Goal: Task Accomplishment & Management: Use online tool/utility

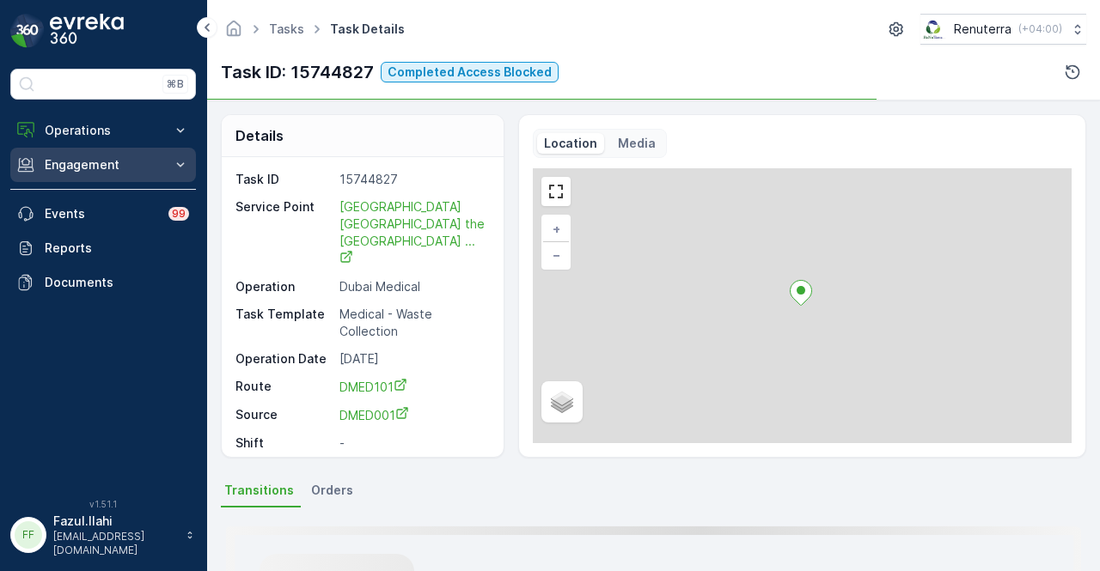
click at [131, 177] on button "Engagement" at bounding box center [103, 165] width 186 height 34
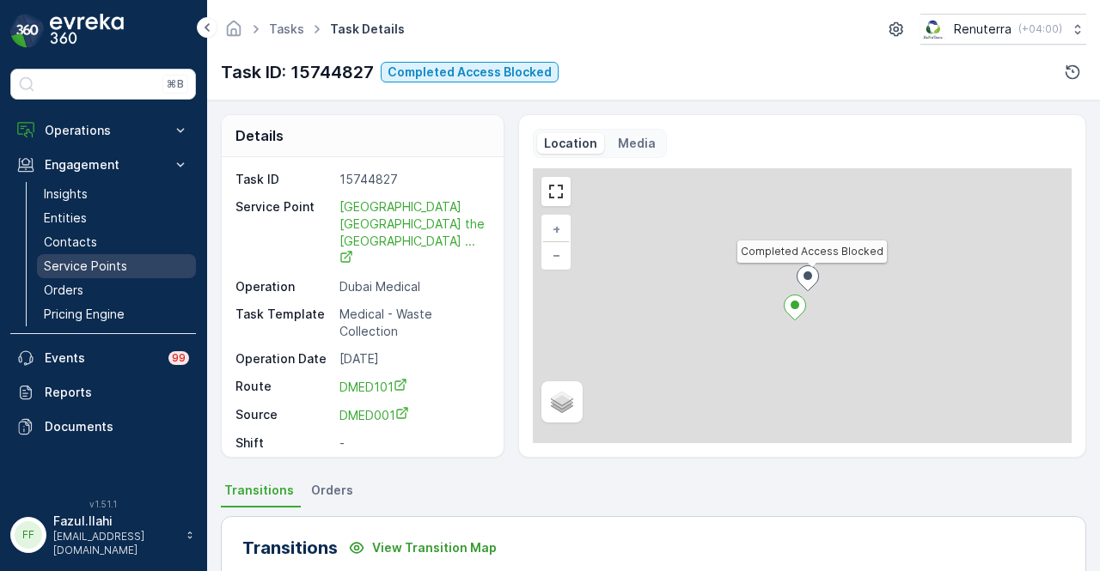
click at [113, 258] on p "Service Points" at bounding box center [85, 266] width 83 height 17
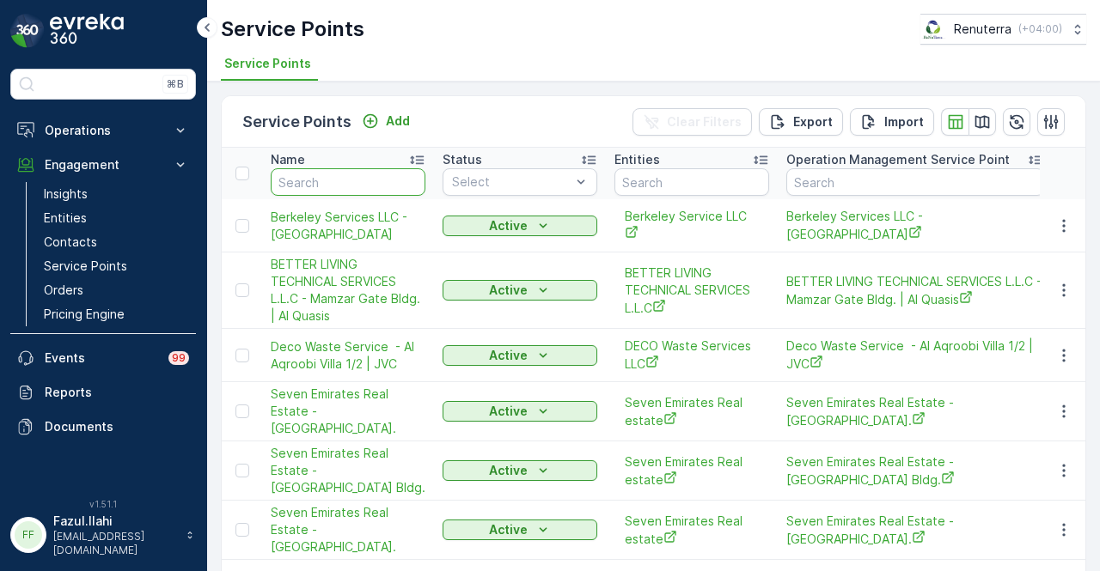
click at [356, 180] on input "text" at bounding box center [348, 182] width 155 height 28
type input "QUTT"
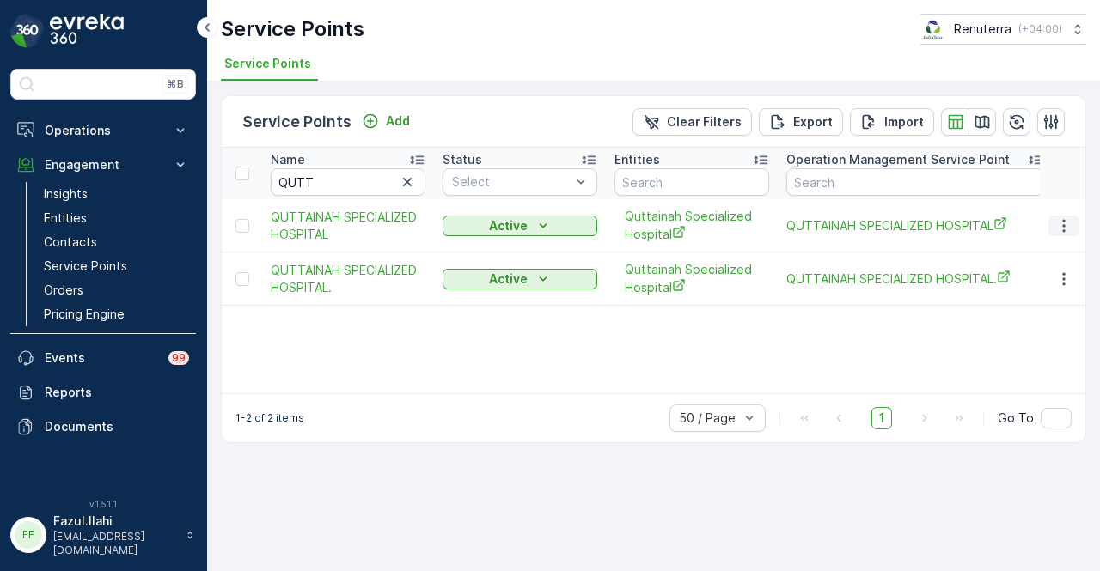
click at [1066, 223] on icon "button" at bounding box center [1063, 225] width 17 height 17
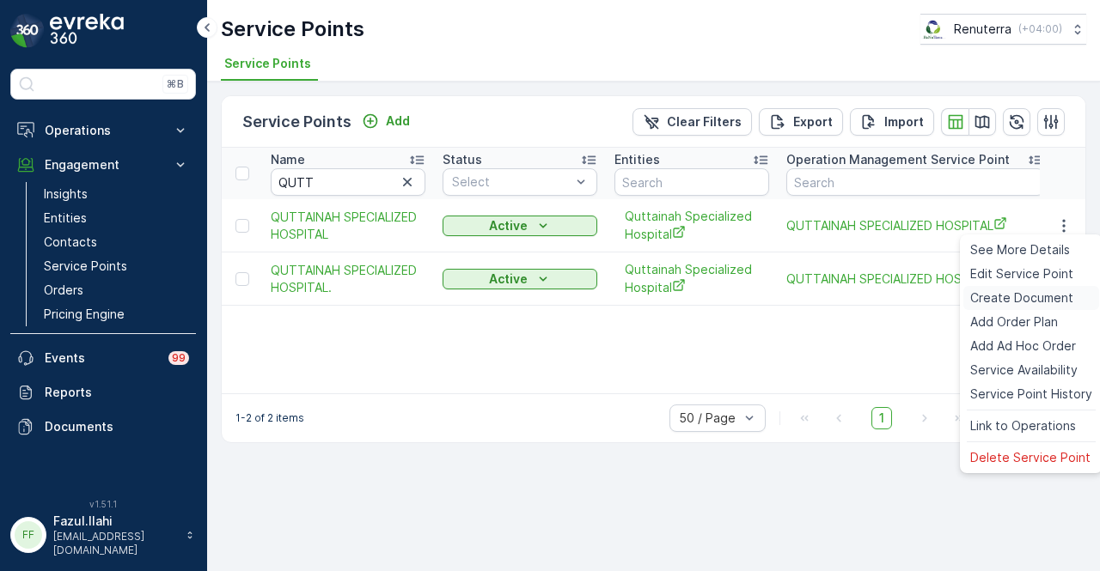
click at [1066, 291] on span "Create Document" at bounding box center [1021, 298] width 103 height 17
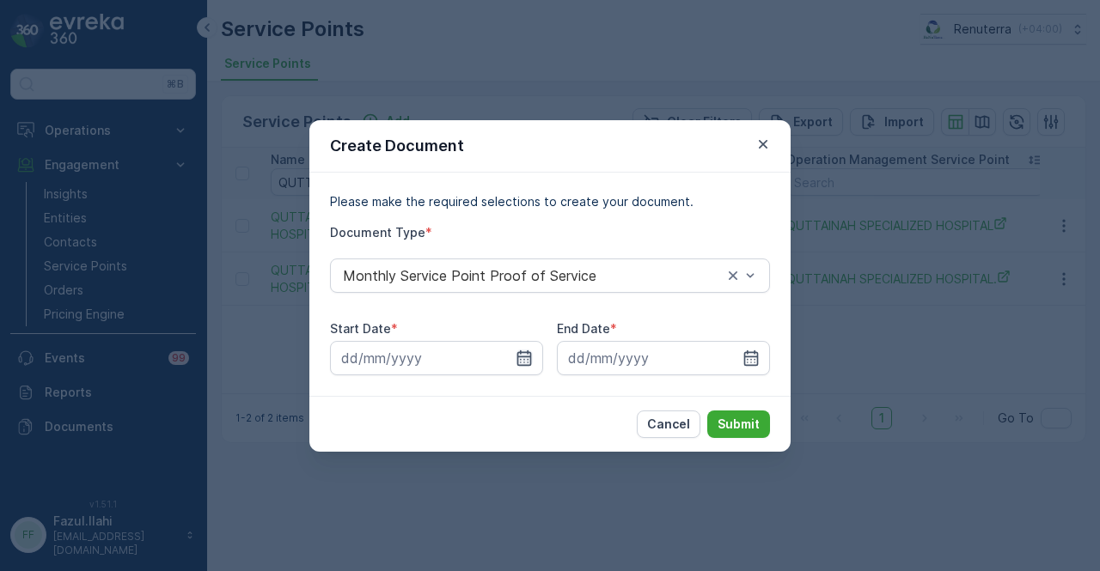
click at [523, 362] on icon "button" at bounding box center [524, 358] width 17 height 17
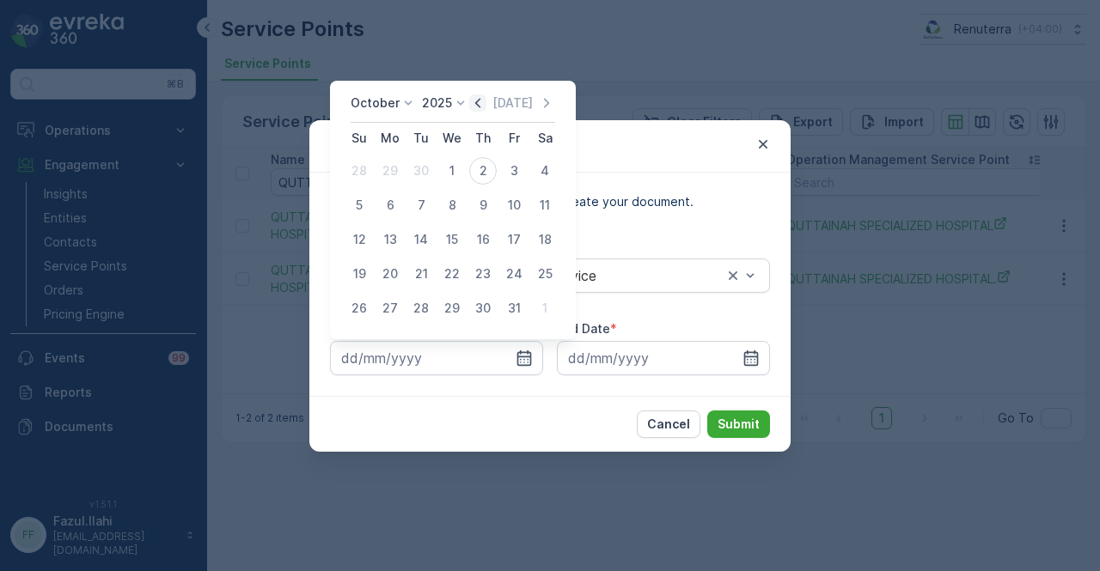
click at [478, 106] on icon "button" at bounding box center [477, 103] width 17 height 17
click at [387, 176] on div "1" at bounding box center [390, 171] width 28 height 28
type input "01.09.2025"
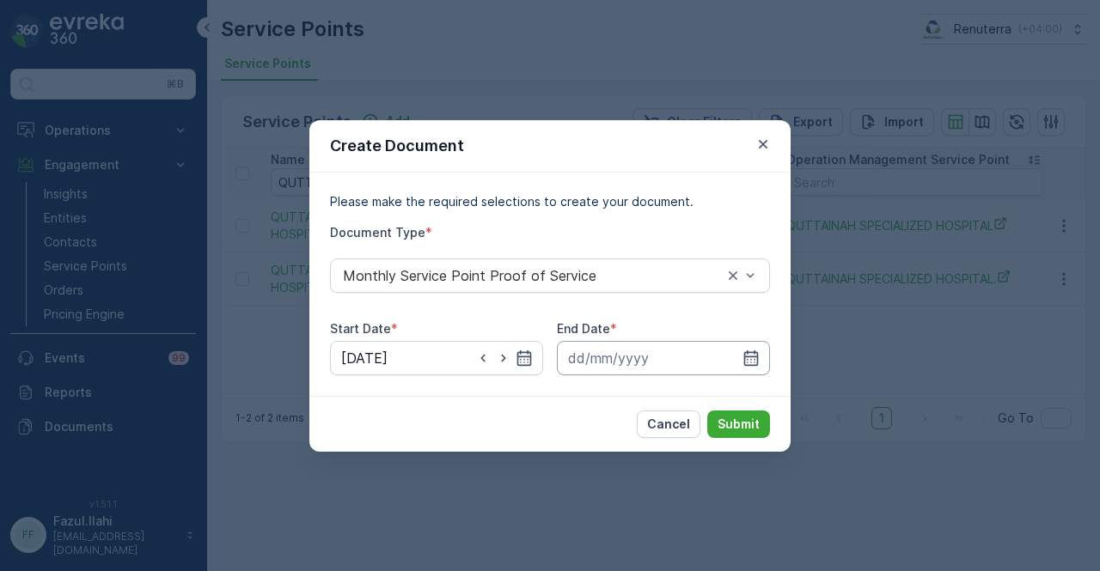
click at [744, 351] on icon "button" at bounding box center [751, 358] width 17 height 17
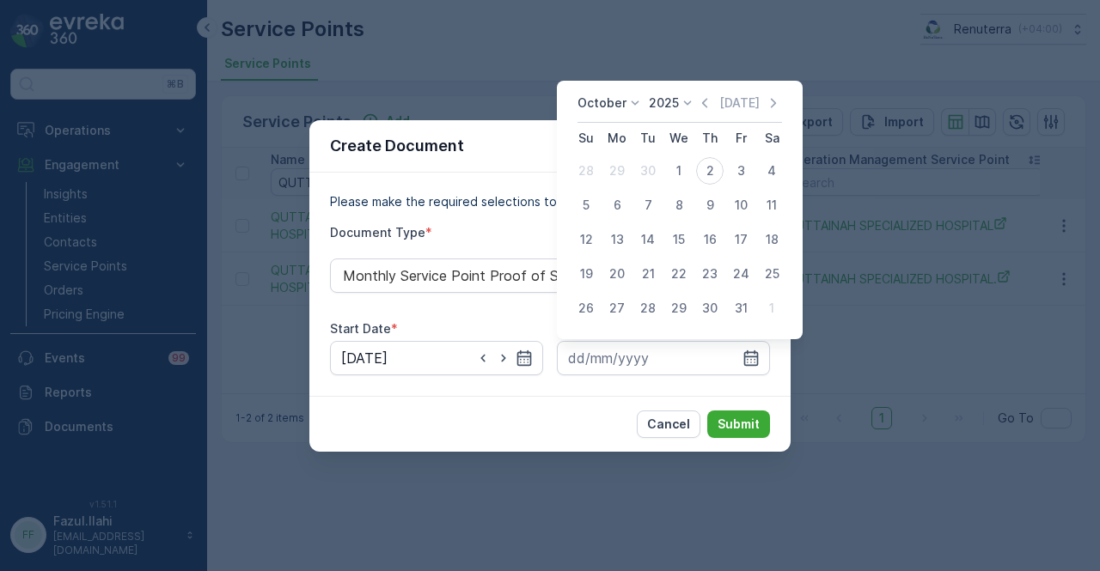
click at [708, 115] on div "October 2025 Today" at bounding box center [680, 109] width 205 height 28
click at [707, 109] on icon "button" at bounding box center [704, 103] width 17 height 17
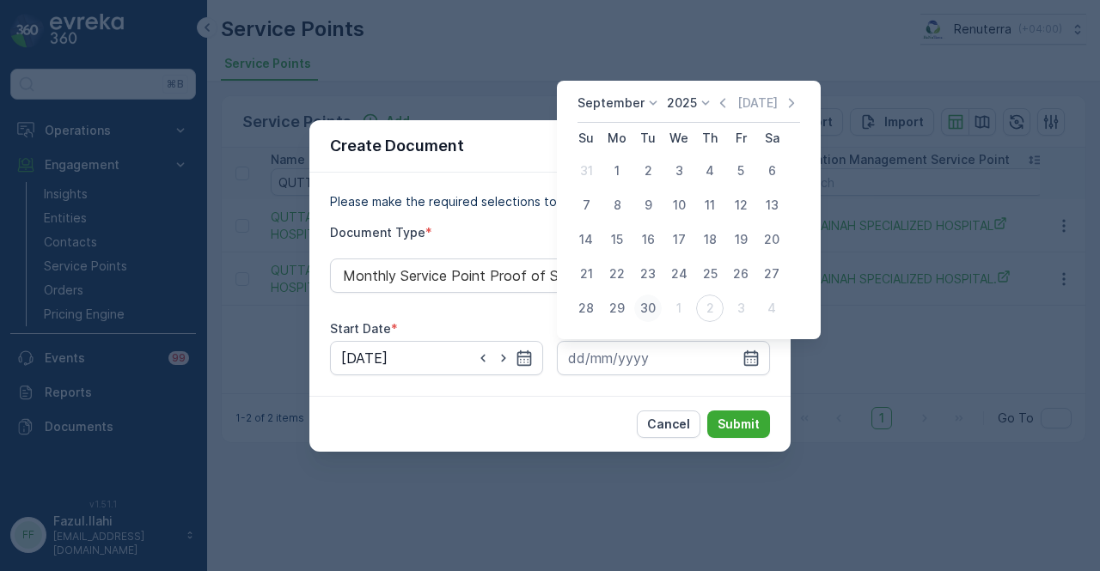
click at [645, 307] on div "30" at bounding box center [648, 309] width 28 height 28
type input "30.09.2025"
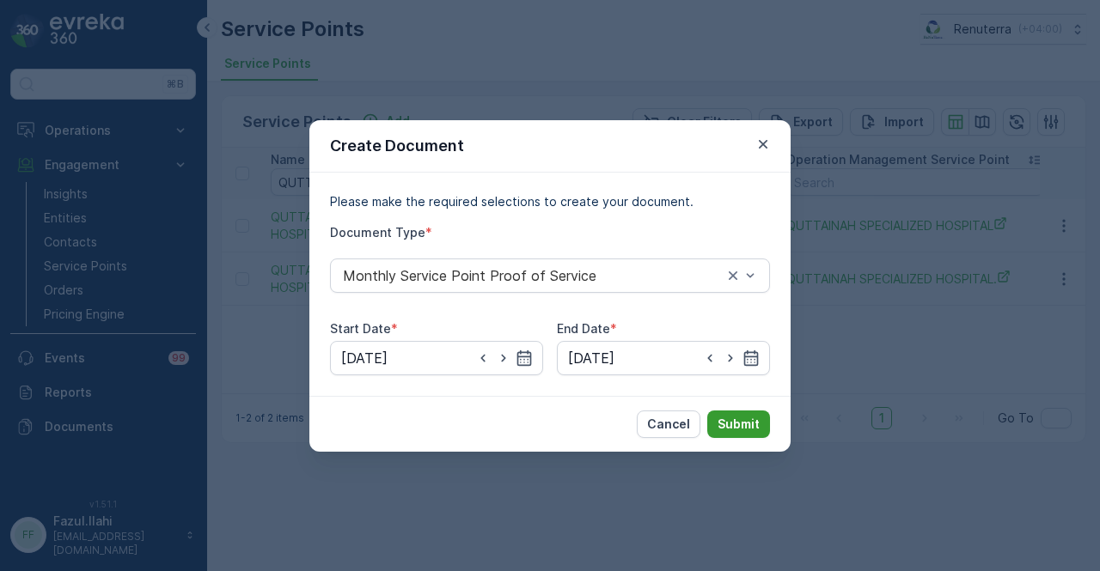
click at [739, 423] on p "Submit" at bounding box center [739, 424] width 42 height 17
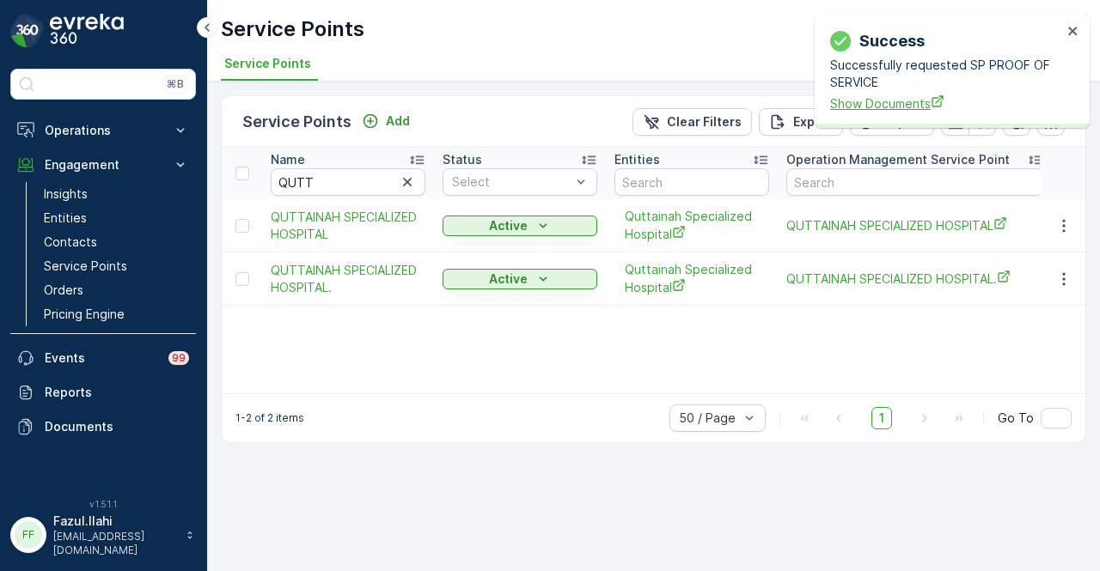
click at [861, 109] on span "Show Documents" at bounding box center [946, 104] width 232 height 18
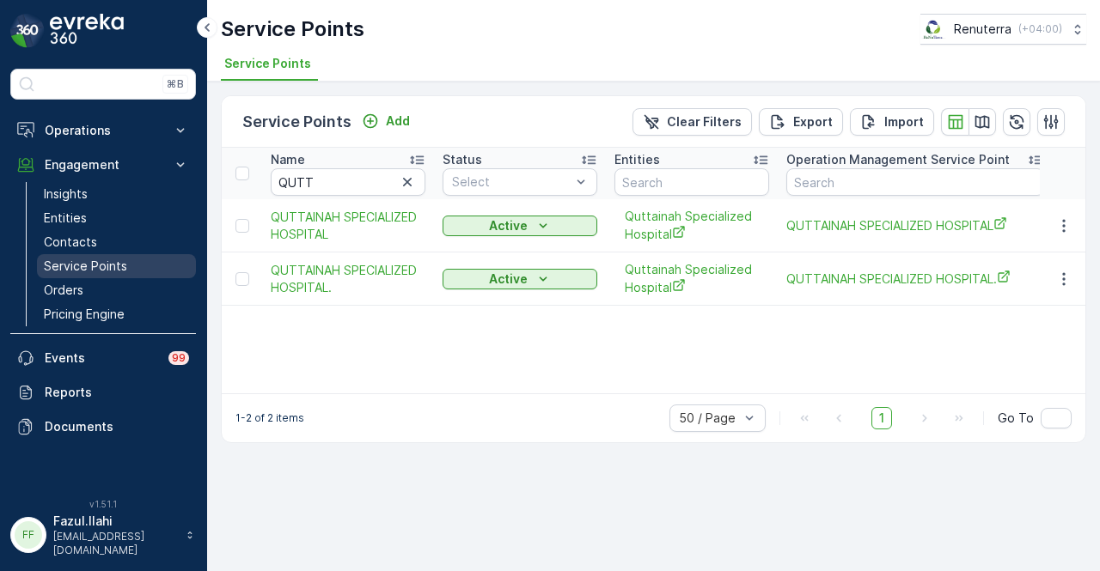
click at [121, 254] on link "Service Points" at bounding box center [116, 266] width 159 height 24
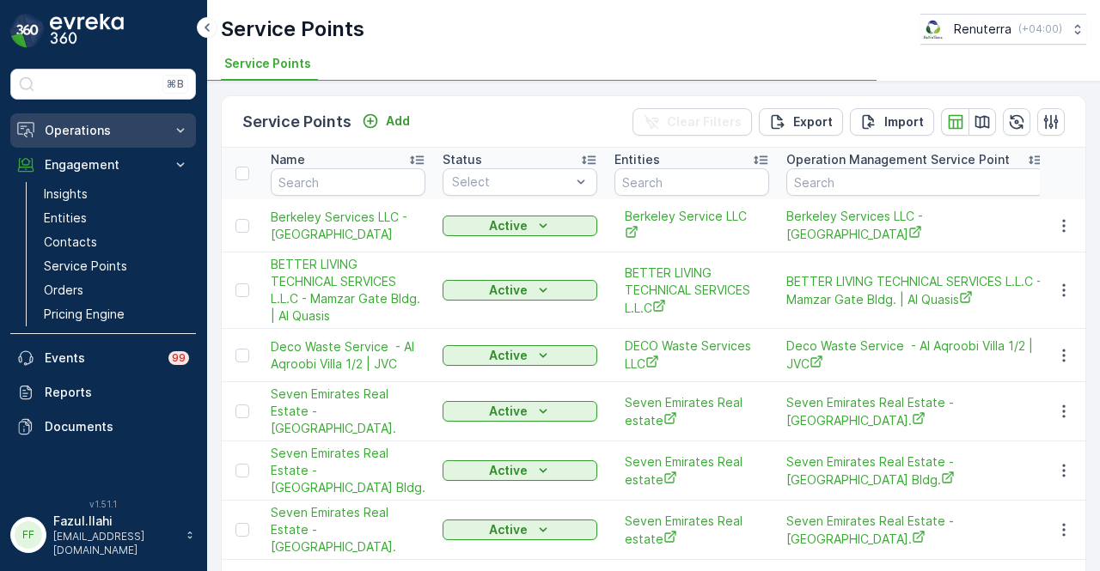
click at [124, 138] on button "Operations" at bounding box center [103, 130] width 186 height 34
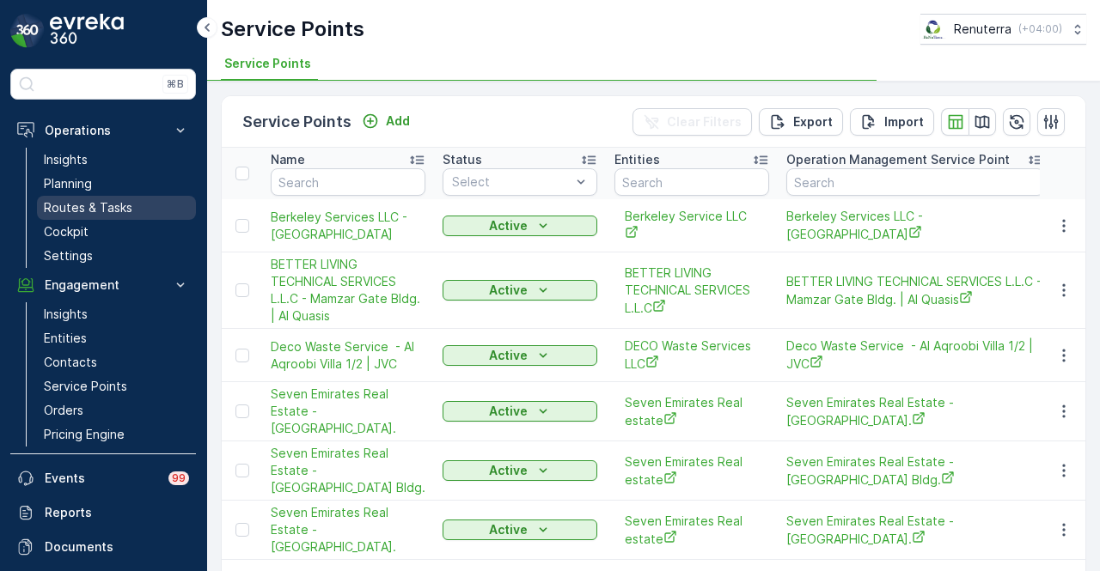
click at [113, 202] on p "Routes & Tasks" at bounding box center [88, 207] width 89 height 17
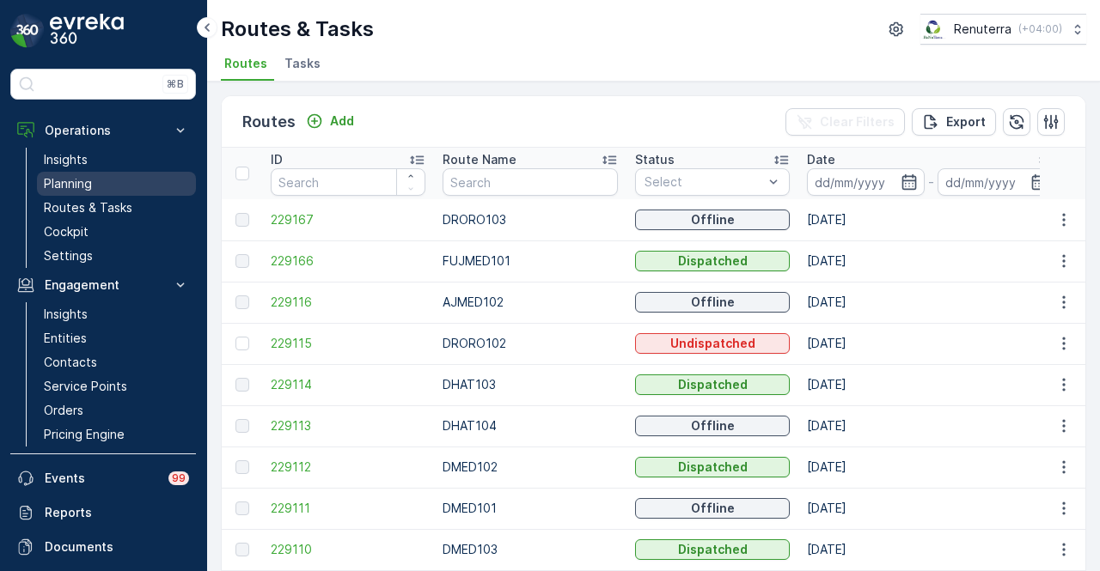
click at [117, 185] on link "Planning" at bounding box center [116, 184] width 159 height 24
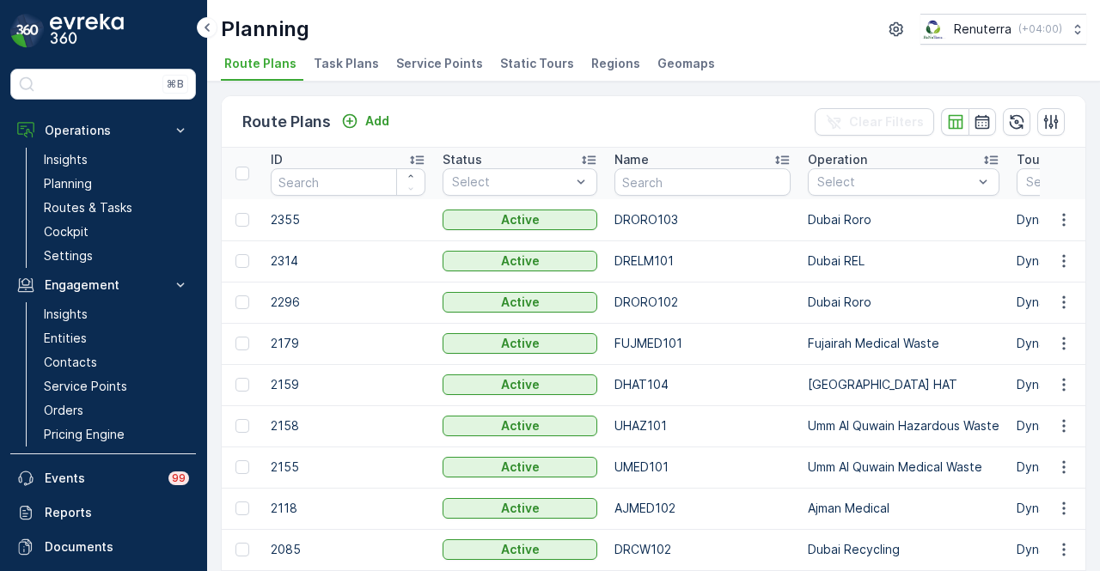
click at [430, 62] on span "Service Points" at bounding box center [439, 63] width 87 height 17
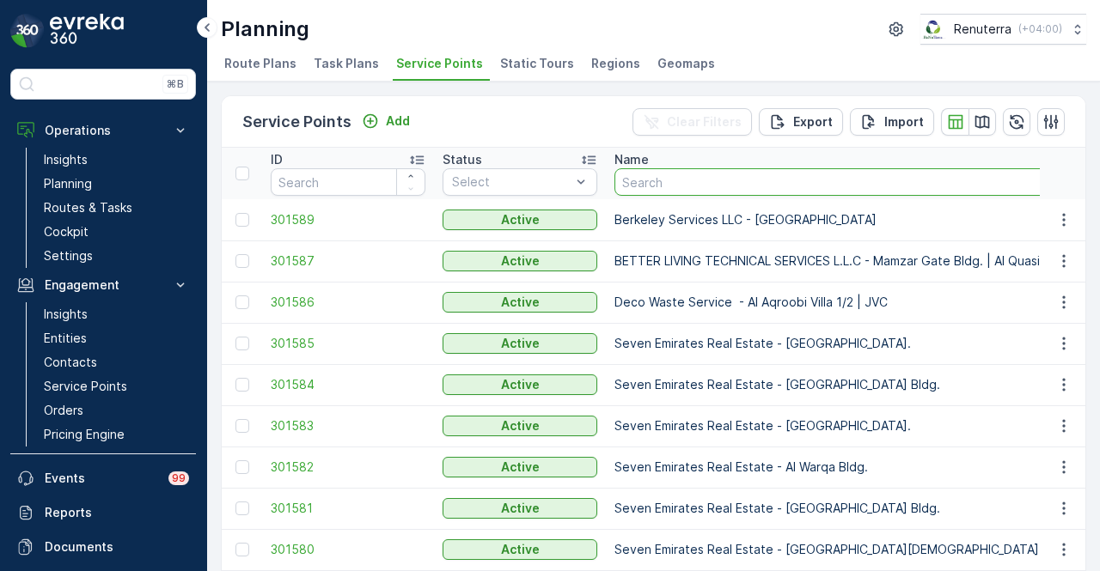
click at [700, 176] on input "text" at bounding box center [893, 182] width 558 height 28
type input "QUTT"
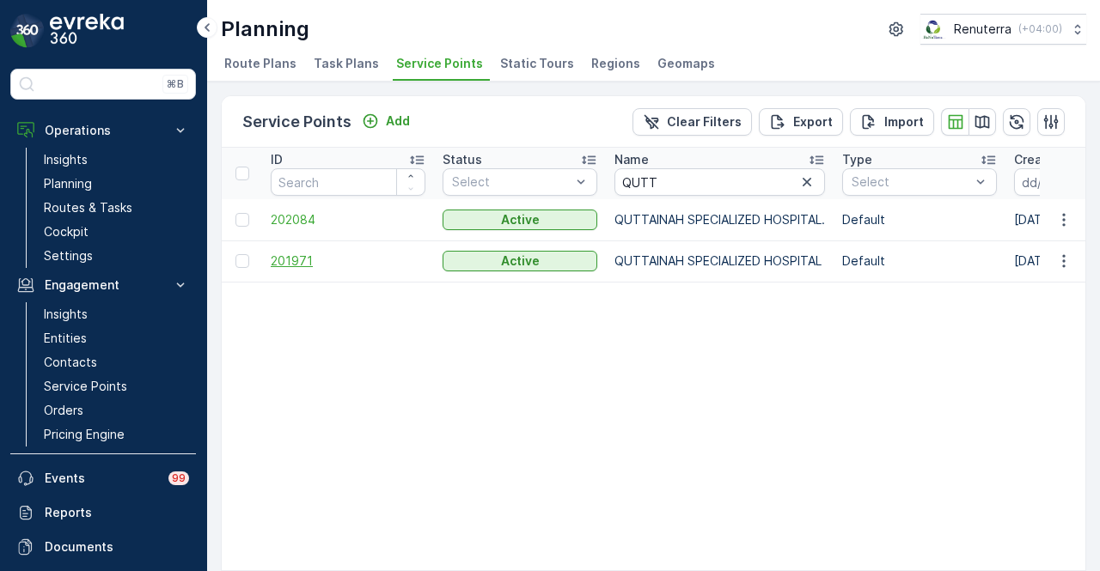
click at [293, 259] on span "201971" at bounding box center [348, 261] width 155 height 17
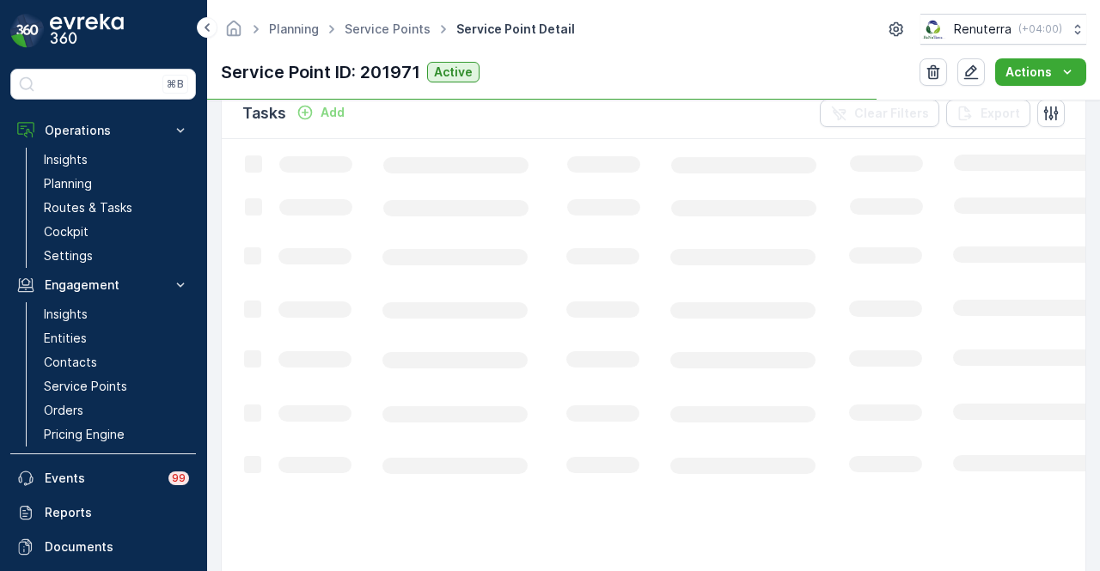
scroll to position [516, 0]
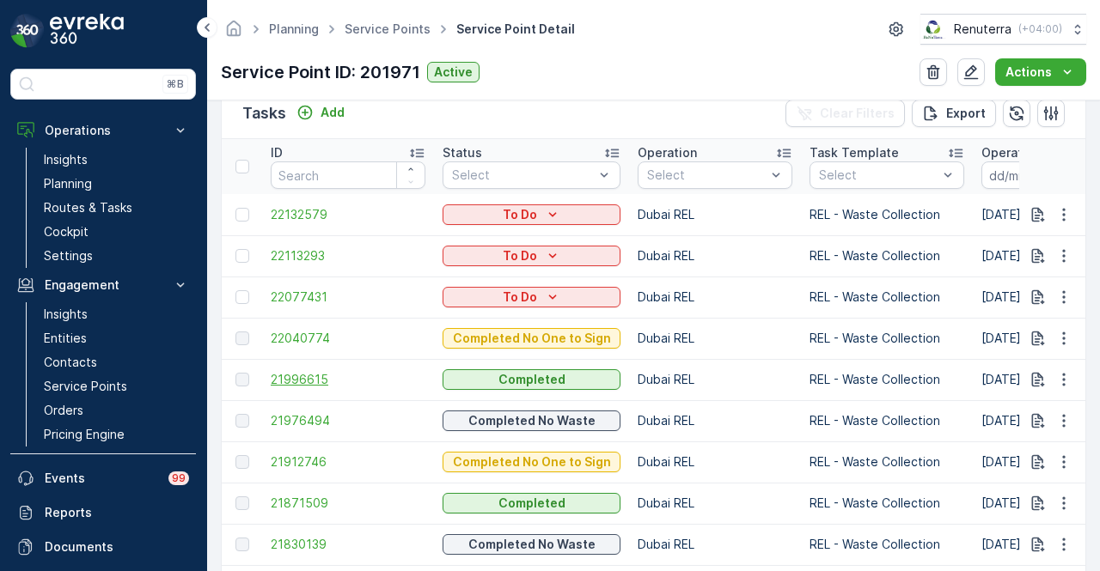
click at [284, 379] on span "21996615" at bounding box center [348, 379] width 155 height 17
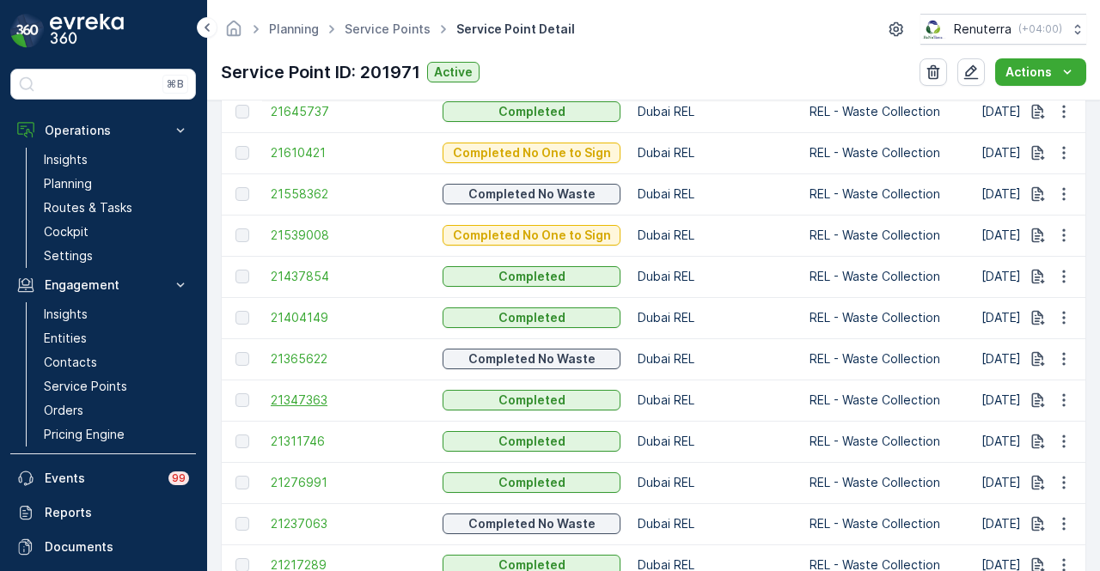
scroll to position [1117, 0]
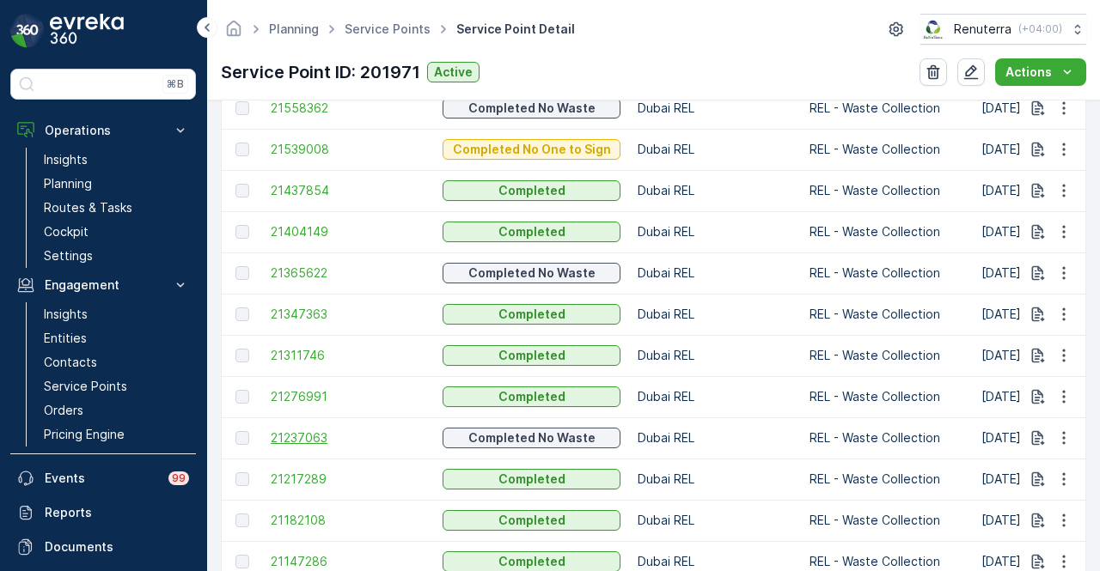
click at [321, 437] on span "21237063" at bounding box center [348, 438] width 155 height 17
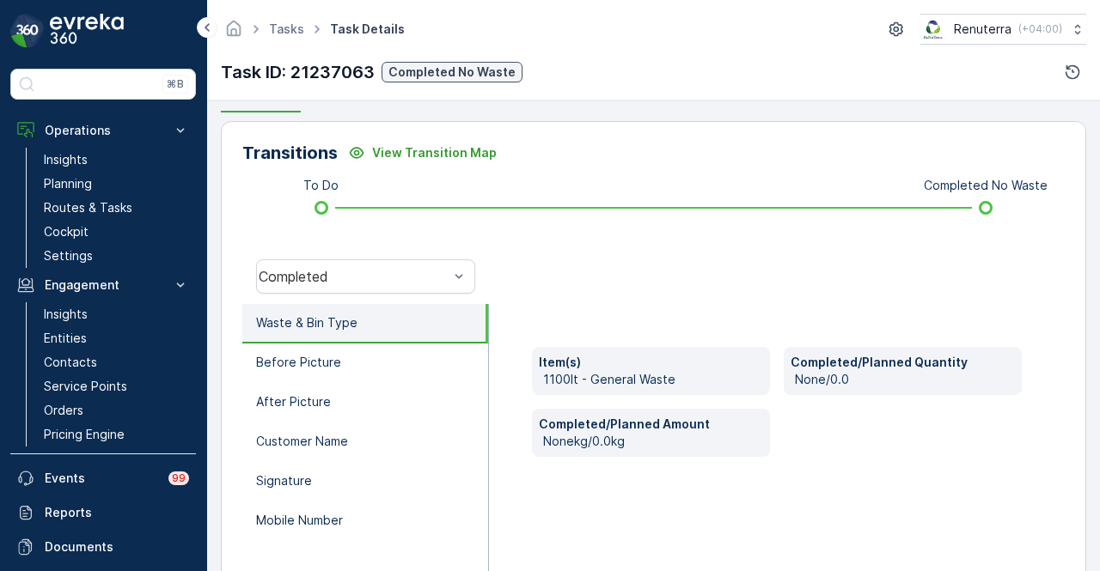
scroll to position [430, 0]
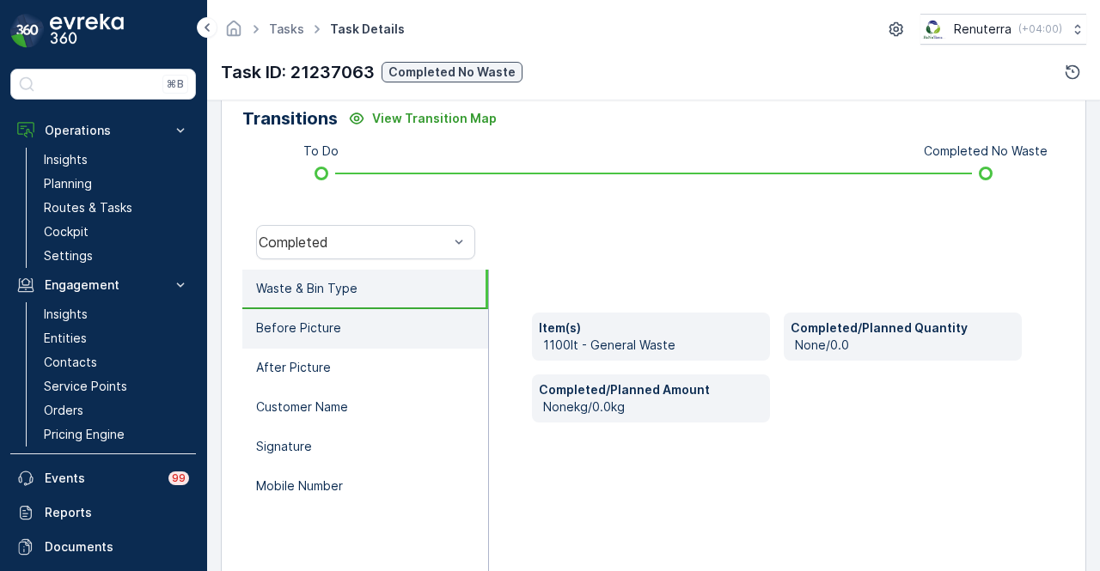
click at [402, 339] on li "Before Picture" at bounding box center [365, 329] width 246 height 40
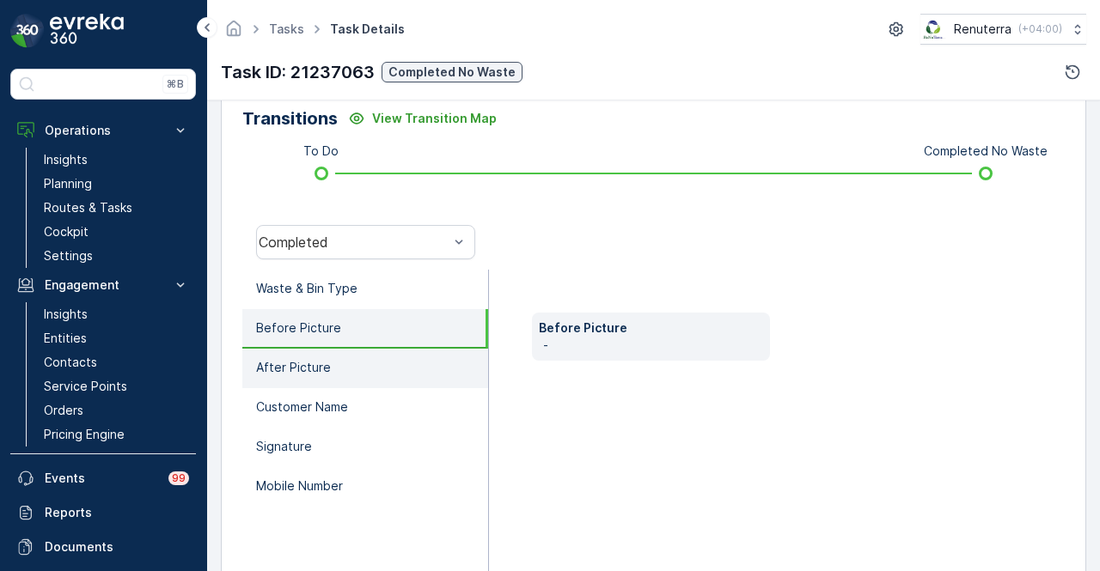
click at [394, 367] on li "After Picture" at bounding box center [365, 369] width 246 height 40
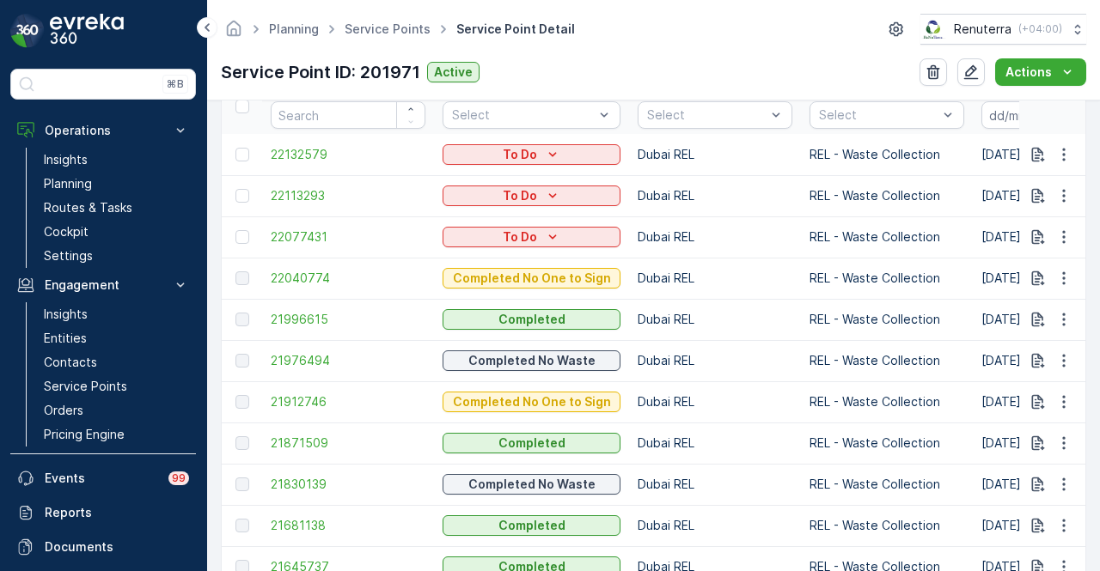
scroll to position [475, 0]
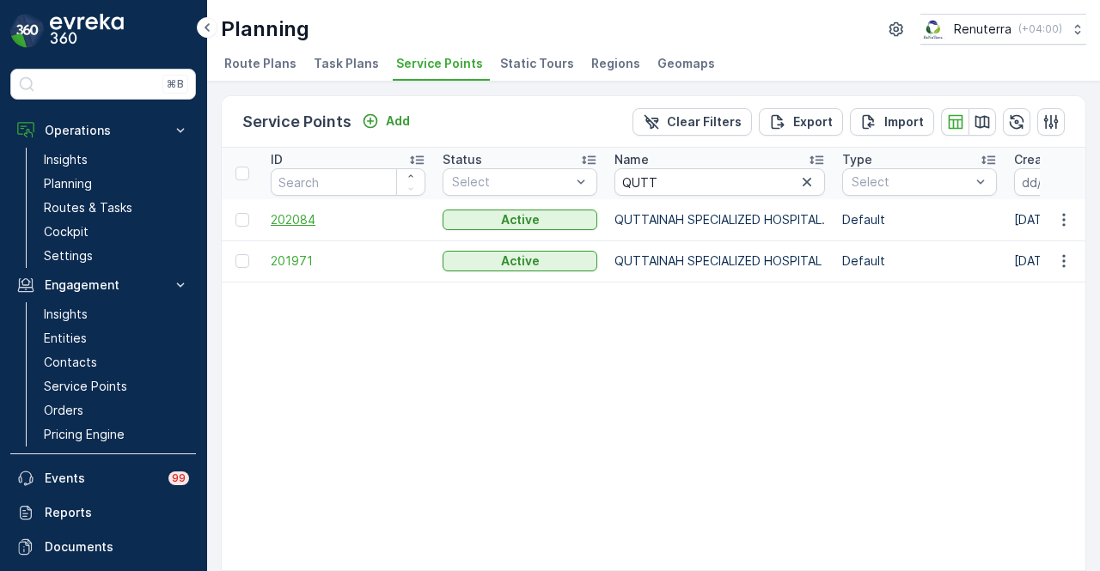
click at [291, 219] on span "202084" at bounding box center [348, 219] width 155 height 17
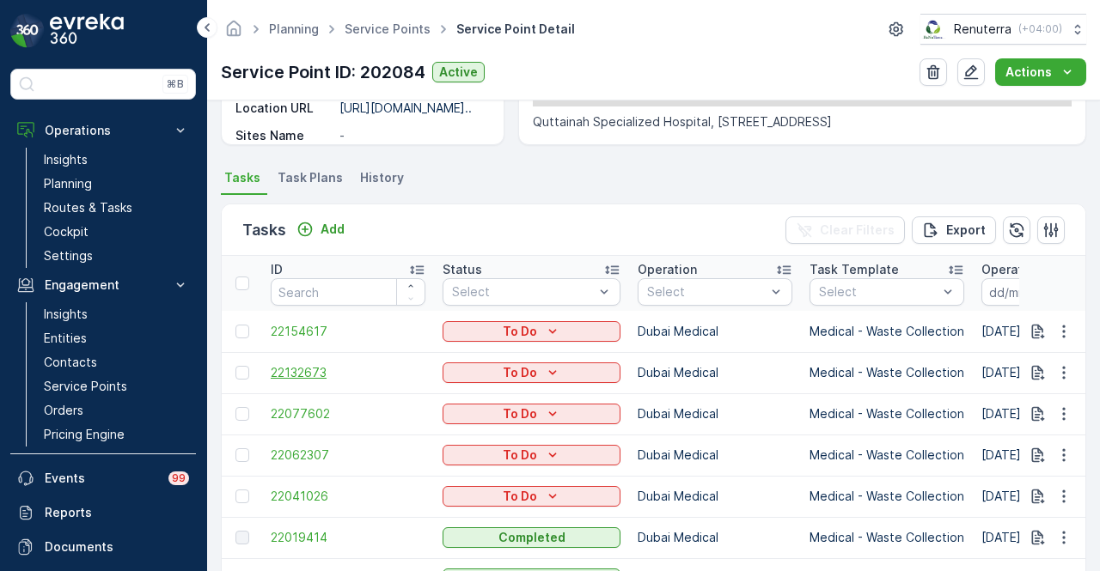
scroll to position [657, 0]
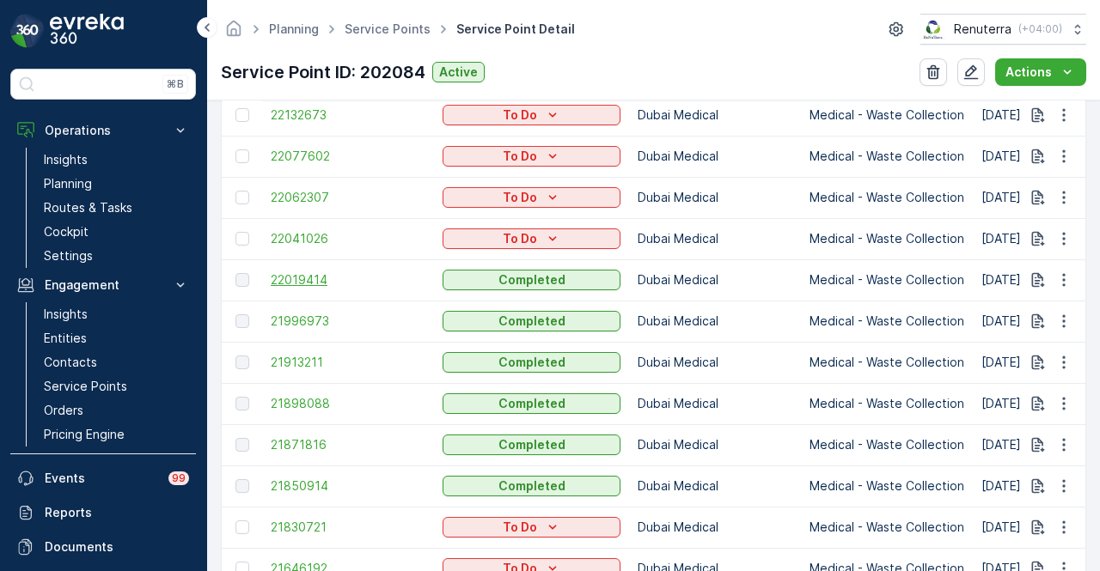
click at [292, 281] on span "22019414" at bounding box center [348, 280] width 155 height 17
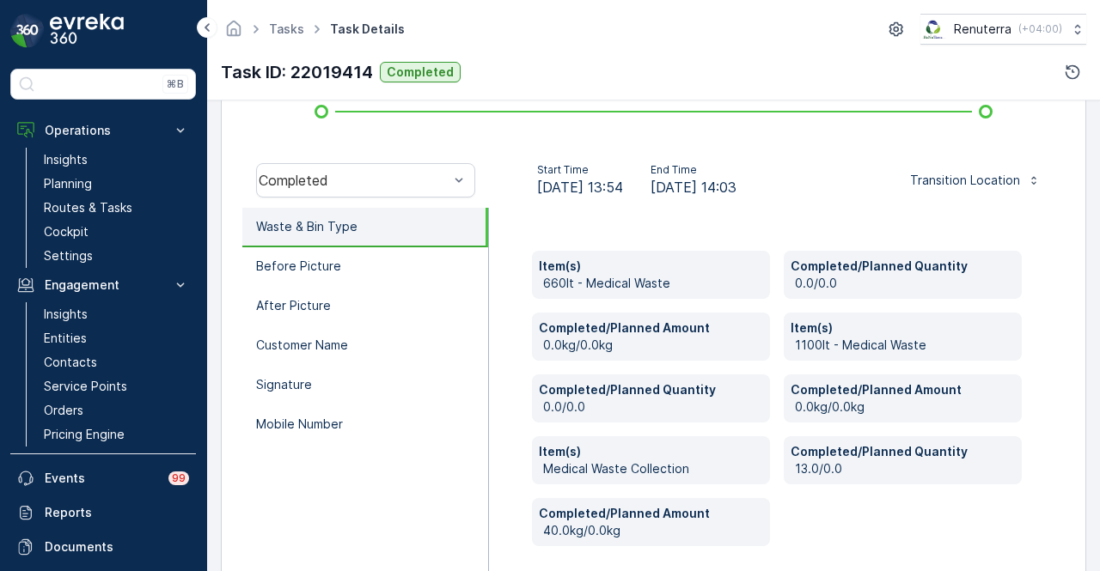
scroll to position [516, 0]
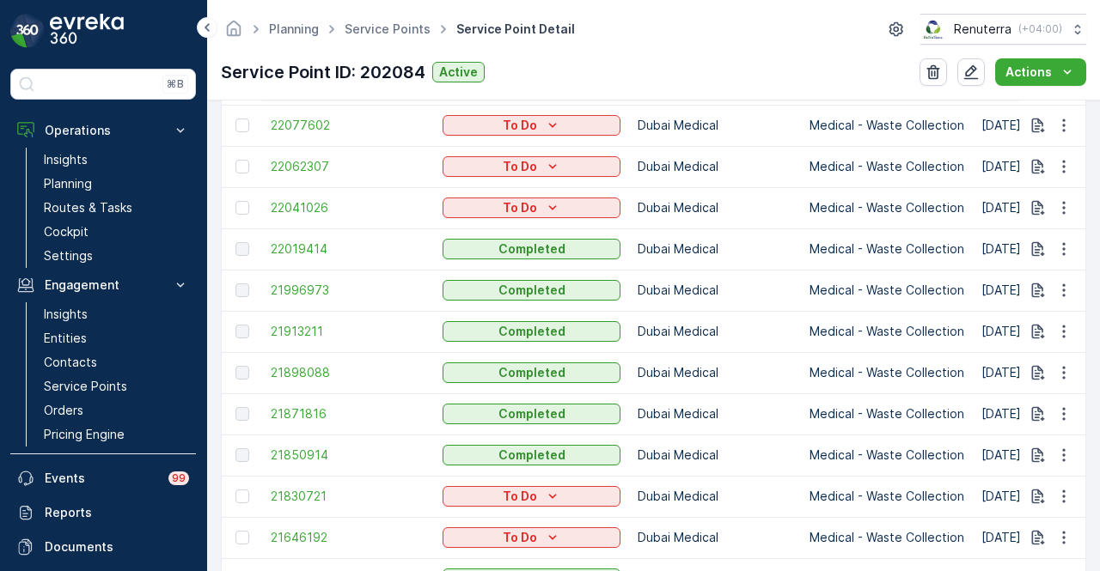
scroll to position [773, 0]
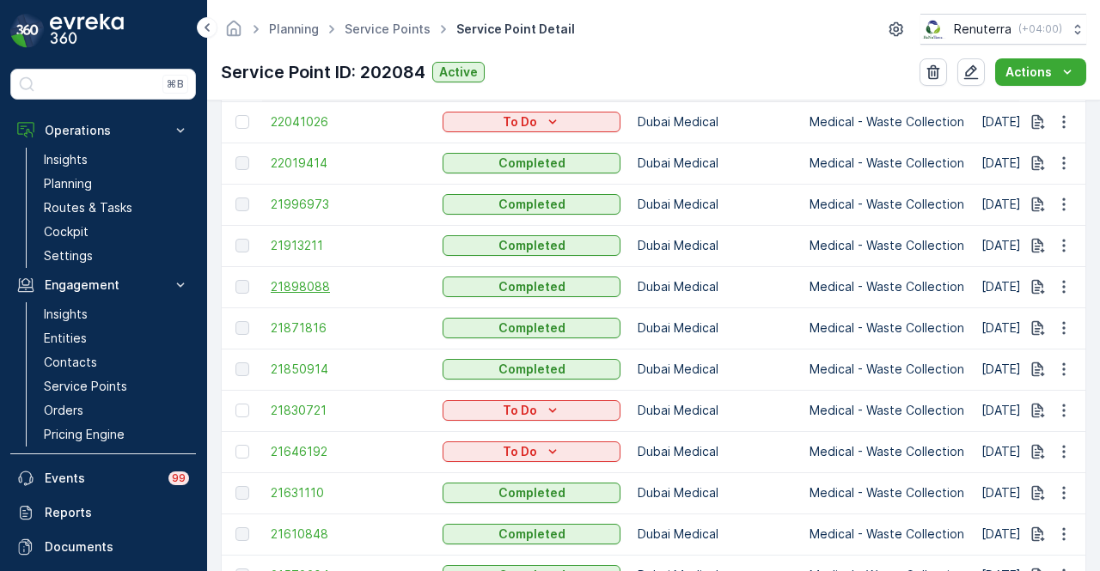
click at [311, 290] on span "21898088" at bounding box center [348, 286] width 155 height 17
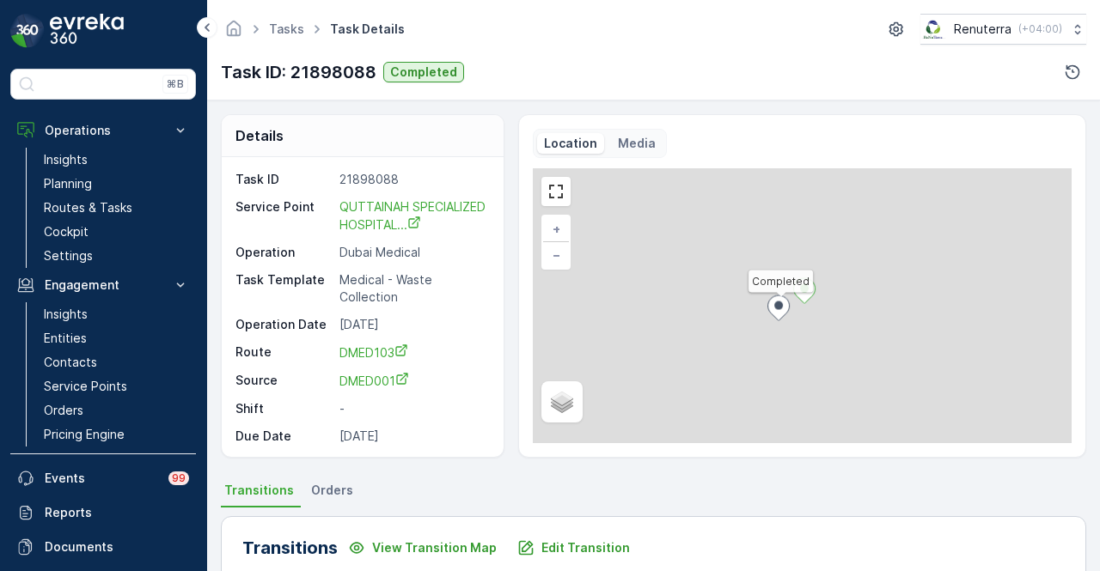
scroll to position [510, 0]
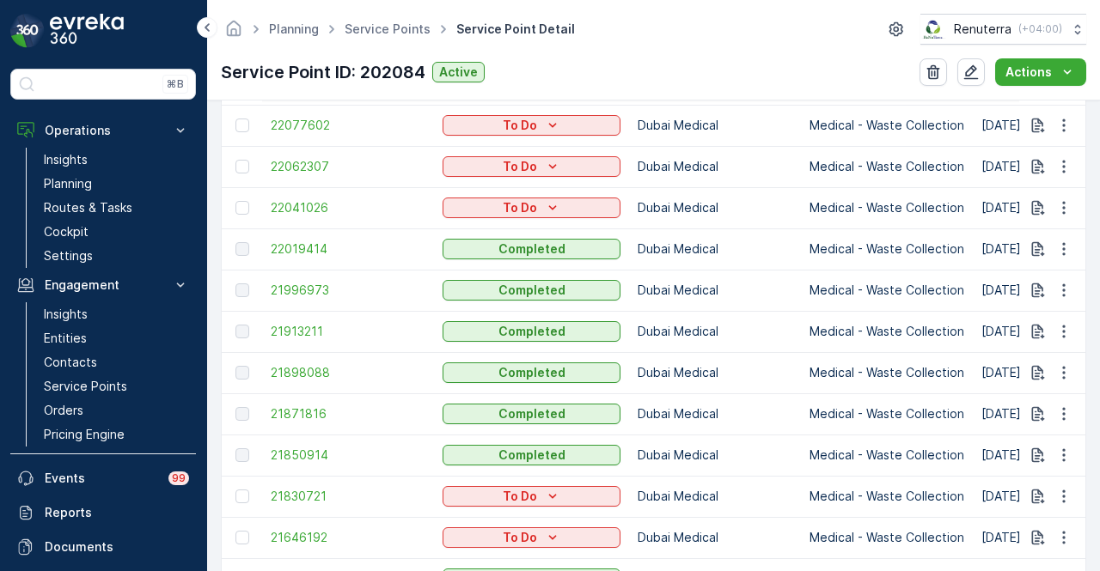
scroll to position [773, 0]
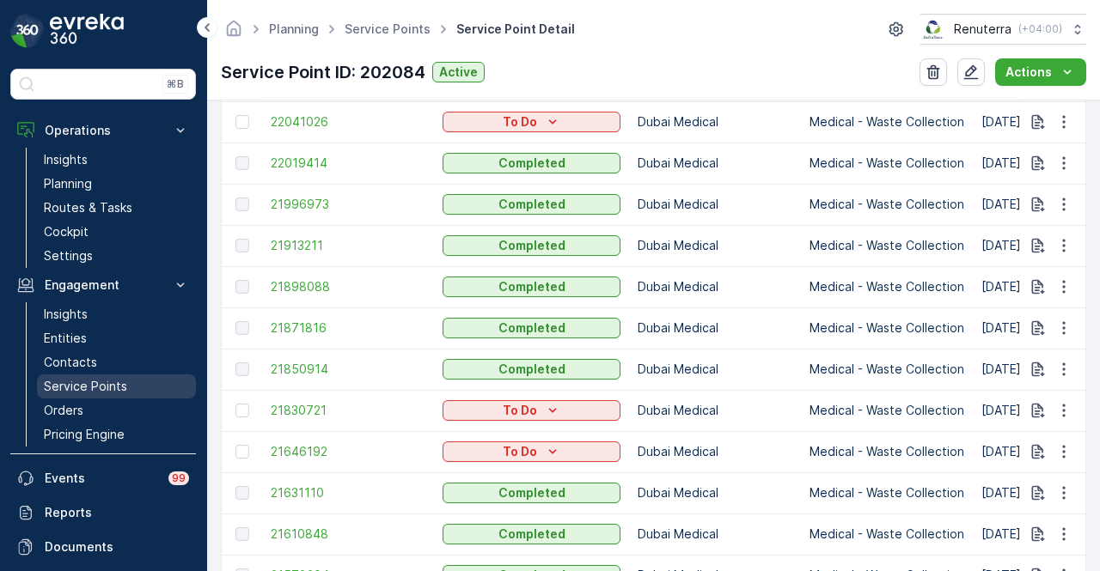
click at [99, 388] on p "Service Points" at bounding box center [85, 386] width 83 height 17
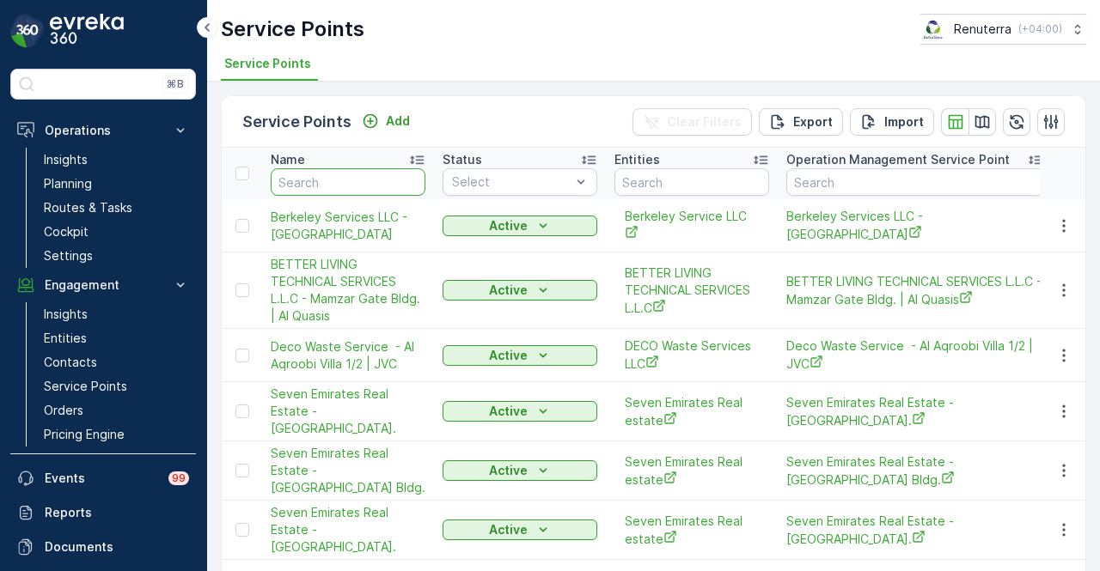
click at [340, 181] on input "text" at bounding box center [348, 182] width 155 height 28
type input "qutt"
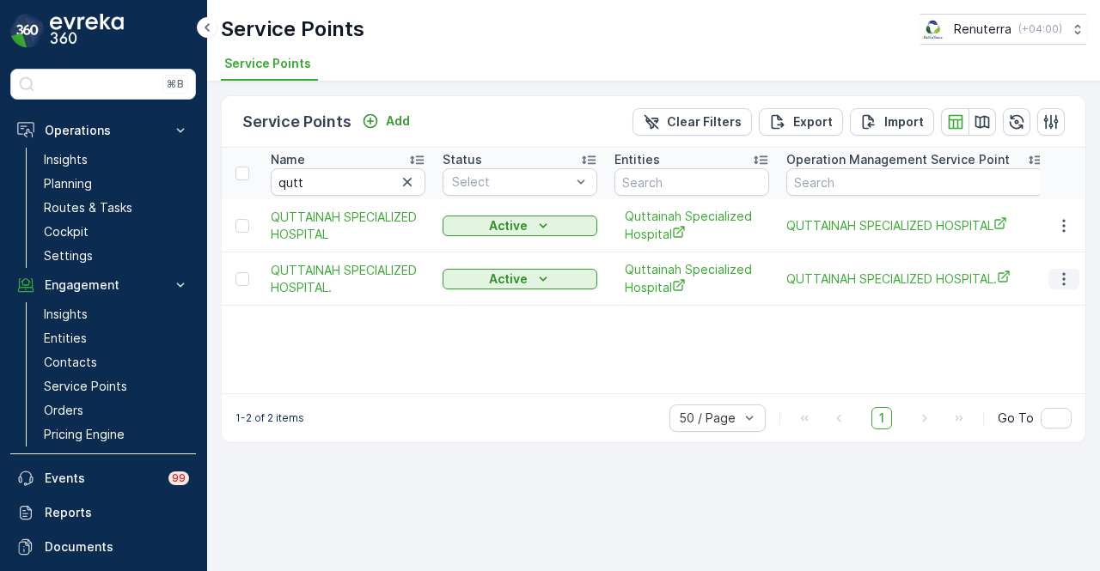
click at [1051, 281] on button "button" at bounding box center [1063, 279] width 31 height 21
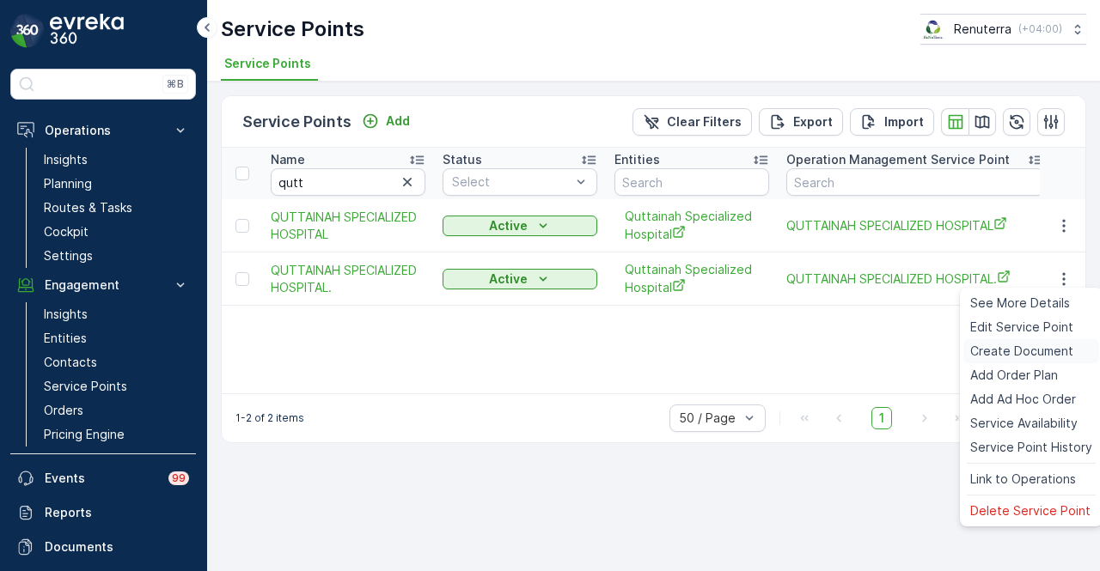
click at [1035, 351] on span "Create Document" at bounding box center [1021, 351] width 103 height 17
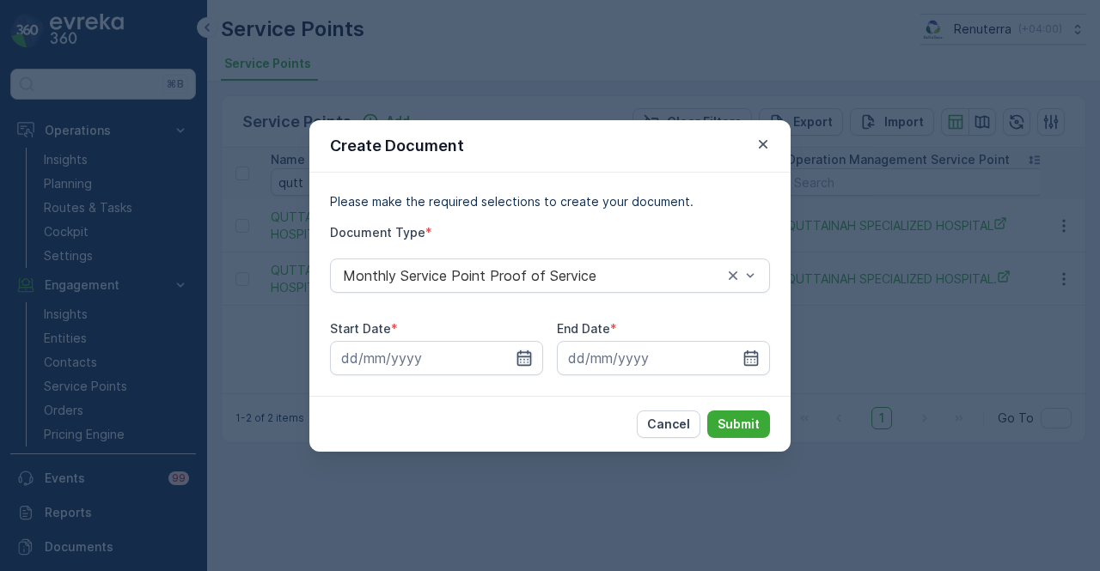
click at [526, 361] on icon "button" at bounding box center [524, 358] width 17 height 17
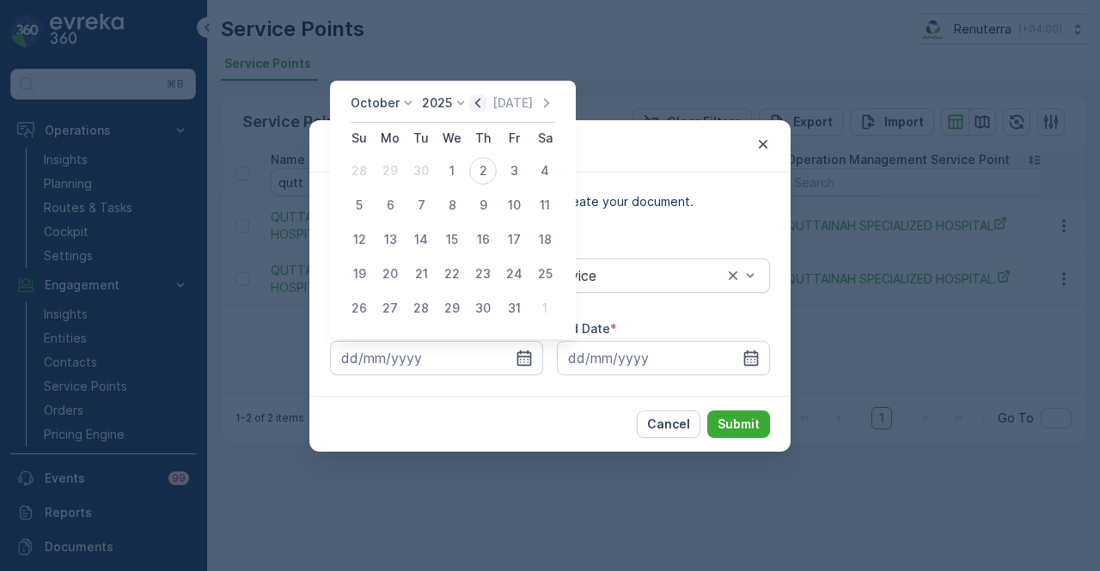
click at [480, 101] on icon "button" at bounding box center [477, 102] width 5 height 9
click at [385, 173] on div "1" at bounding box center [390, 171] width 28 height 28
type input "01.09.2025"
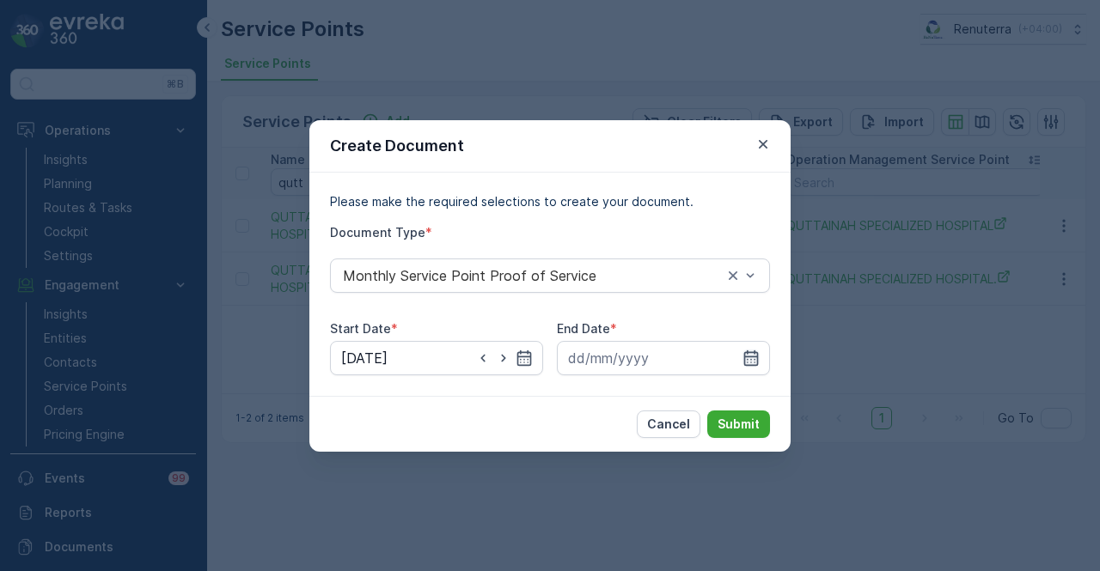
click at [743, 351] on icon "button" at bounding box center [751, 358] width 17 height 17
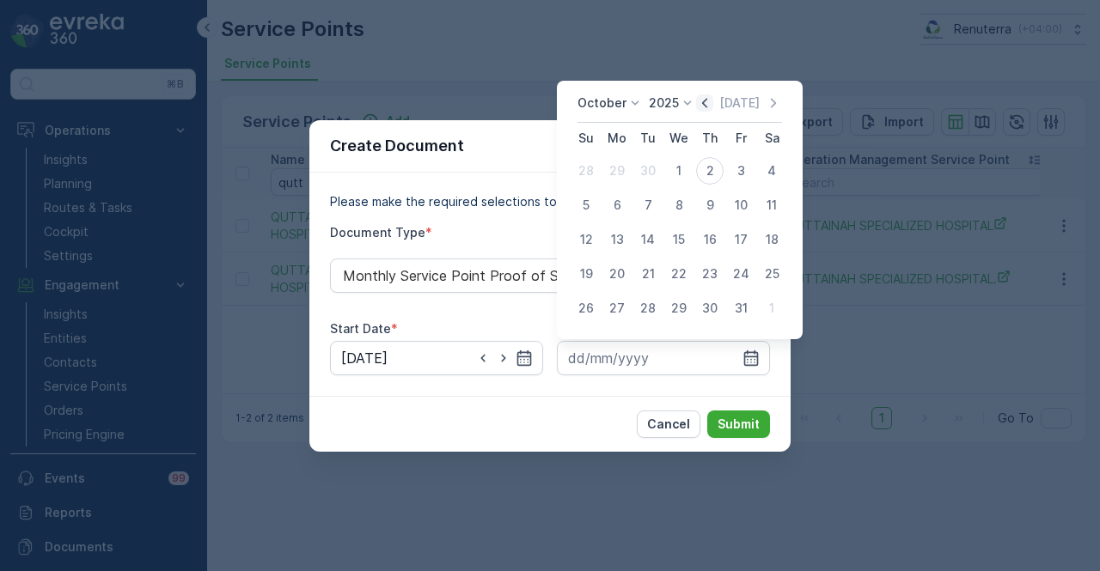
click at [705, 99] on icon "button" at bounding box center [704, 103] width 17 height 17
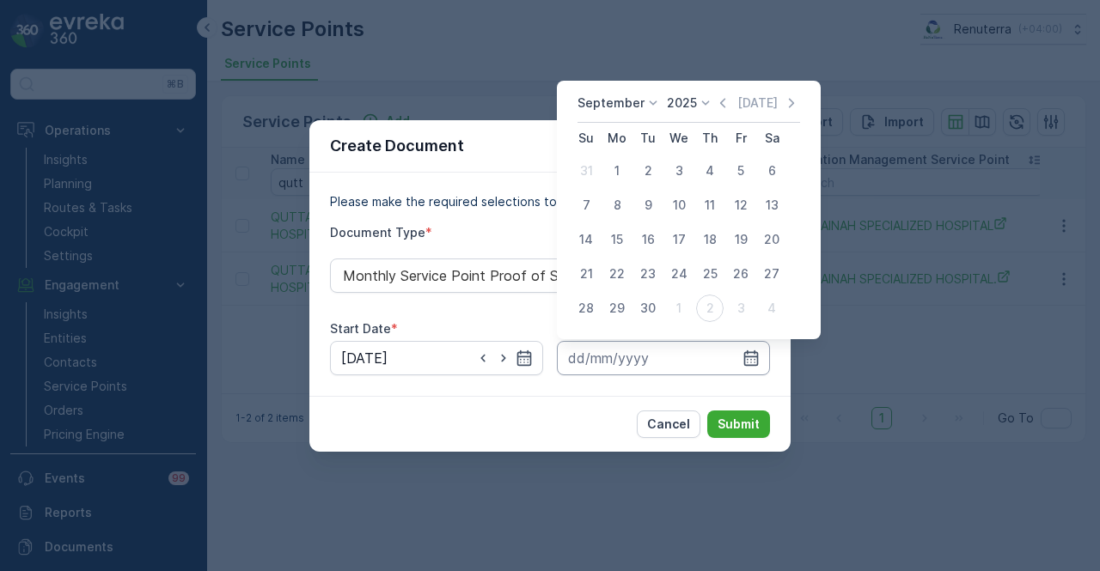
drag, startPoint x: 651, startPoint y: 306, endPoint x: 687, endPoint y: 359, distance: 63.9
click at [652, 307] on div "30" at bounding box center [648, 309] width 28 height 28
type input "30.09.2025"
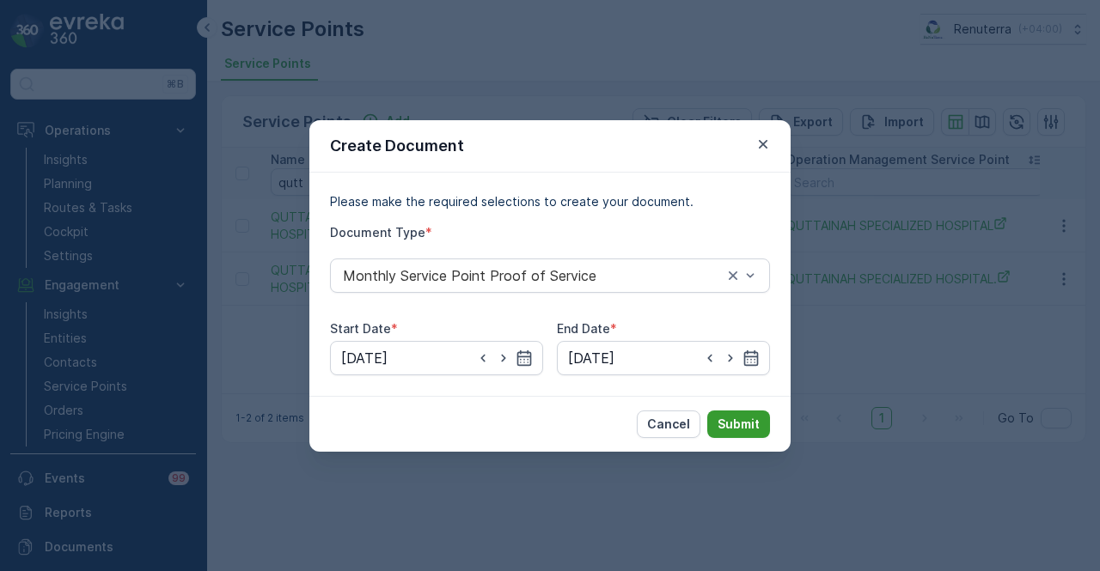
click at [756, 431] on p "Submit" at bounding box center [739, 424] width 42 height 17
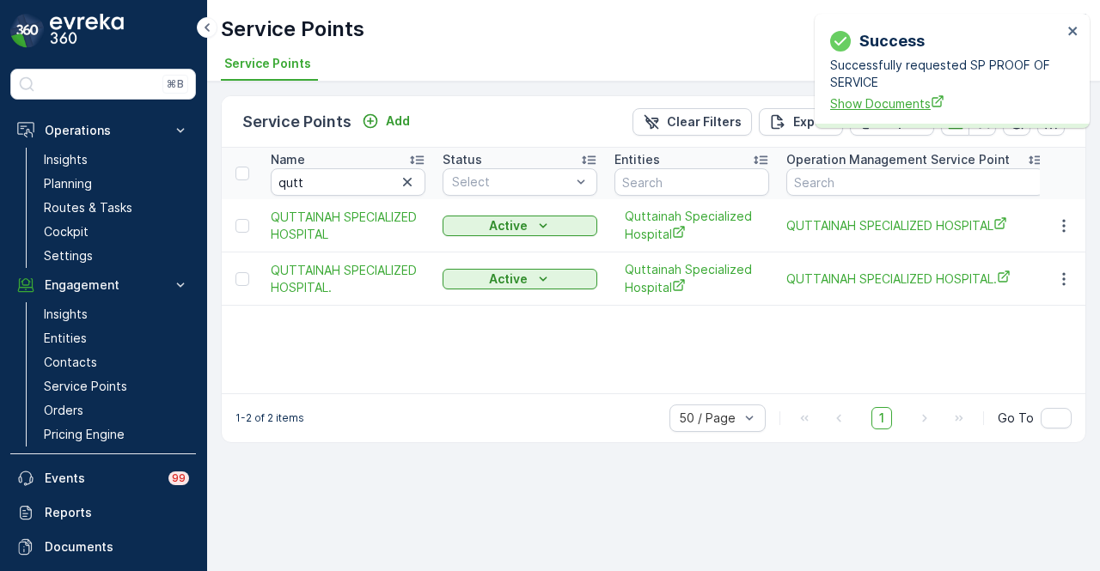
click at [904, 107] on span "Show Documents" at bounding box center [946, 104] width 232 height 18
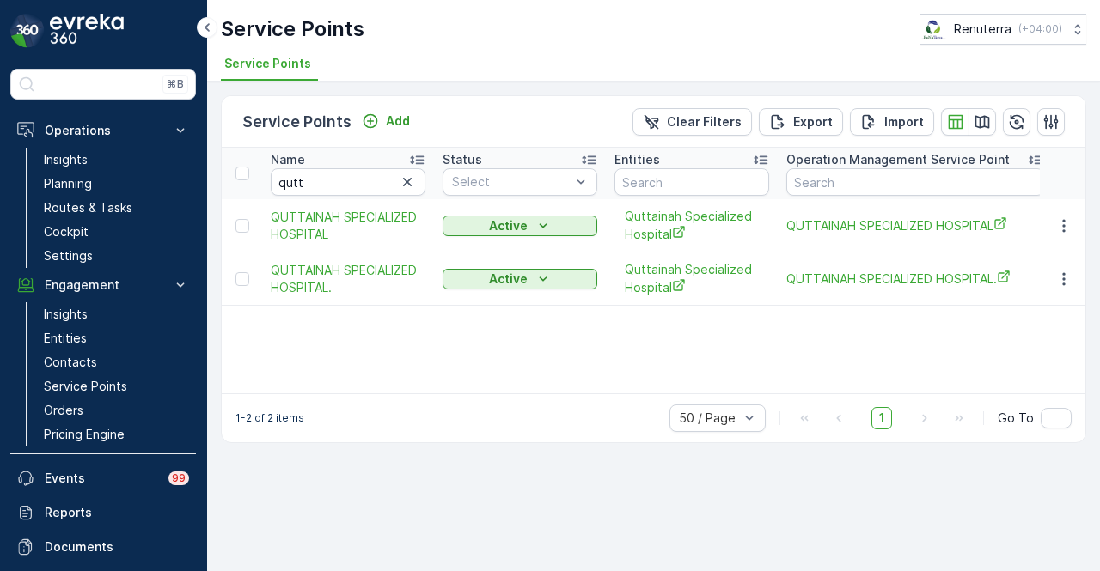
click at [282, 333] on div "Name qutt Status Select Entities Operation Management Service Point Address Ord…" at bounding box center [654, 271] width 864 height 246
click at [125, 181] on link "Planning" at bounding box center [116, 184] width 159 height 24
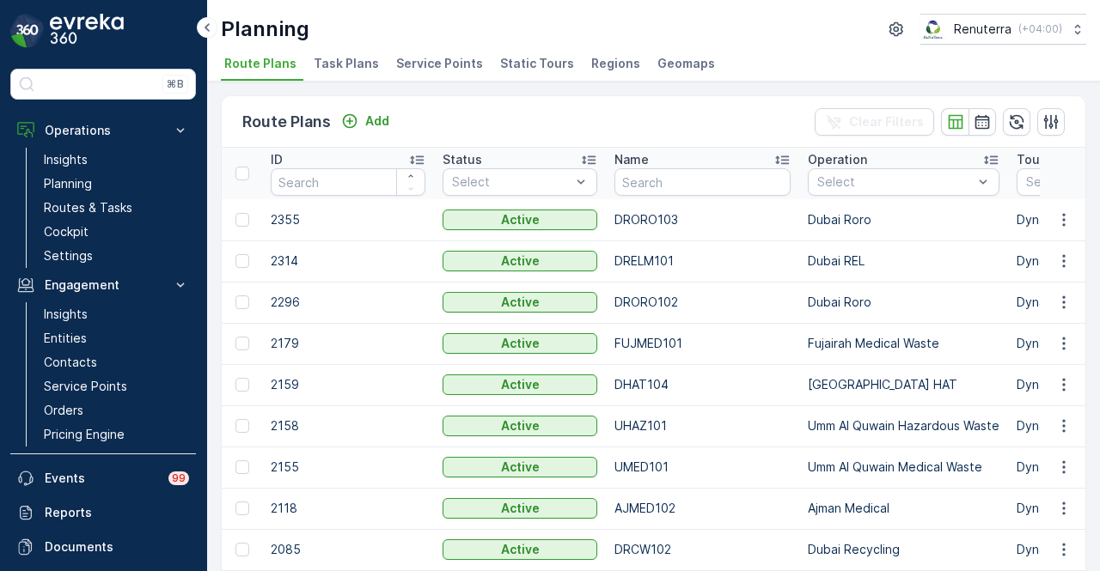
click at [468, 67] on span "Service Points" at bounding box center [439, 63] width 87 height 17
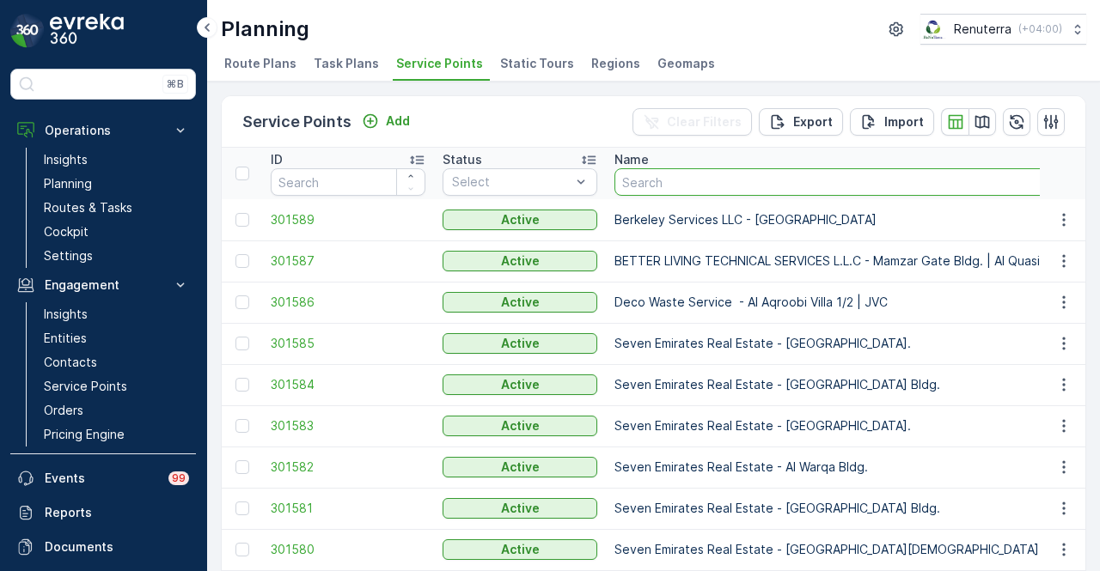
click at [715, 180] on input "text" at bounding box center [893, 182] width 558 height 28
type input "qutt"
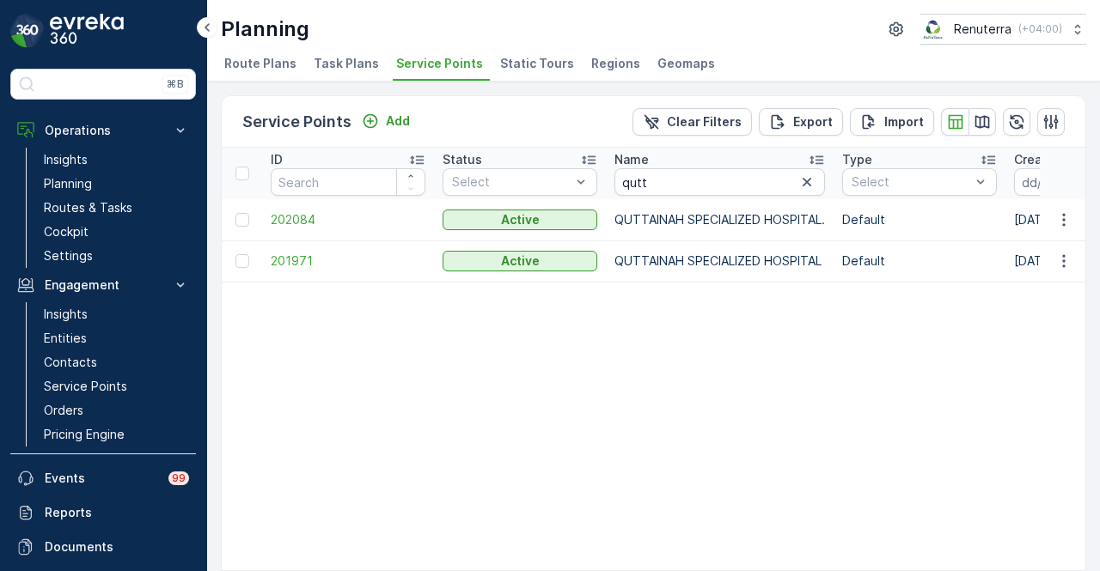
click at [302, 260] on span "201971" at bounding box center [348, 261] width 155 height 17
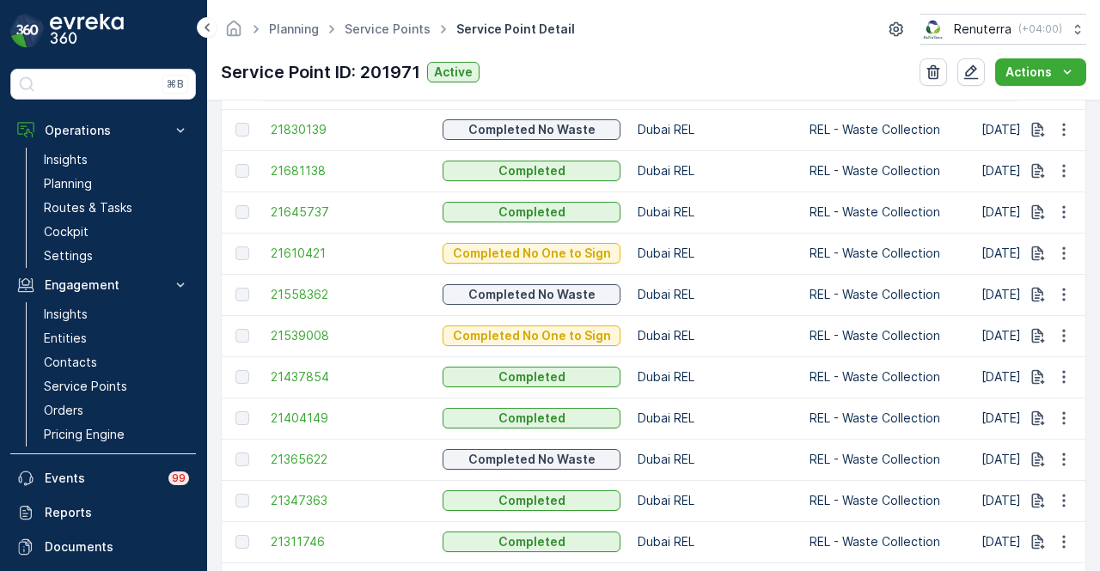
scroll to position [914, 0]
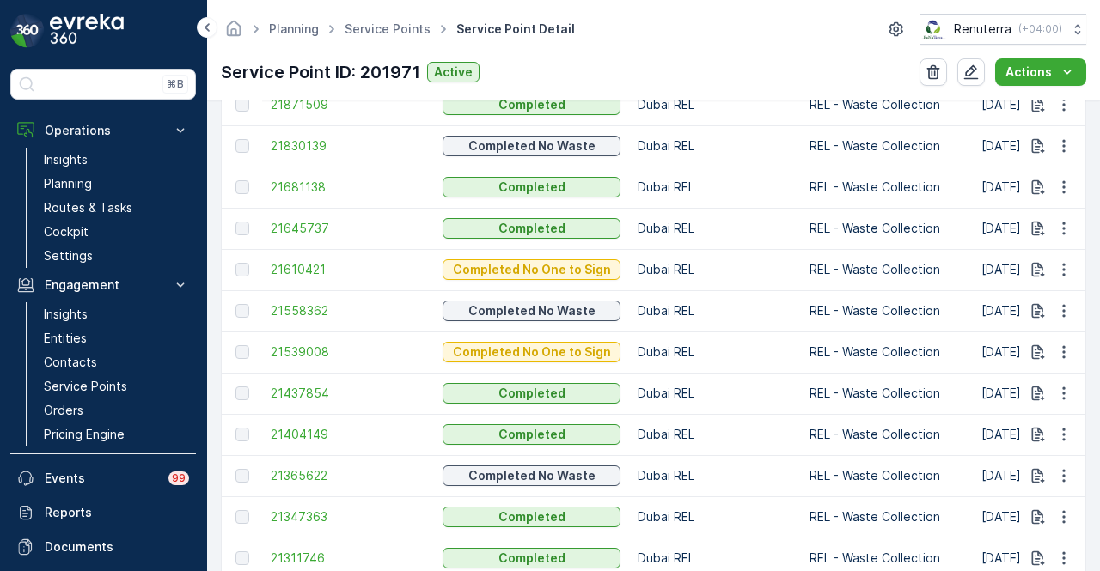
click at [315, 221] on span "21645737" at bounding box center [348, 228] width 155 height 17
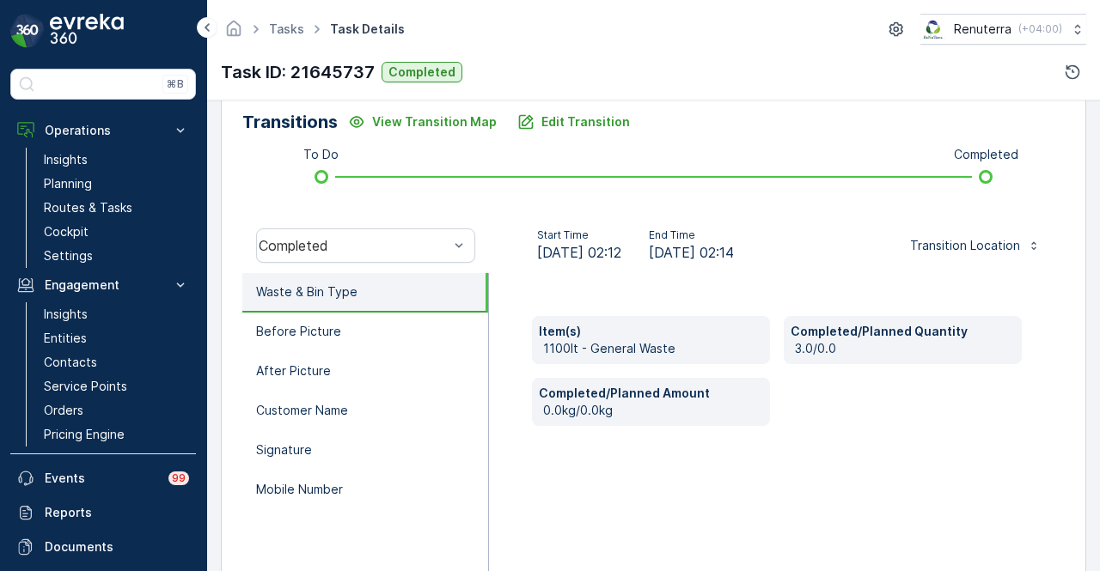
scroll to position [430, 0]
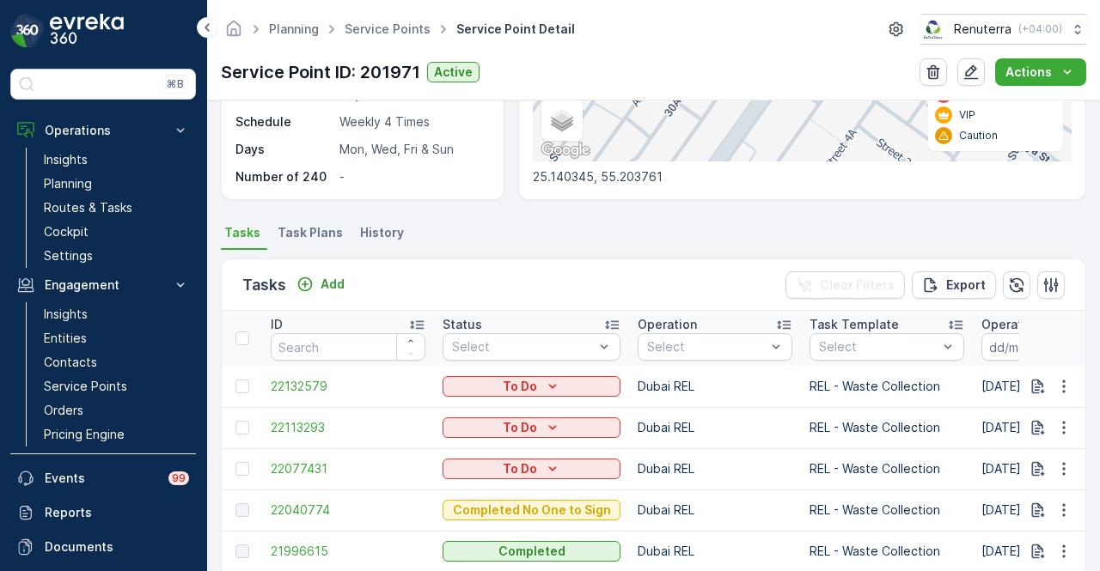
scroll to position [430, 0]
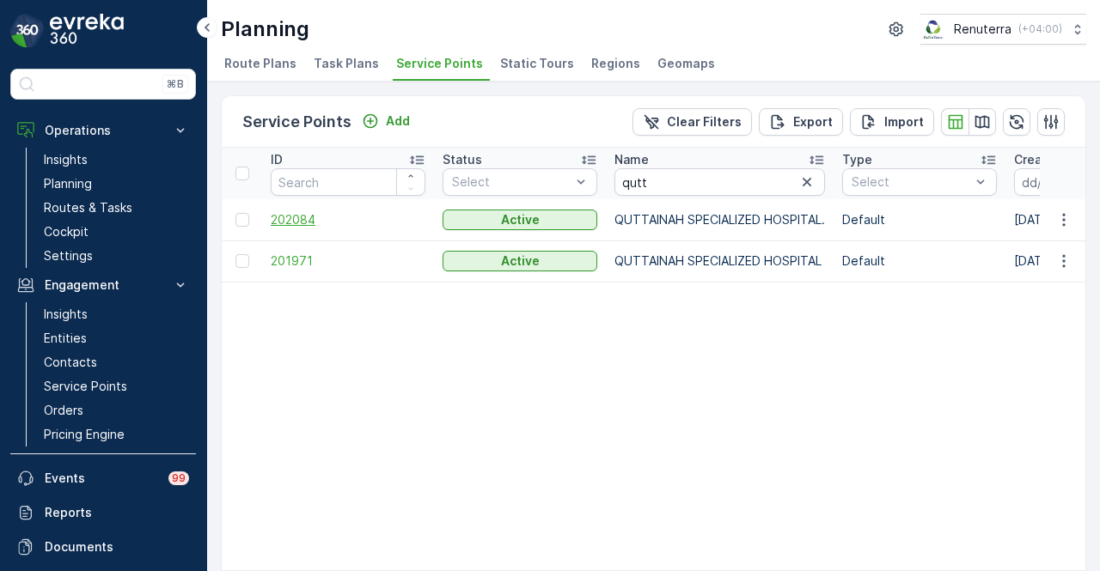
click at [297, 217] on span "202084" at bounding box center [348, 219] width 155 height 17
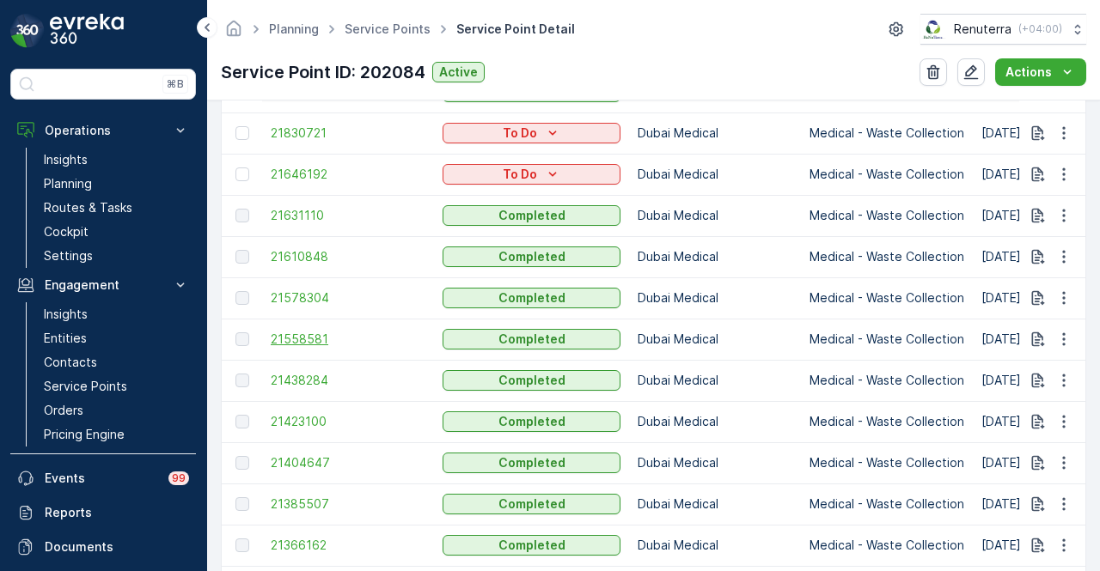
scroll to position [1000, 0]
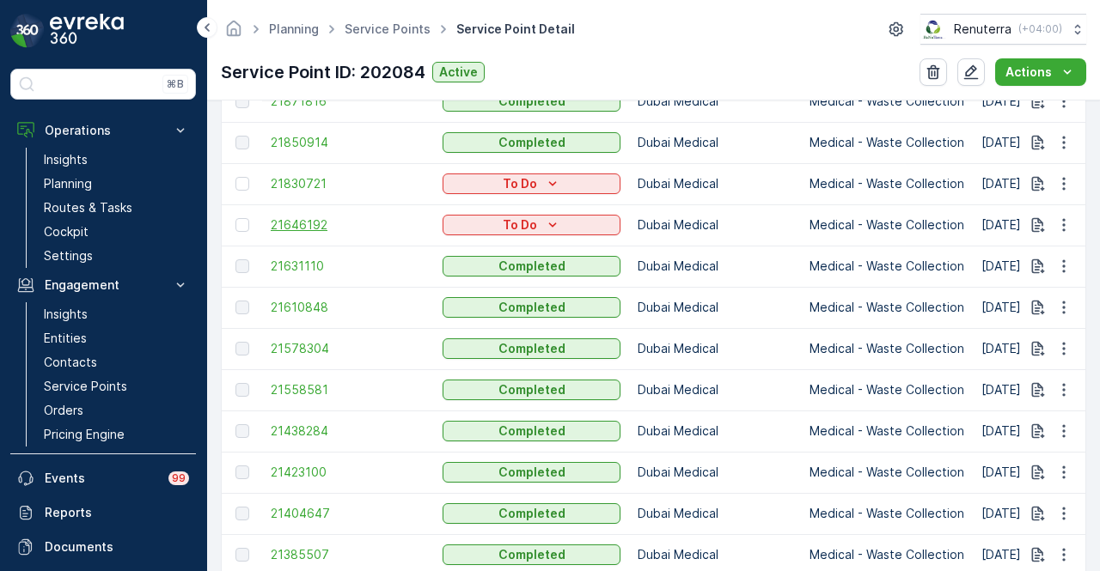
click at [318, 217] on span "21646192" at bounding box center [348, 225] width 155 height 17
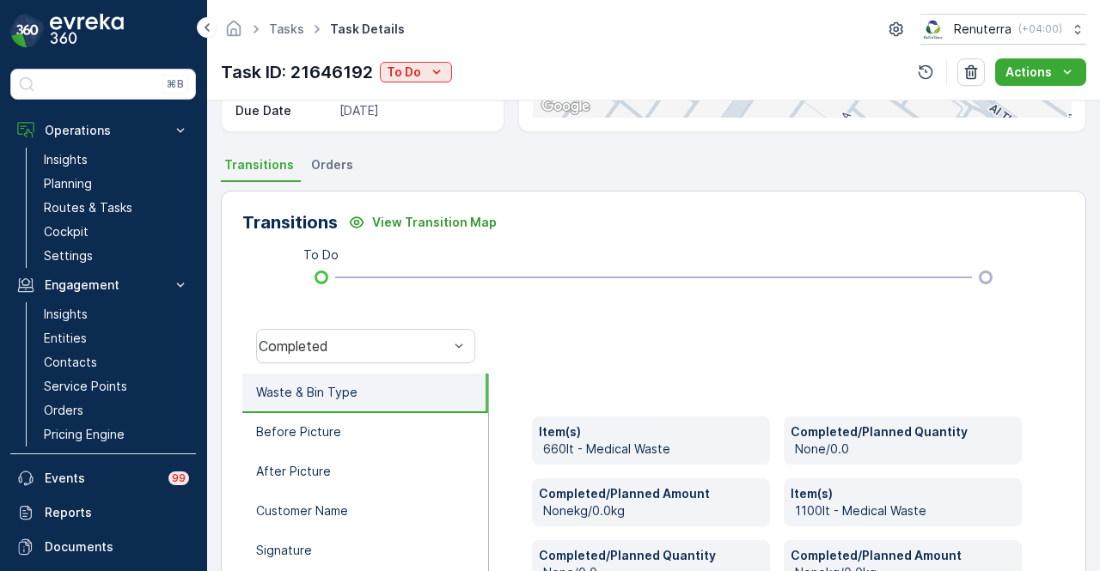
scroll to position [430, 0]
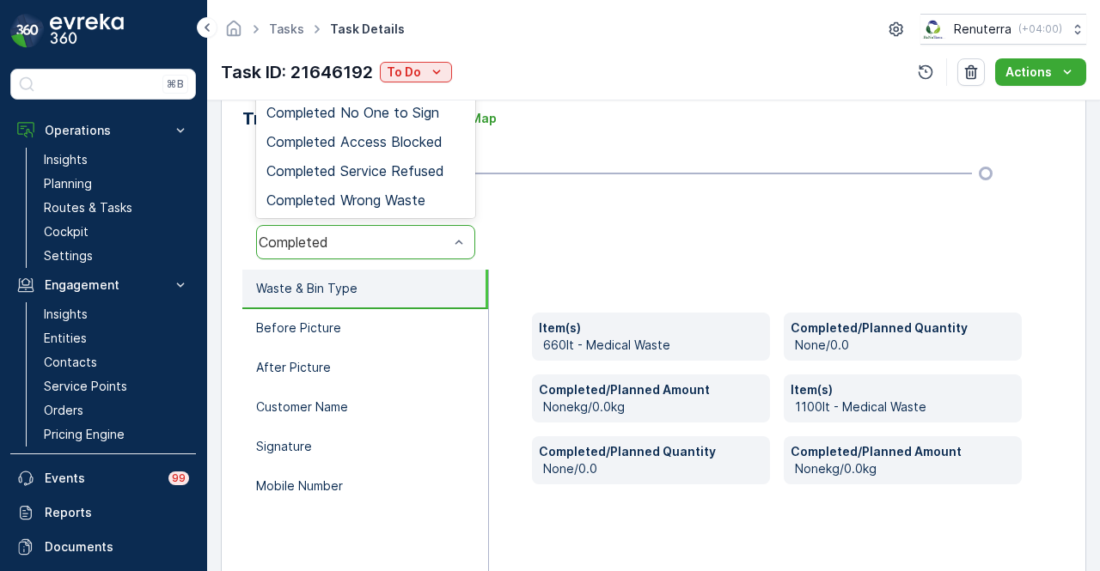
click at [443, 232] on div "Completed" at bounding box center [365, 242] width 219 height 34
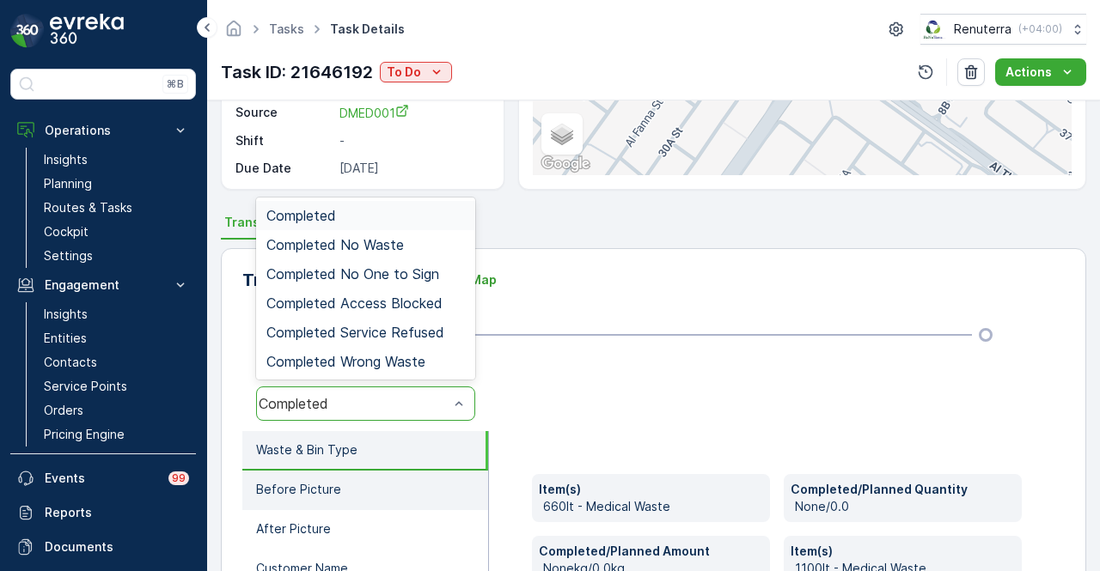
scroll to position [258, 0]
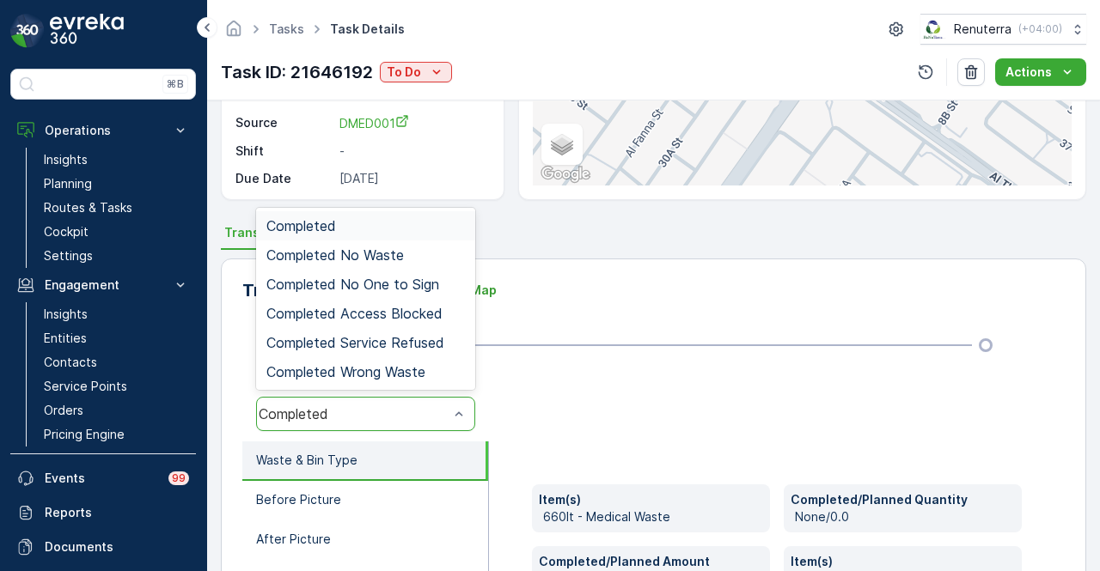
click at [406, 236] on div "Completed" at bounding box center [365, 225] width 219 height 29
click at [443, 419] on div "Completed" at bounding box center [354, 413] width 190 height 15
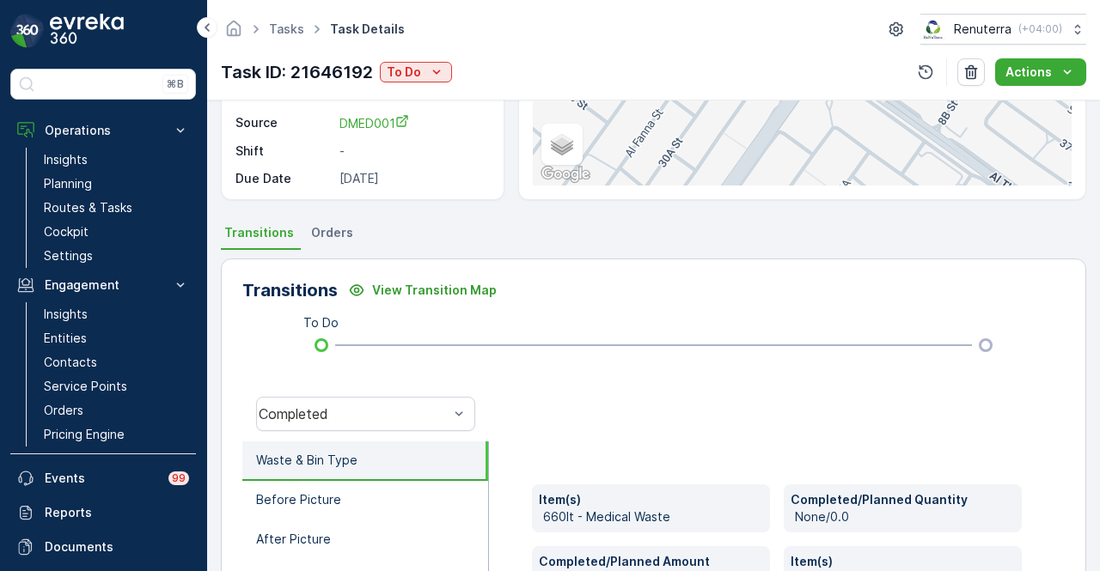
click at [580, 419] on div at bounding box center [777, 414] width 576 height 55
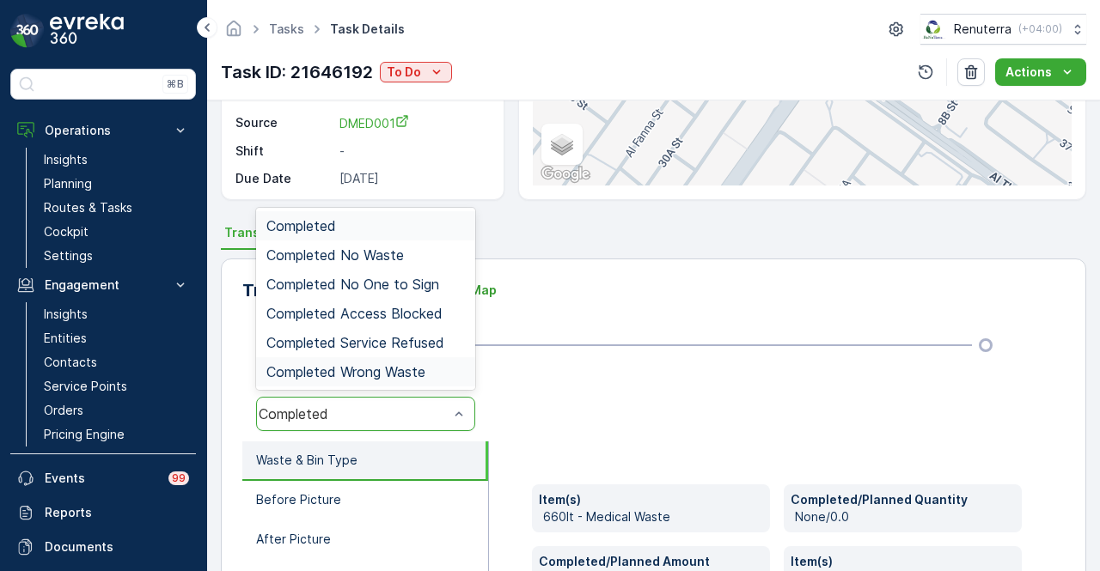
click at [425, 373] on span "Completed Wrong Waste" at bounding box center [345, 371] width 159 height 15
click at [434, 345] on span "Completed Service Refused" at bounding box center [355, 342] width 178 height 15
click at [433, 406] on div "Completed Service Refused" at bounding box center [354, 413] width 190 height 15
click at [400, 235] on div "Completed" at bounding box center [365, 225] width 219 height 29
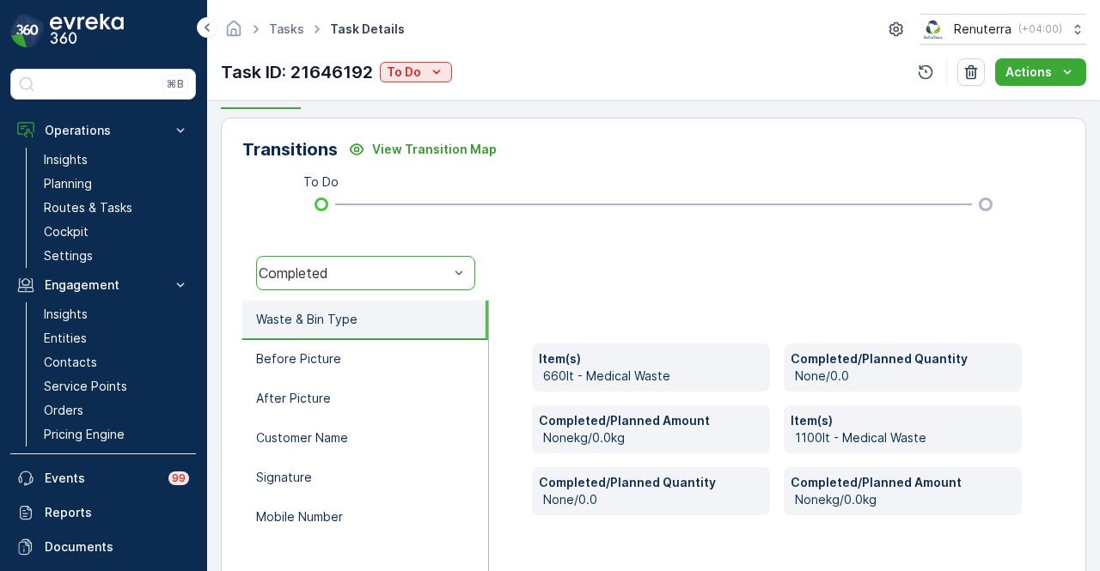
scroll to position [425, 0]
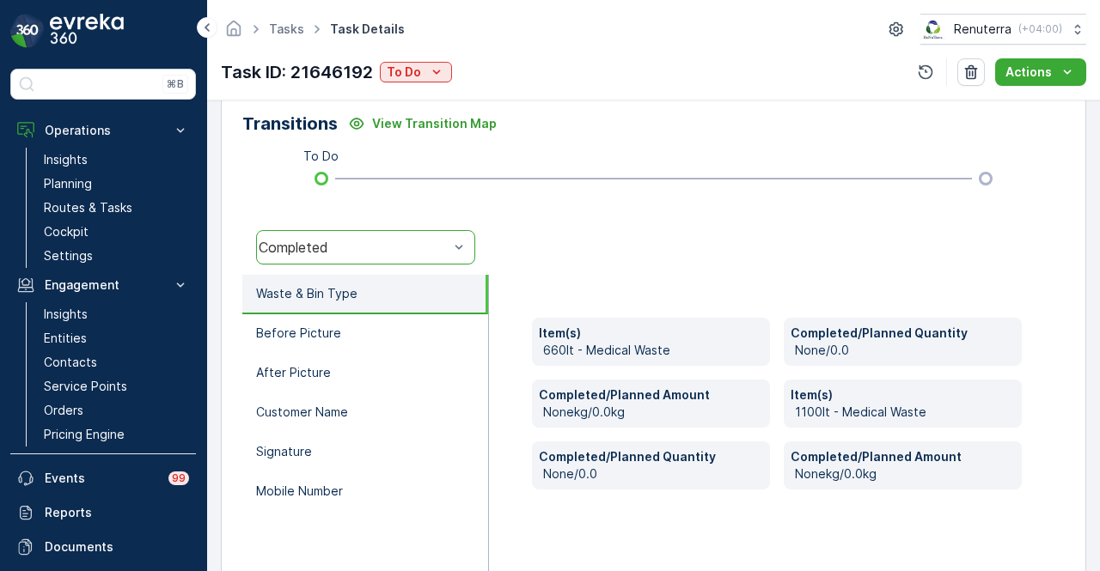
click at [437, 243] on div "Completed" at bounding box center [354, 247] width 190 height 15
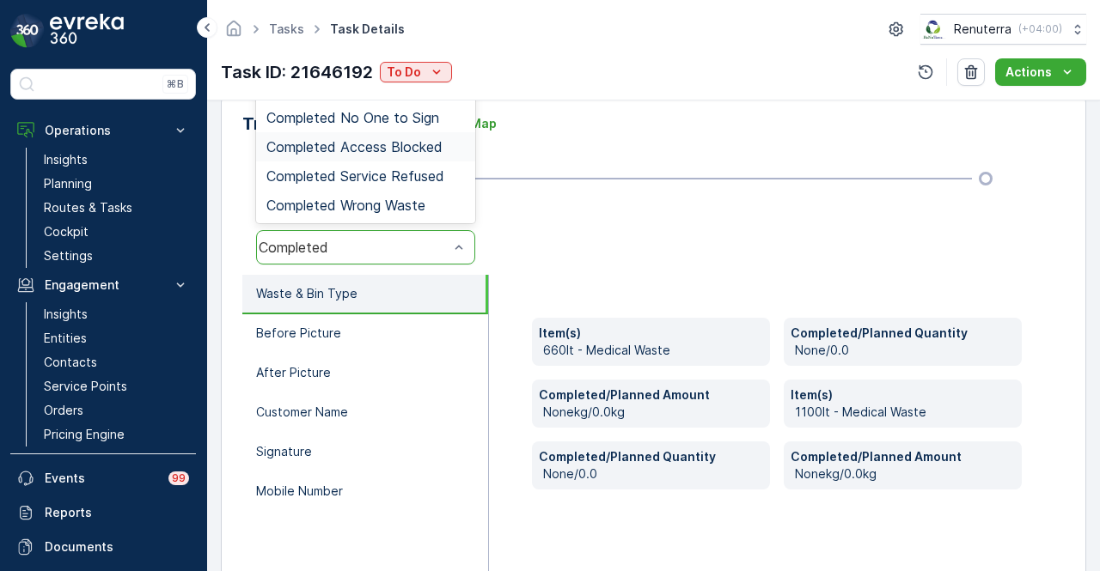
click at [419, 144] on span "Completed Access Blocked" at bounding box center [354, 146] width 176 height 15
click at [434, 192] on div "Completed Wrong Waste" at bounding box center [365, 205] width 219 height 29
click at [436, 157] on div "Completed Access Blocked" at bounding box center [365, 146] width 219 height 29
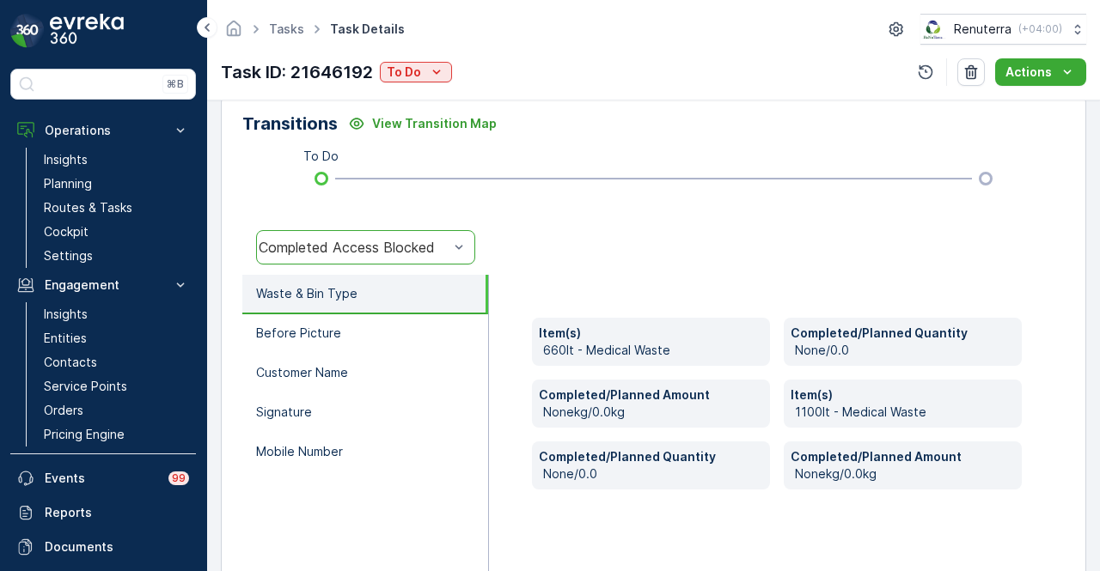
click at [459, 270] on div "option Completed Access Blocked, selected. Completed Access Blocked" at bounding box center [365, 247] width 247 height 55
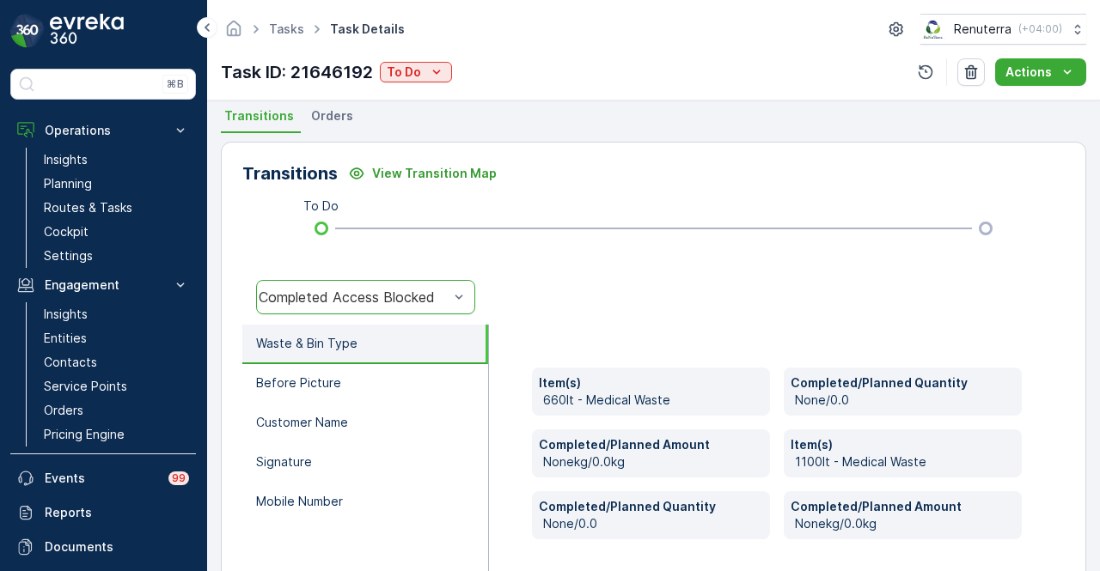
scroll to position [339, 0]
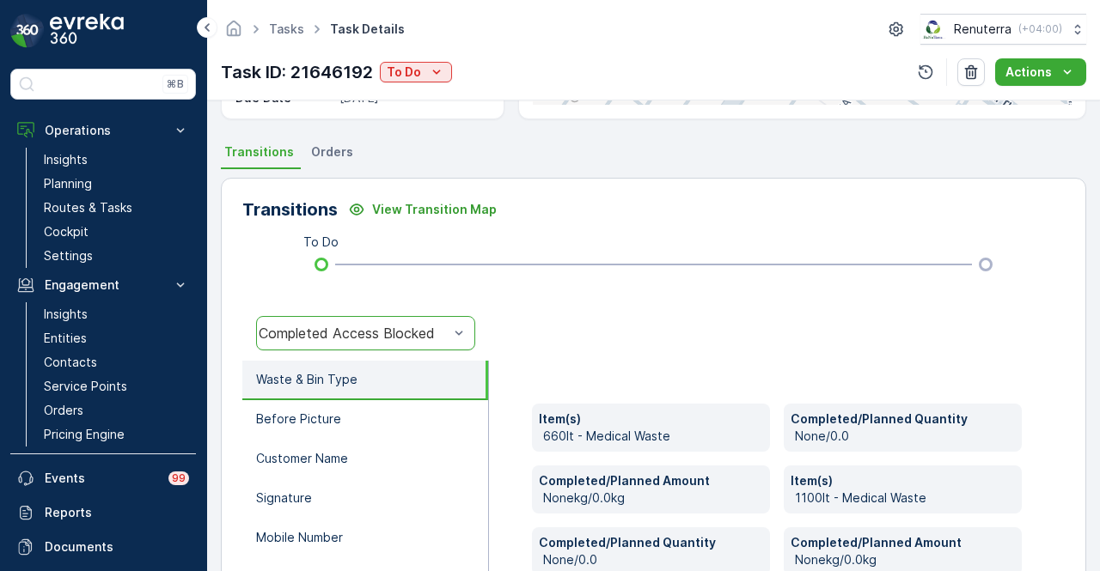
click at [442, 336] on div "Completed Access Blocked" at bounding box center [354, 333] width 190 height 15
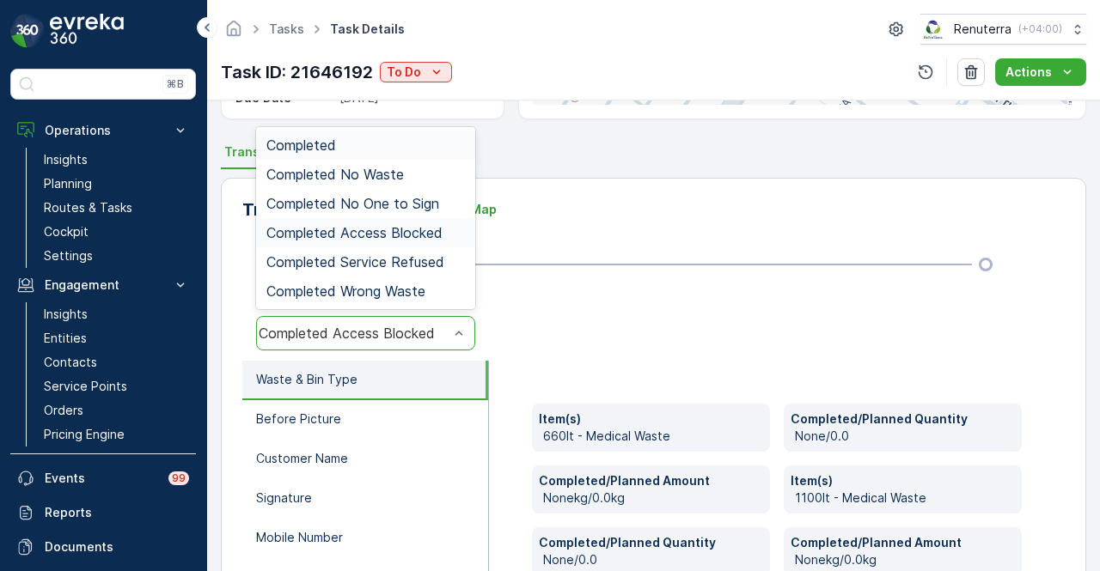
click at [419, 146] on div "Completed" at bounding box center [365, 145] width 199 height 15
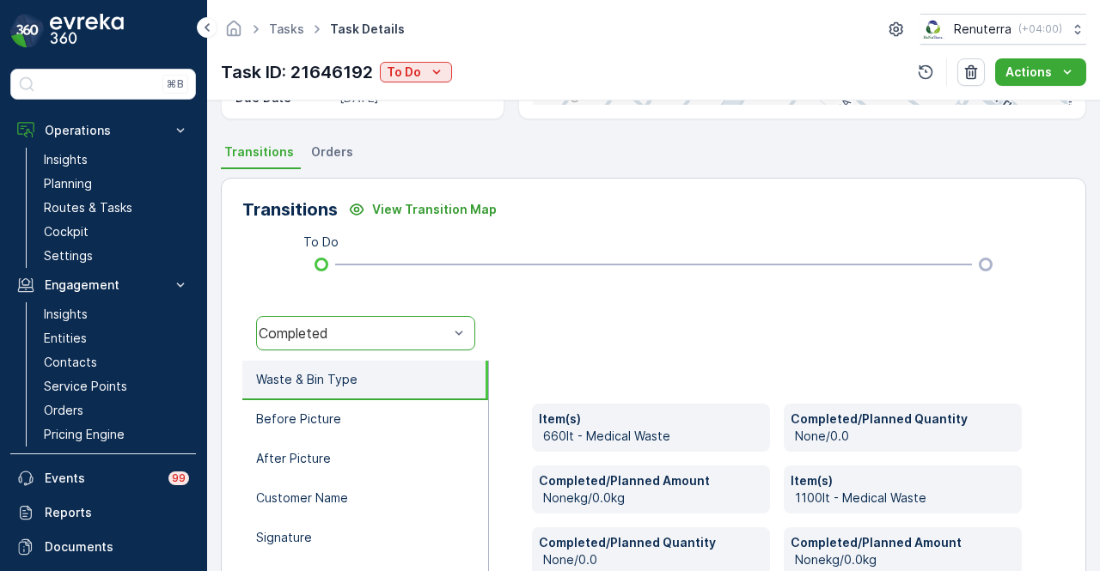
click at [457, 321] on div at bounding box center [458, 333] width 17 height 33
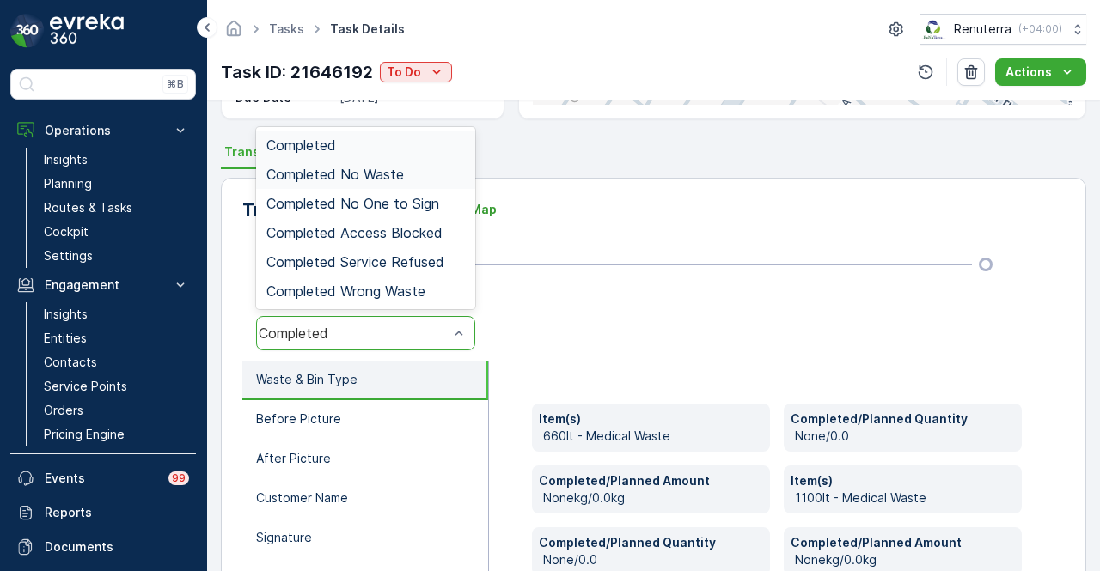
click at [425, 180] on div "Completed No Waste" at bounding box center [365, 174] width 199 height 15
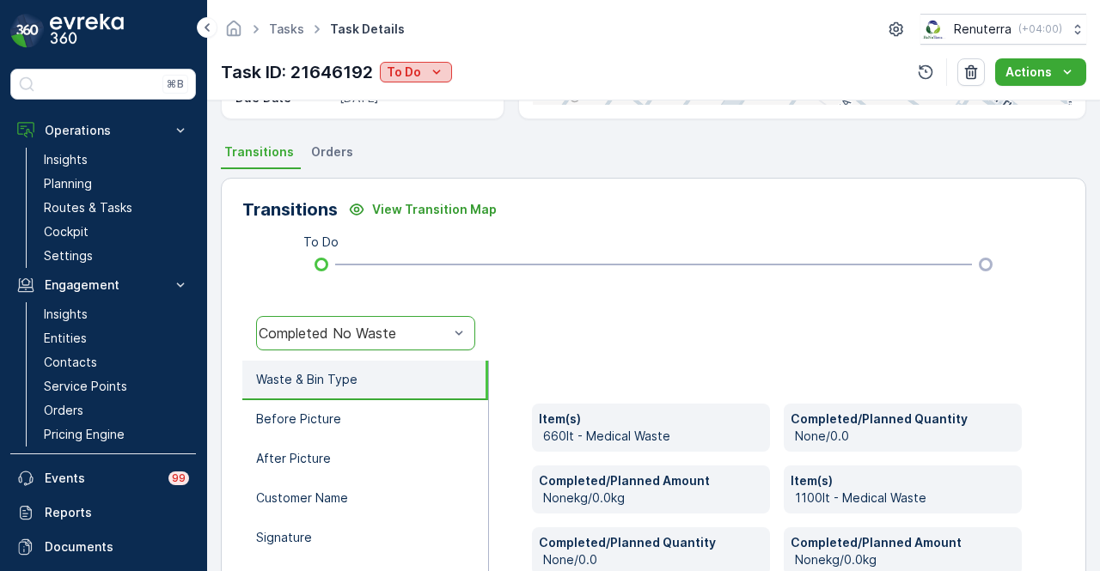
click at [420, 70] on div "To Do" at bounding box center [416, 72] width 58 height 17
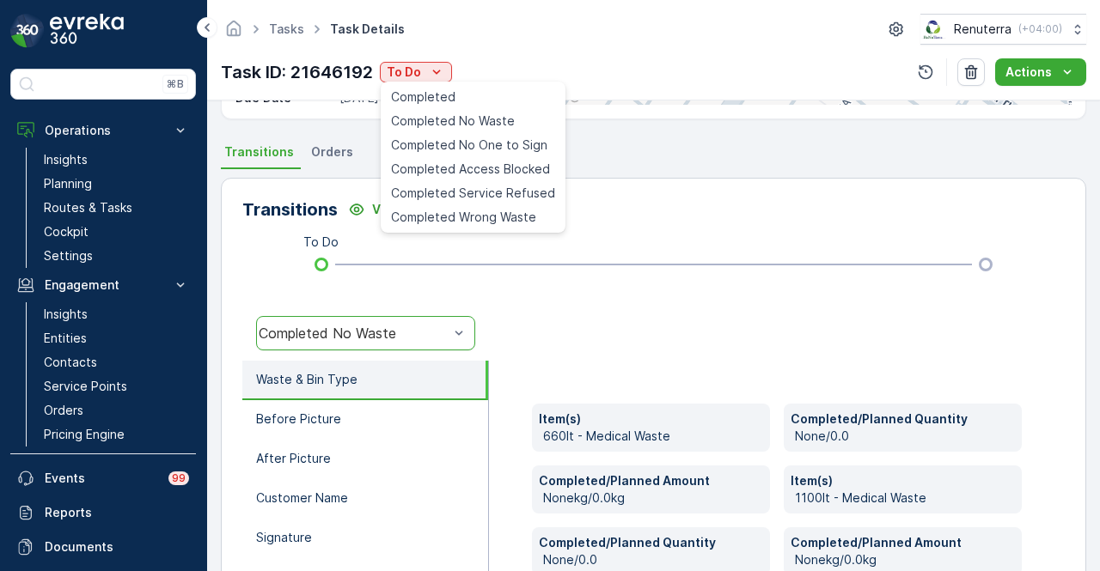
click at [566, 315] on div at bounding box center [777, 333] width 576 height 55
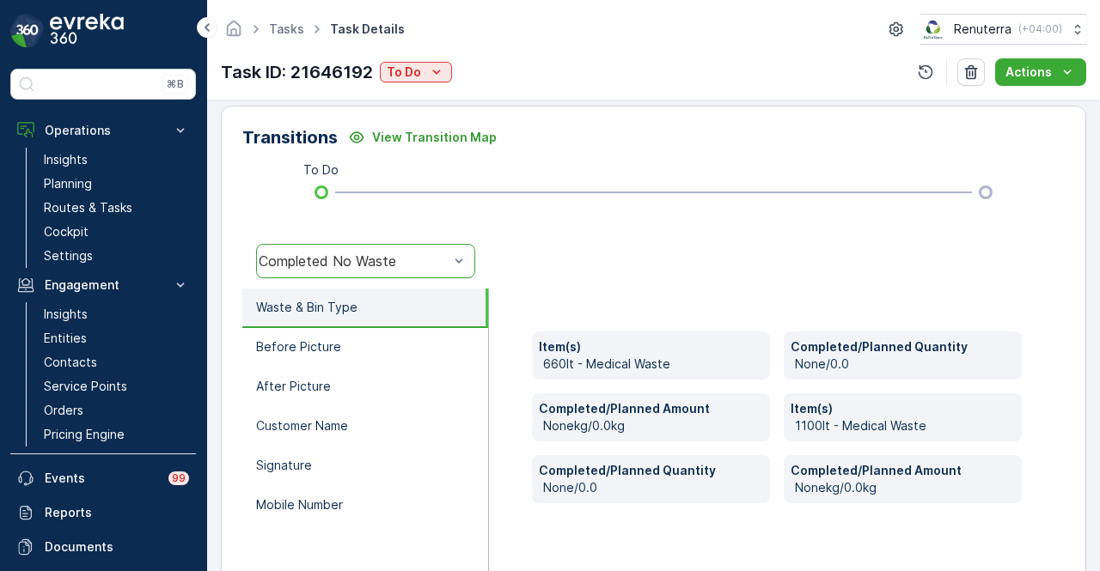
scroll to position [510, 0]
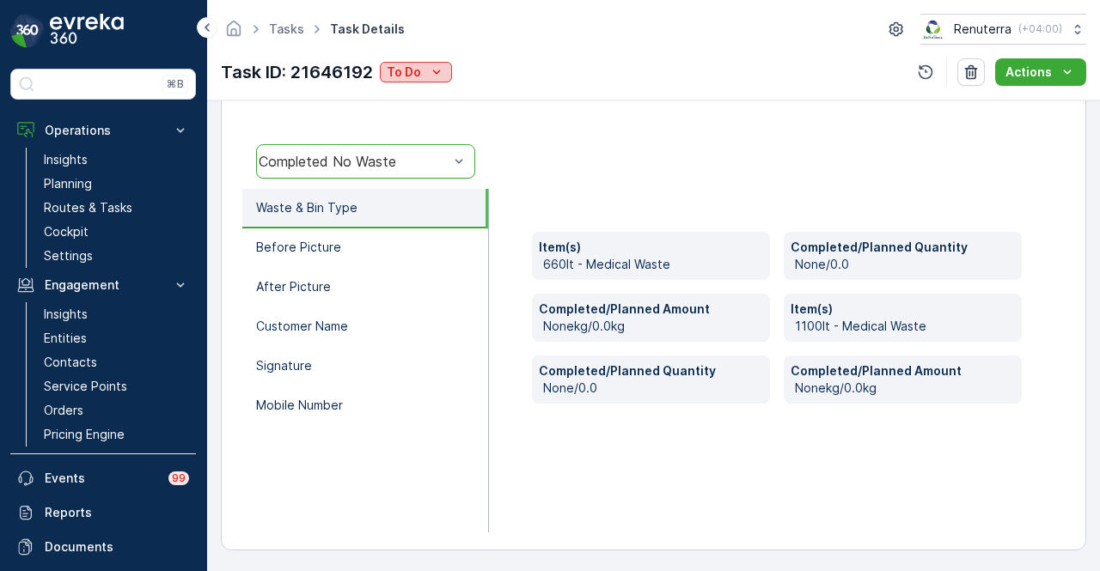
click at [442, 66] on icon "To Do" at bounding box center [436, 72] width 17 height 17
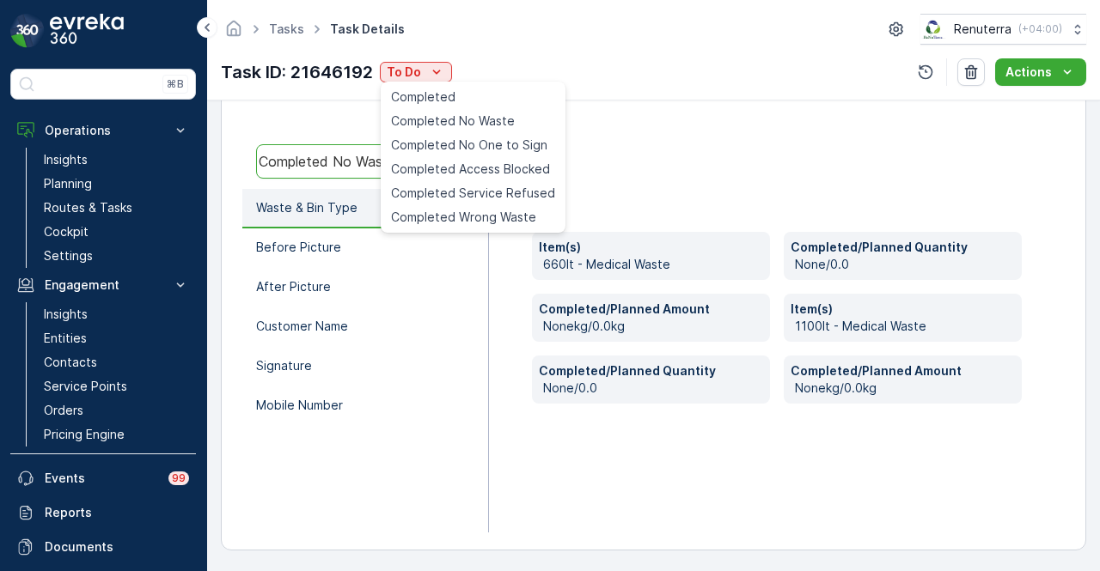
click at [691, 232] on div "Item(s) 660lt - Medical Waste" at bounding box center [651, 256] width 238 height 48
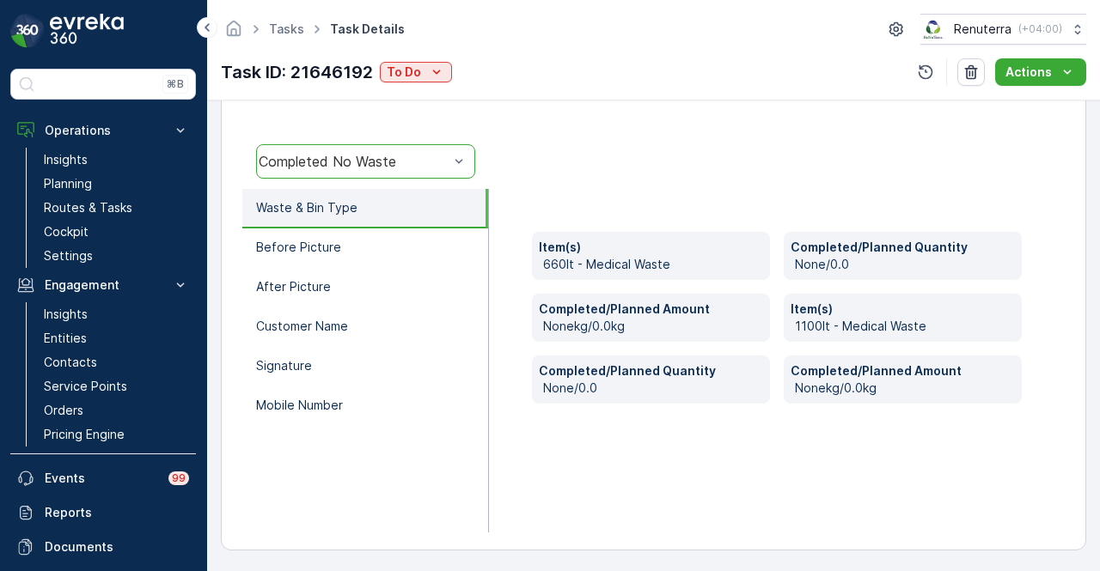
click at [468, 169] on div "Completed No Waste" at bounding box center [365, 161] width 219 height 34
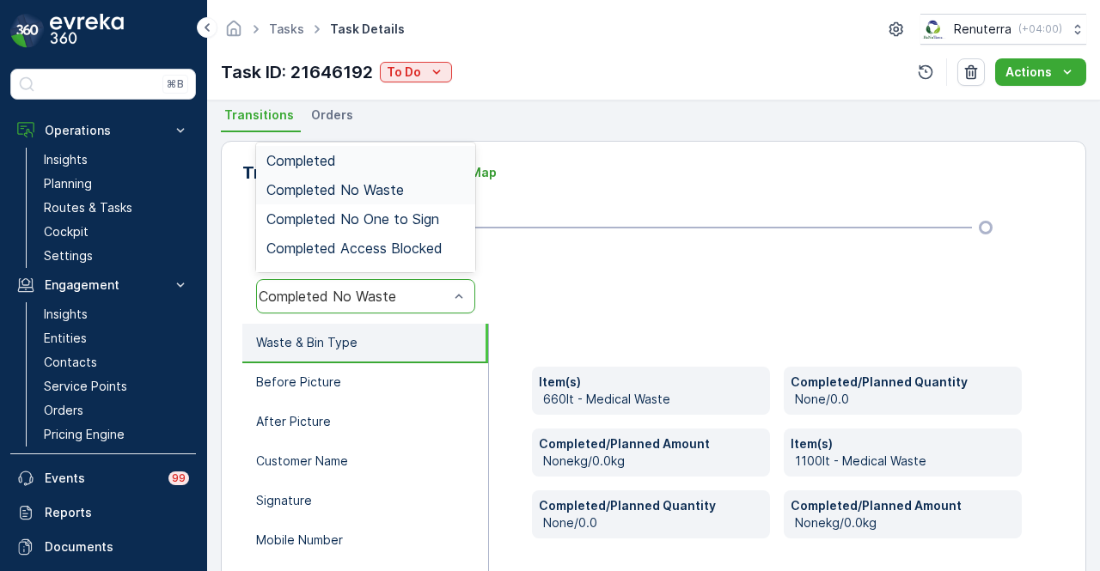
scroll to position [253, 0]
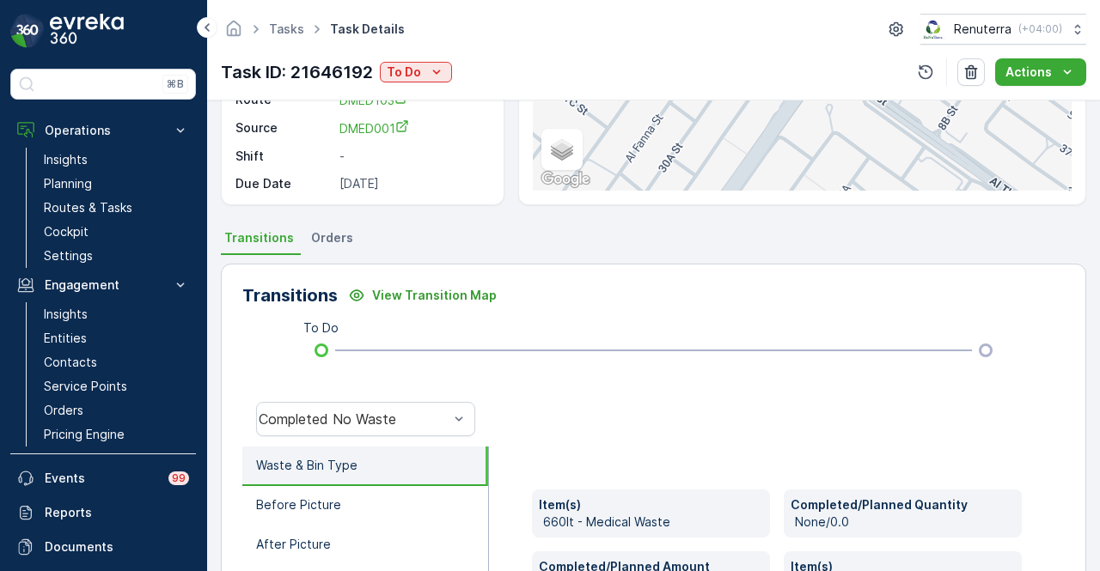
click at [566, 388] on div "Transitions View Transition Map To Do Completed No Waste Waste & Bin Type Befor…" at bounding box center [653, 536] width 865 height 545
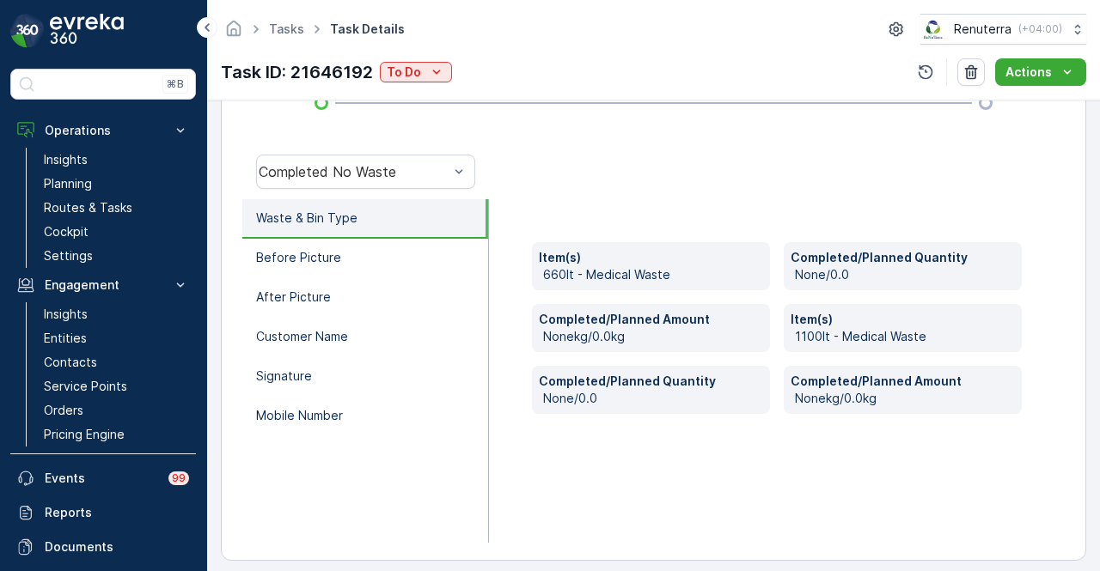
scroll to position [510, 0]
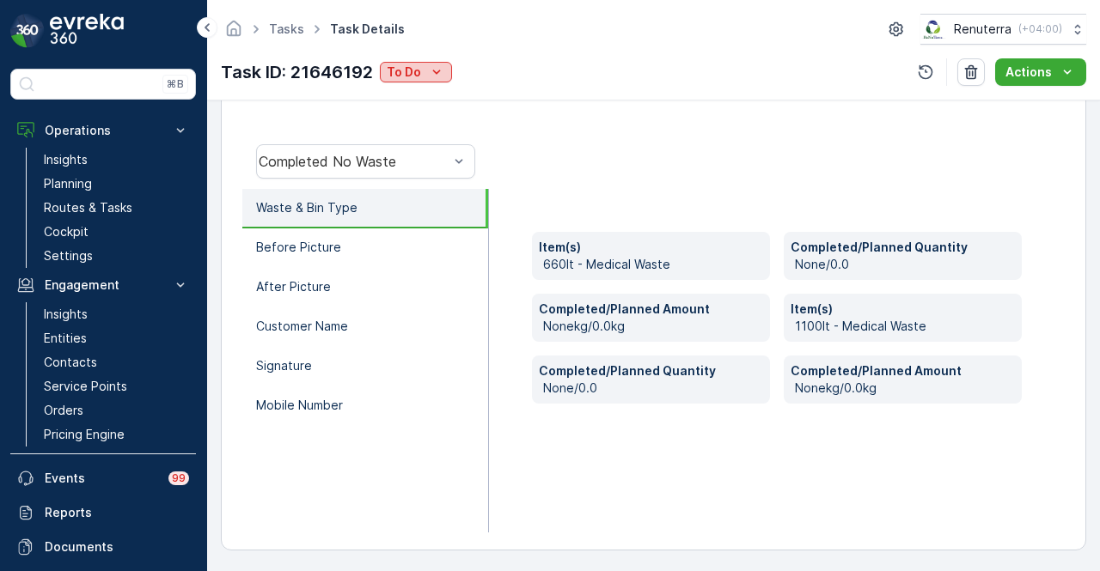
click at [441, 74] on icon "To Do" at bounding box center [436, 72] width 17 height 17
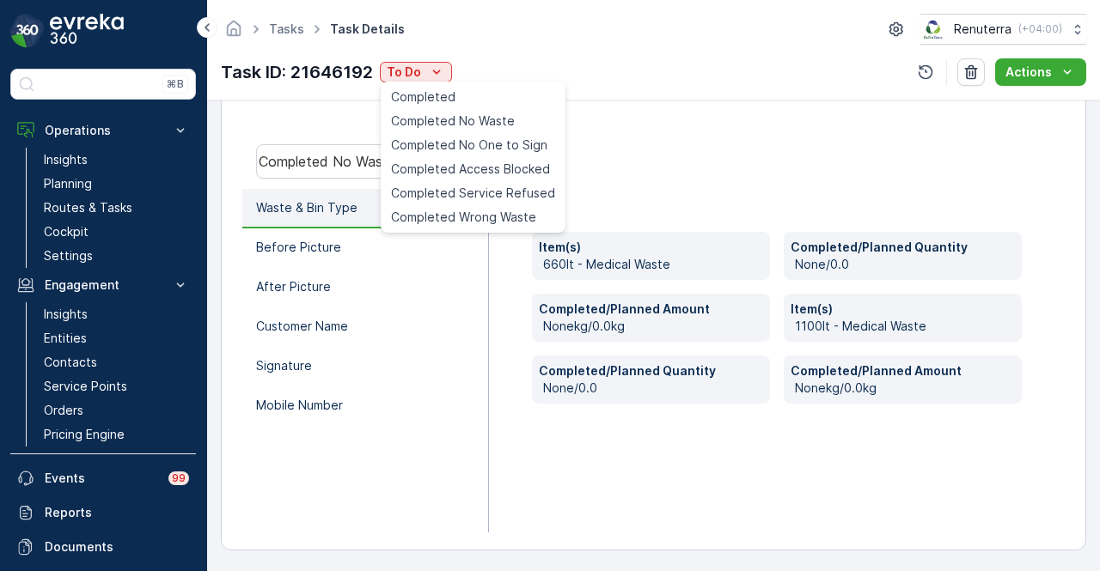
click at [753, 202] on div "Item(s) 660lt - Medical Waste Completed/Planned Quantity None/0.0 Completed/Pla…" at bounding box center [777, 361] width 576 height 344
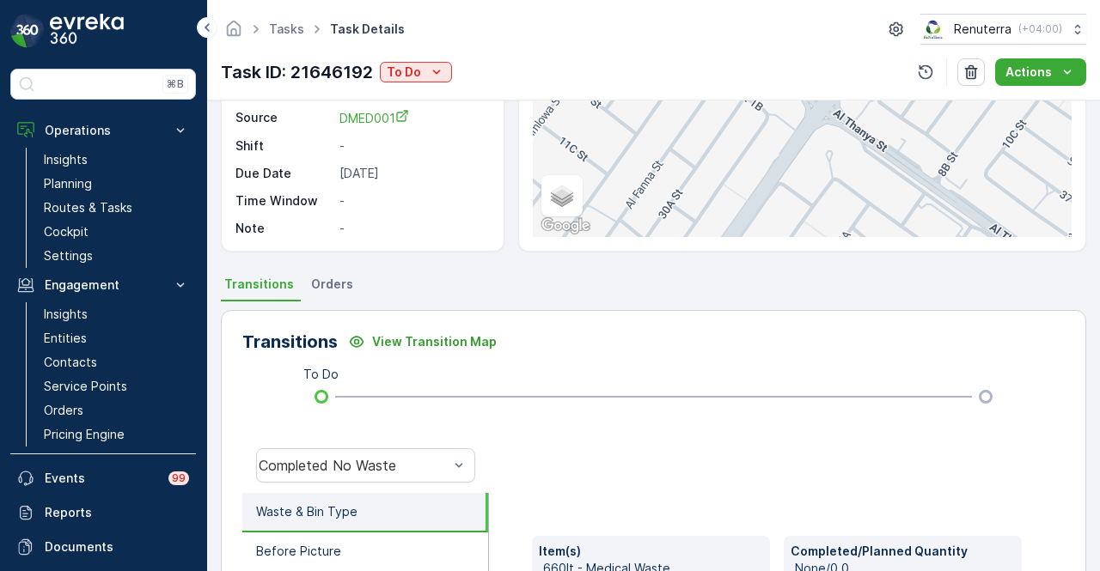
scroll to position [344, 0]
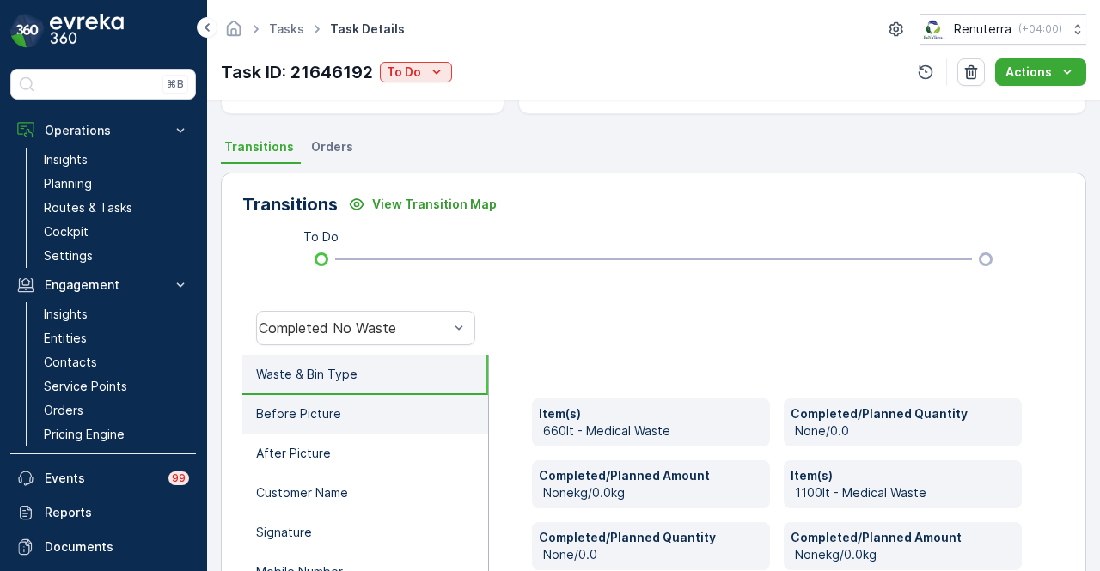
click at [395, 406] on li "Before Picture" at bounding box center [365, 415] width 246 height 40
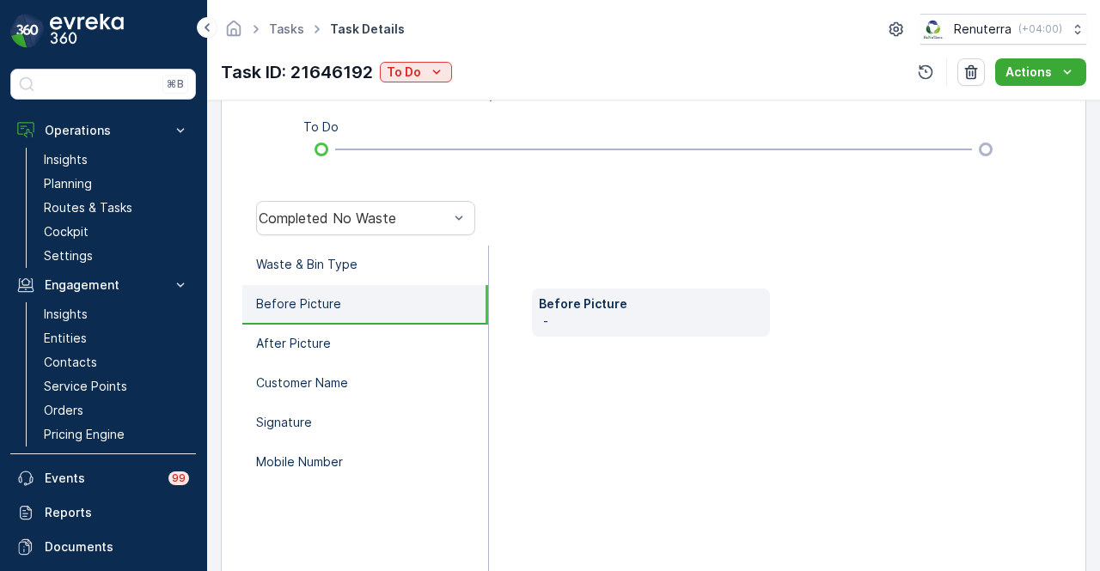
scroll to position [510, 0]
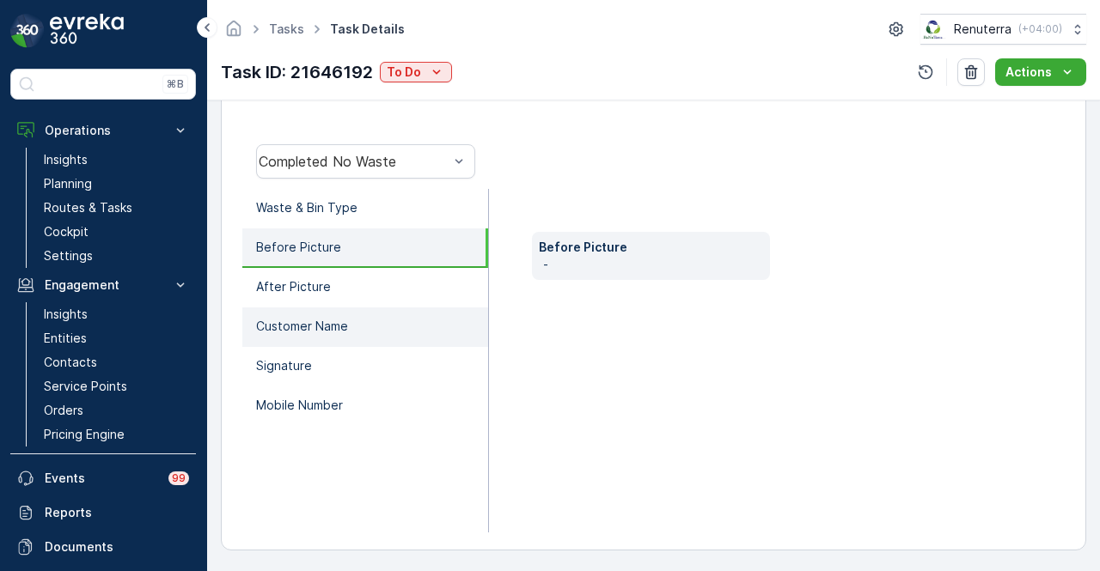
click at [399, 308] on li "Customer Name" at bounding box center [365, 328] width 246 height 40
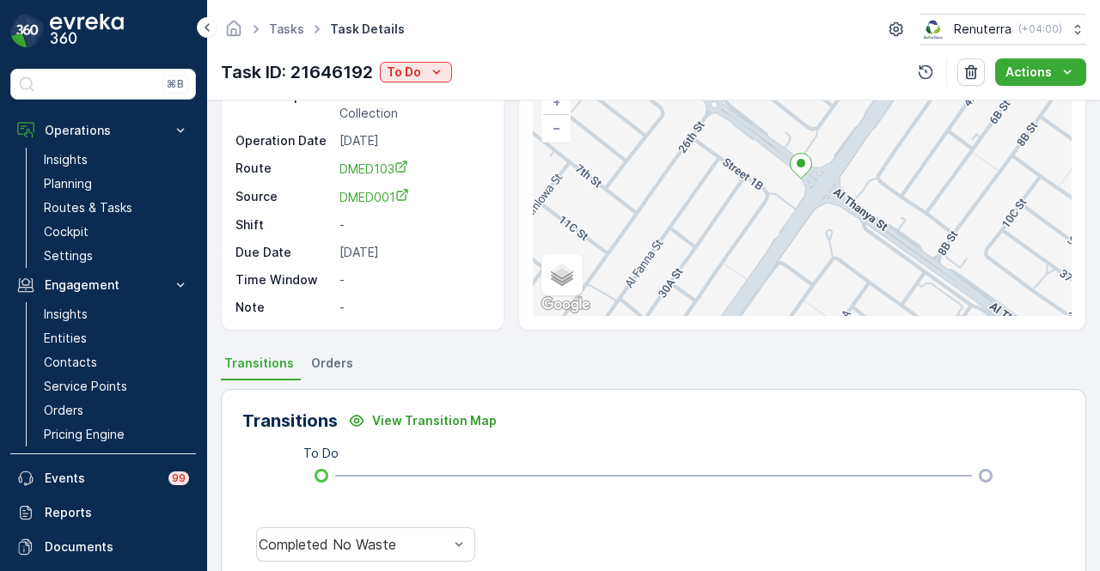
scroll to position [344, 0]
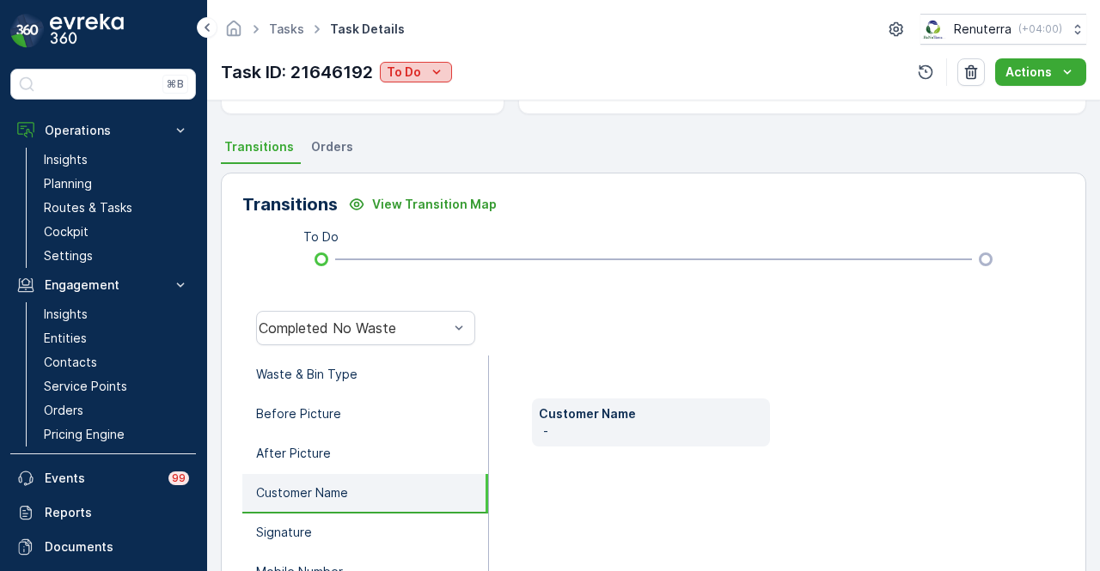
click at [428, 73] on icon "To Do" at bounding box center [436, 72] width 17 height 17
drag, startPoint x: 540, startPoint y: 293, endPoint x: 544, endPoint y: 311, distance: 18.6
click at [540, 293] on div "Transitions View Transition Map To Do Completed No Waste Waste & Bin Type Befor…" at bounding box center [653, 445] width 865 height 545
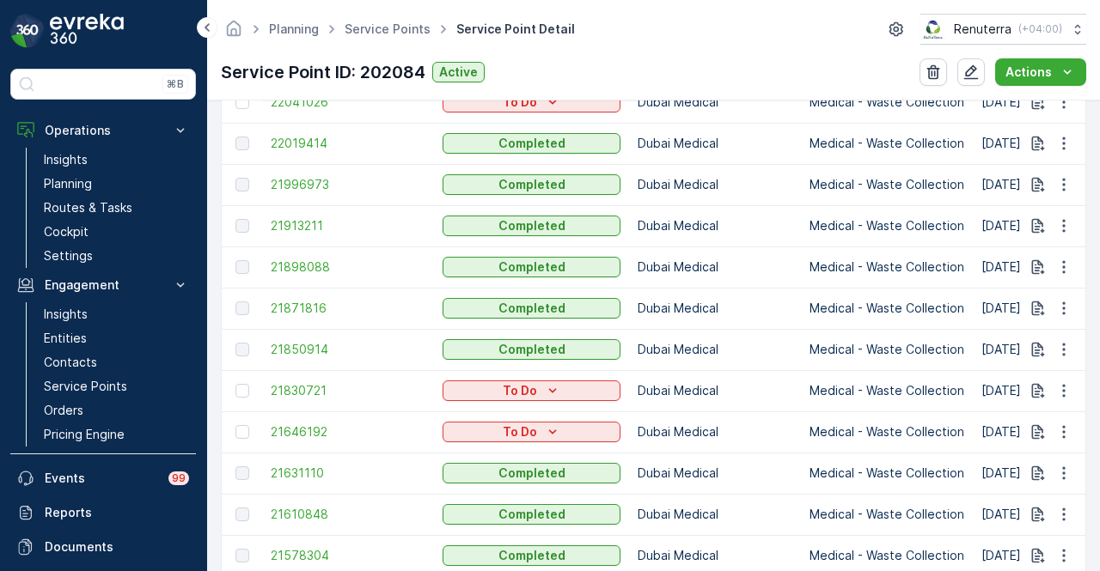
scroll to position [828, 0]
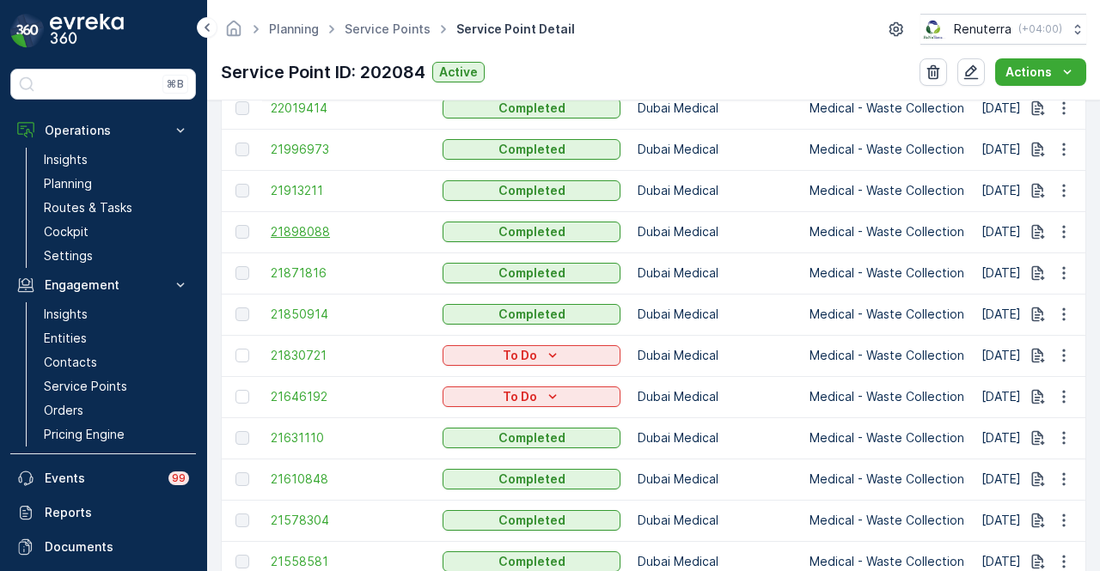
click at [321, 237] on span "21898088" at bounding box center [348, 231] width 155 height 17
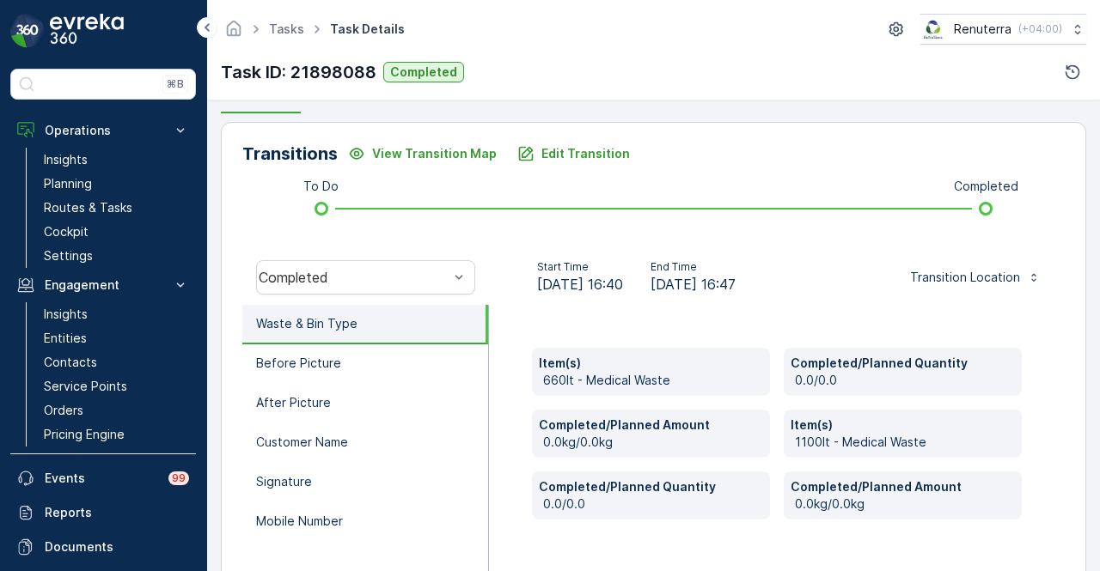
scroll to position [253, 0]
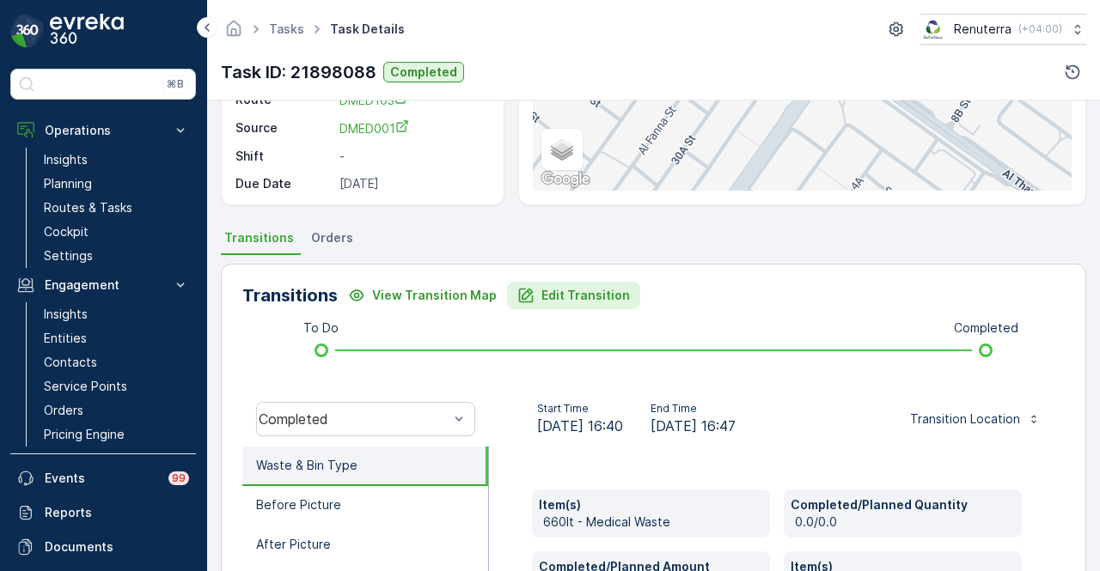
click at [574, 287] on p "Edit Transition" at bounding box center [585, 295] width 89 height 17
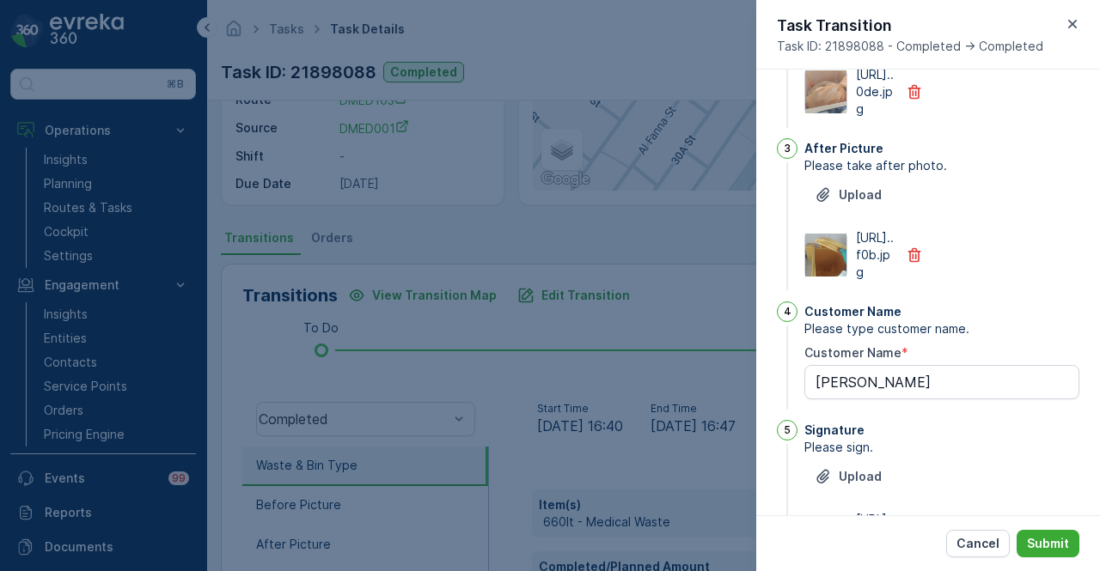
scroll to position [466, 0]
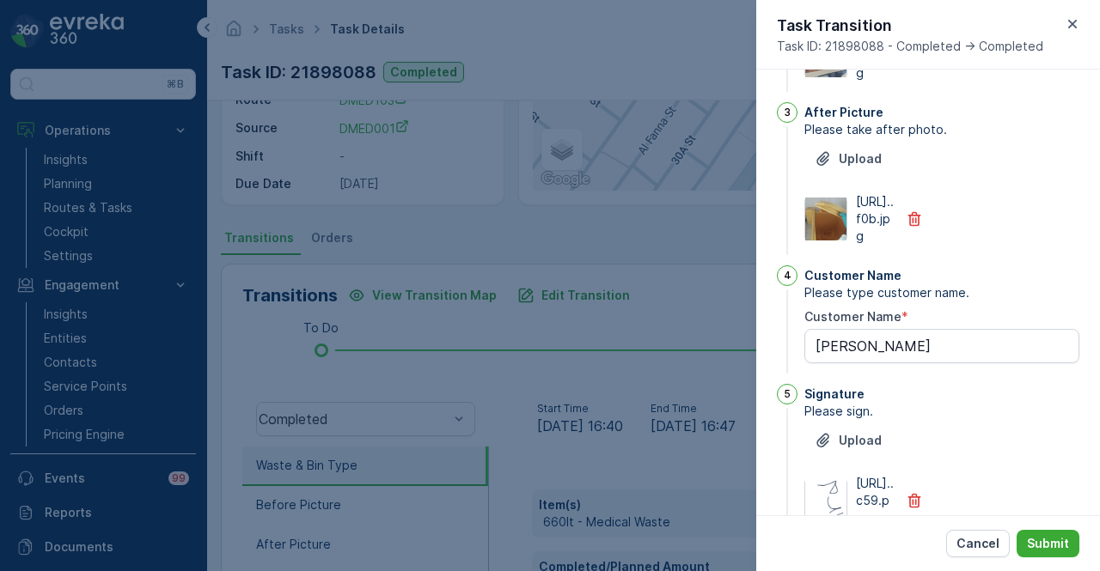
click at [287, 355] on div at bounding box center [550, 285] width 1100 height 571
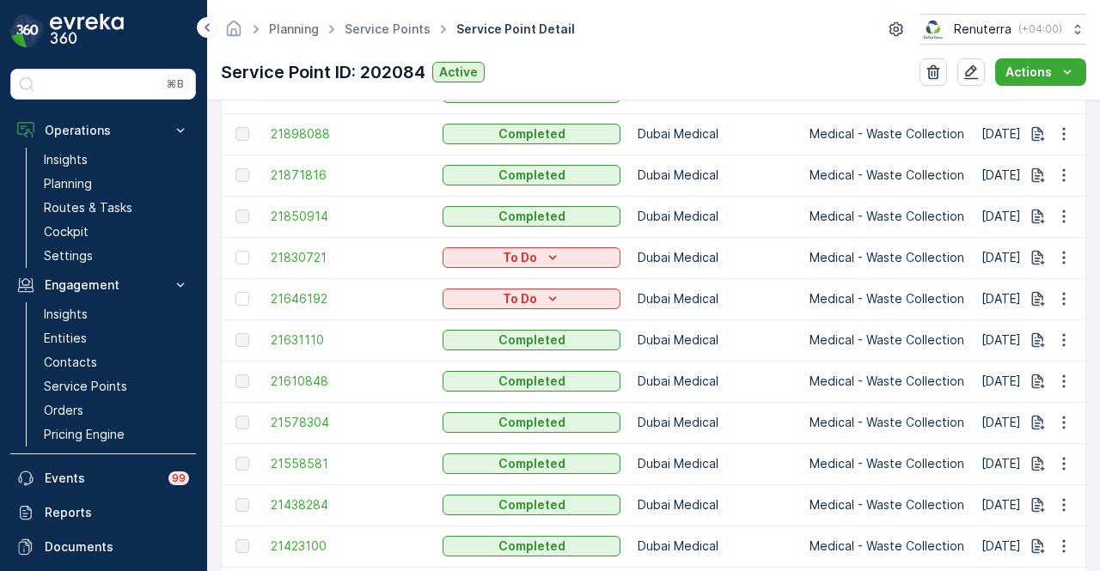
scroll to position [945, 0]
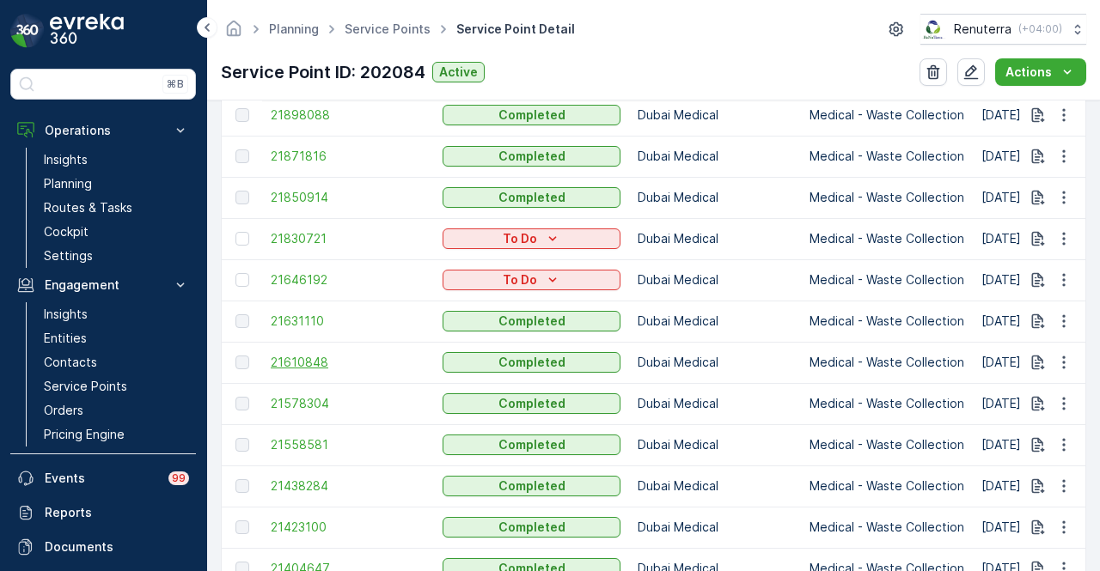
click at [297, 365] on span "21610848" at bounding box center [348, 362] width 155 height 17
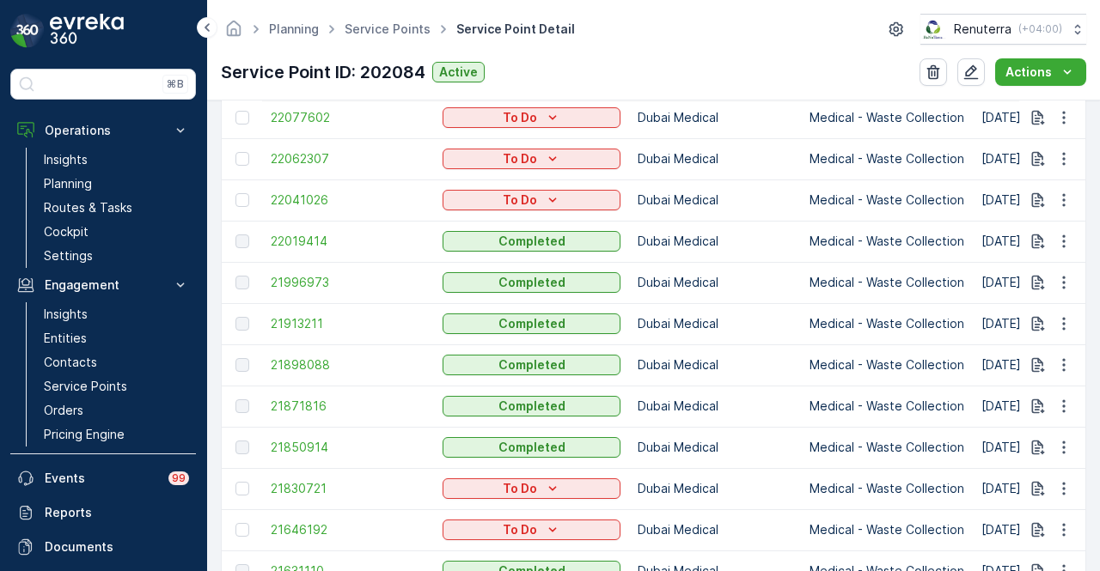
scroll to position [859, 0]
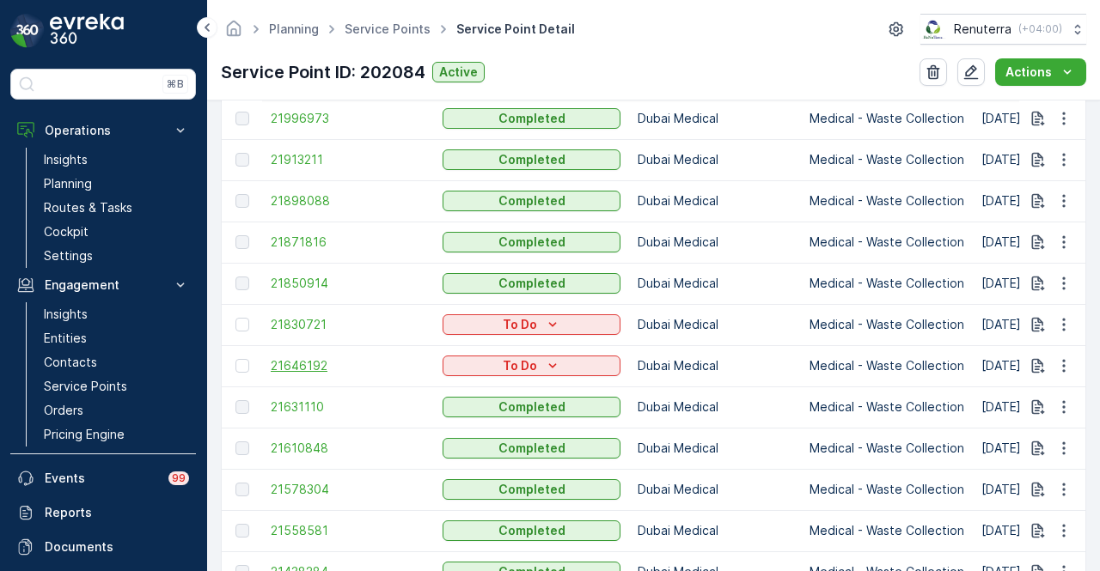
click at [299, 368] on span "21646192" at bounding box center [348, 366] width 155 height 17
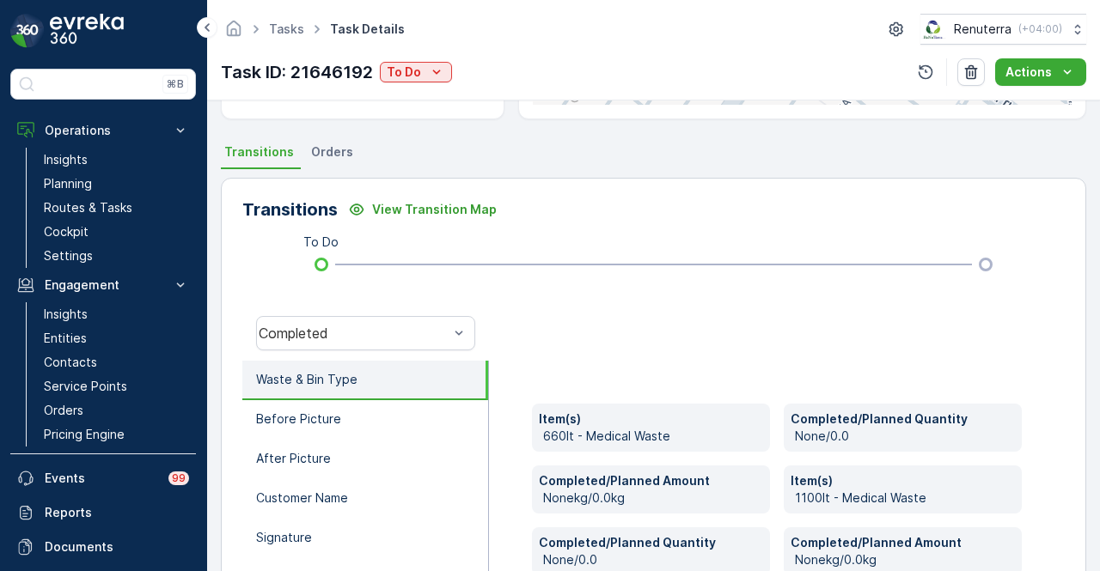
scroll to position [425, 0]
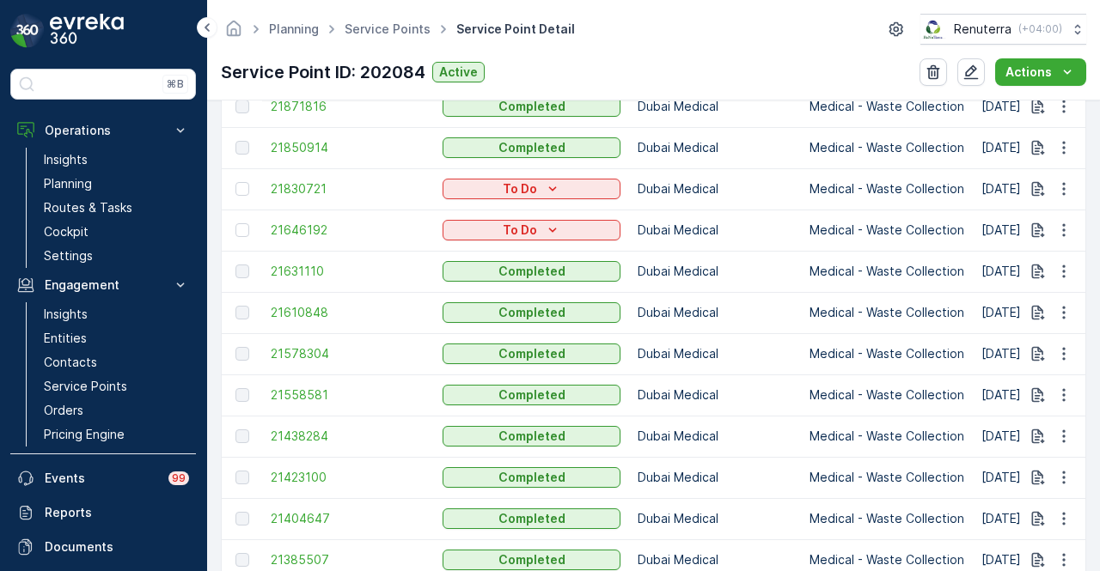
scroll to position [1031, 0]
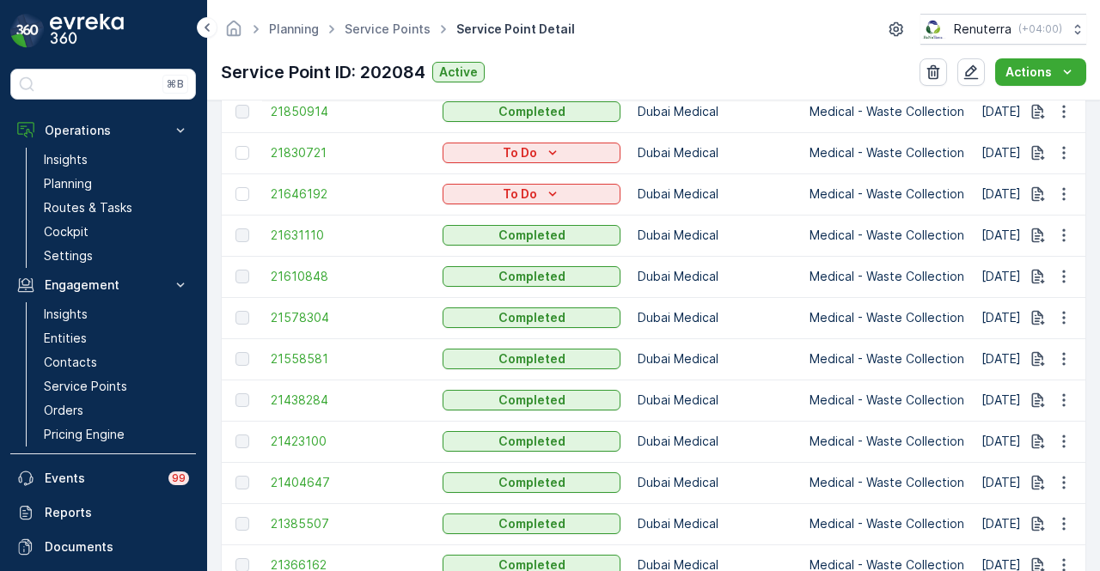
click at [734, 570] on p "Dubai Medical" at bounding box center [715, 565] width 155 height 17
click at [998, 192] on td "19.09.2025" at bounding box center [1105, 194] width 265 height 41
drag, startPoint x: 956, startPoint y: 195, endPoint x: 1009, endPoint y: 199, distance: 52.5
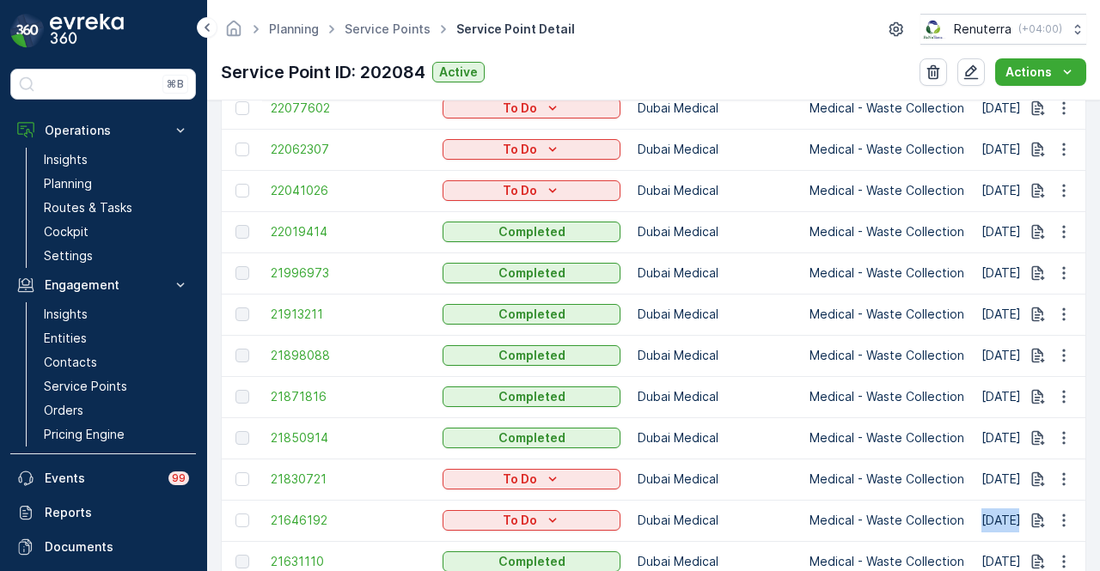
scroll to position [688, 0]
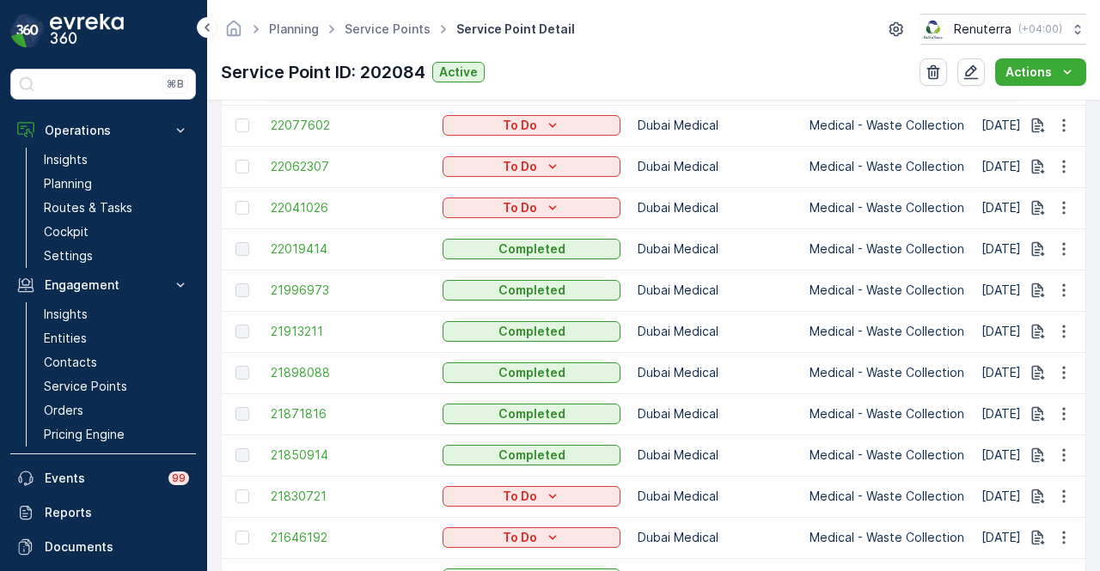
click at [1099, 296] on div "Details Service Point ID 202084 Name QUTTAINAH SPECIALIZED HOSPITAL... Type Def…" at bounding box center [653, 336] width 893 height 471
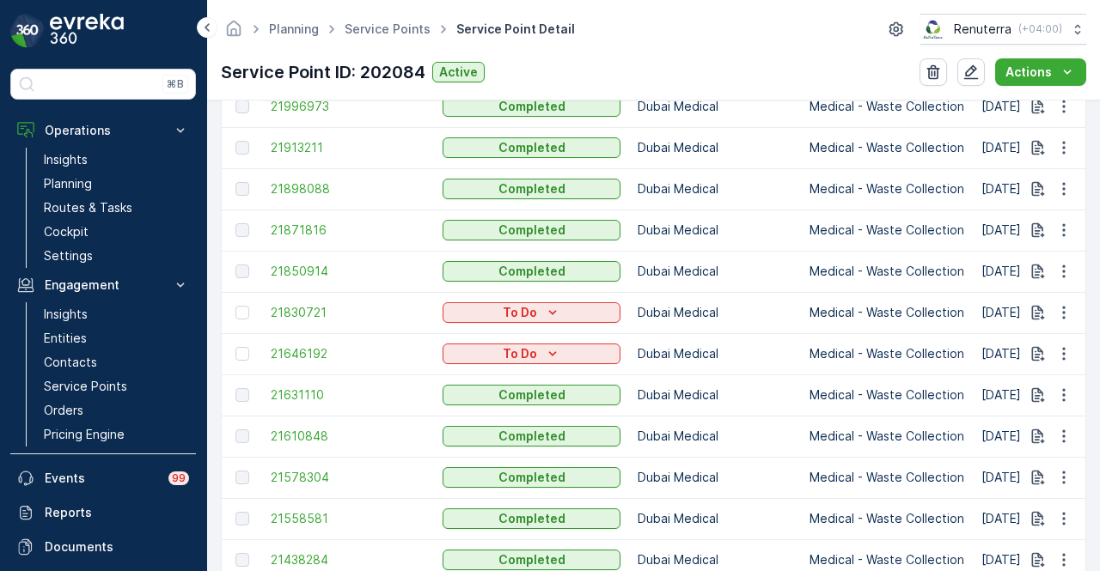
scroll to position [859, 0]
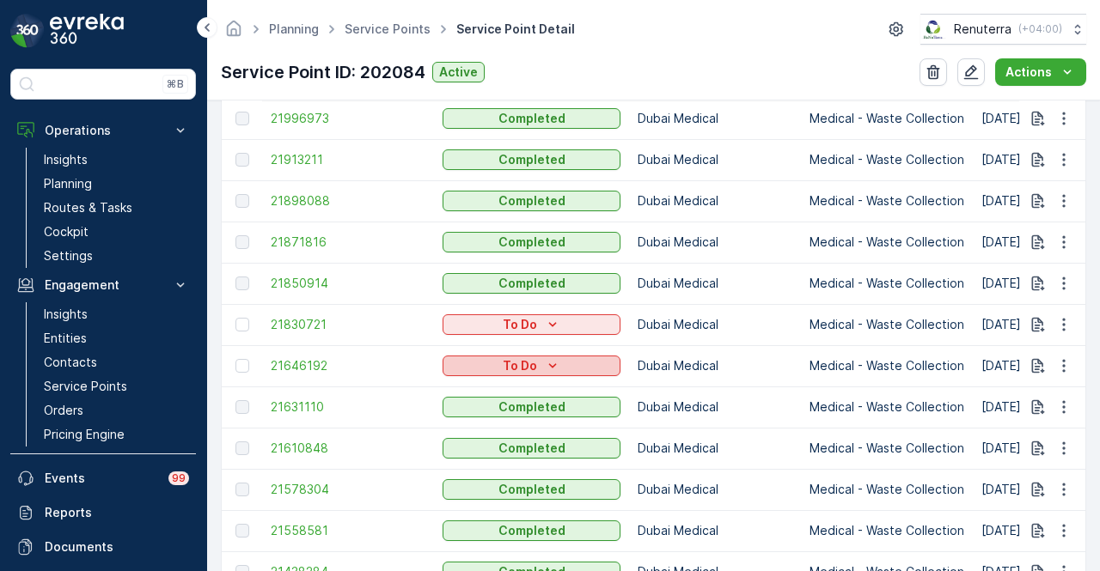
click at [550, 360] on icon "To Do" at bounding box center [552, 366] width 17 height 17
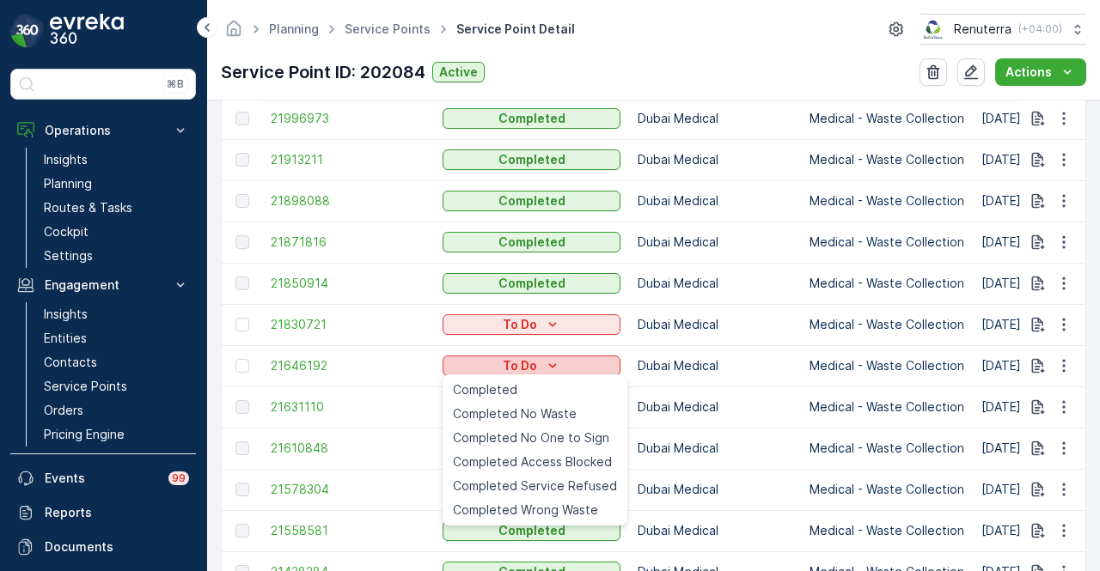
click at [550, 360] on icon "To Do" at bounding box center [552, 366] width 17 height 17
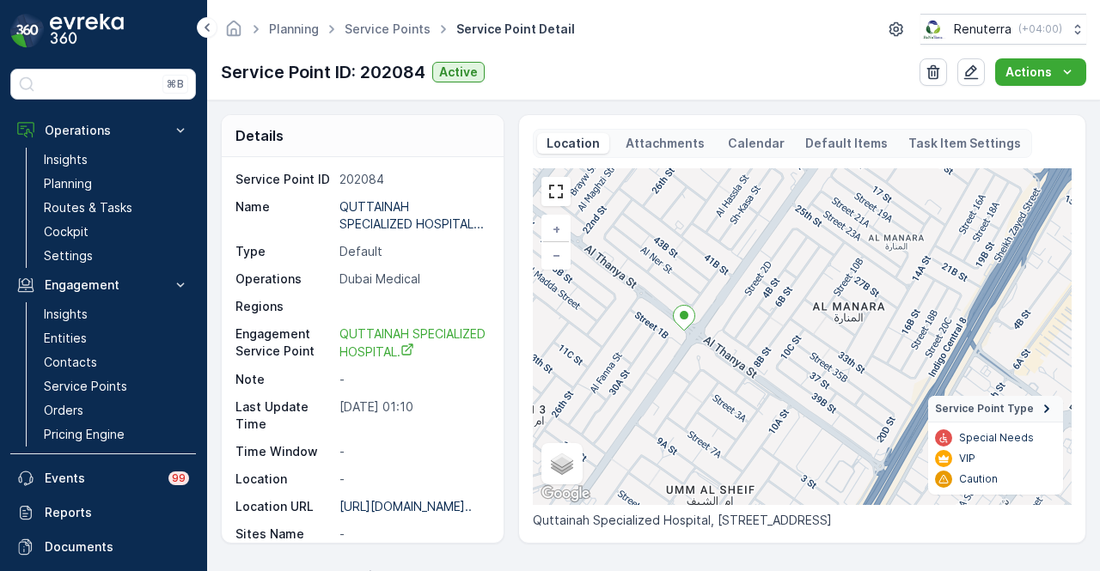
scroll to position [384, 0]
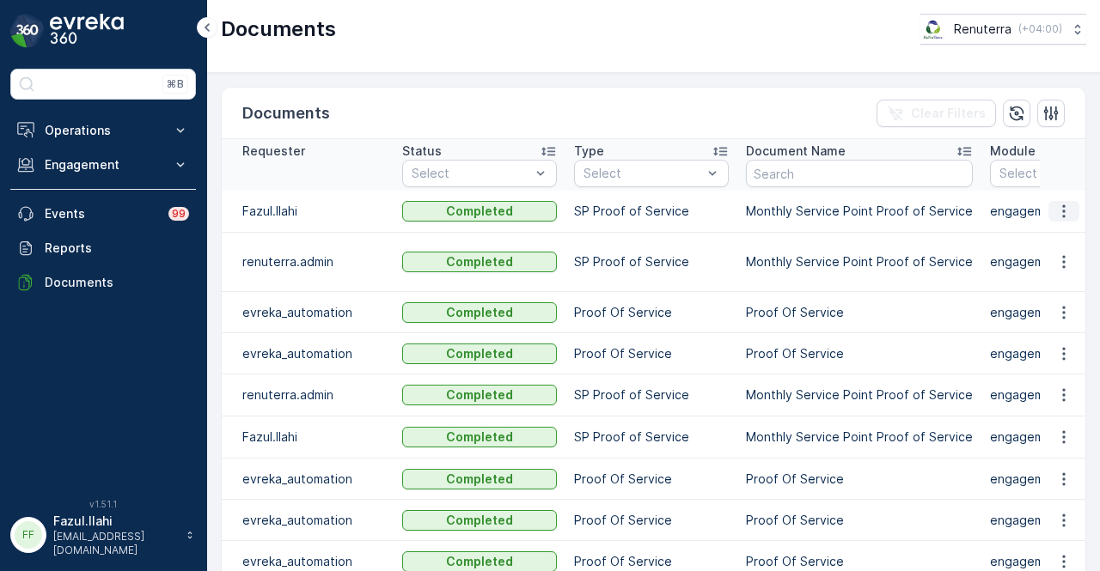
click at [1059, 207] on icon "button" at bounding box center [1063, 211] width 17 height 17
click at [1057, 235] on span "See Details" at bounding box center [1059, 235] width 66 height 17
click at [1060, 209] on icon "button" at bounding box center [1063, 211] width 17 height 17
click at [1046, 241] on span "See Details" at bounding box center [1059, 235] width 66 height 17
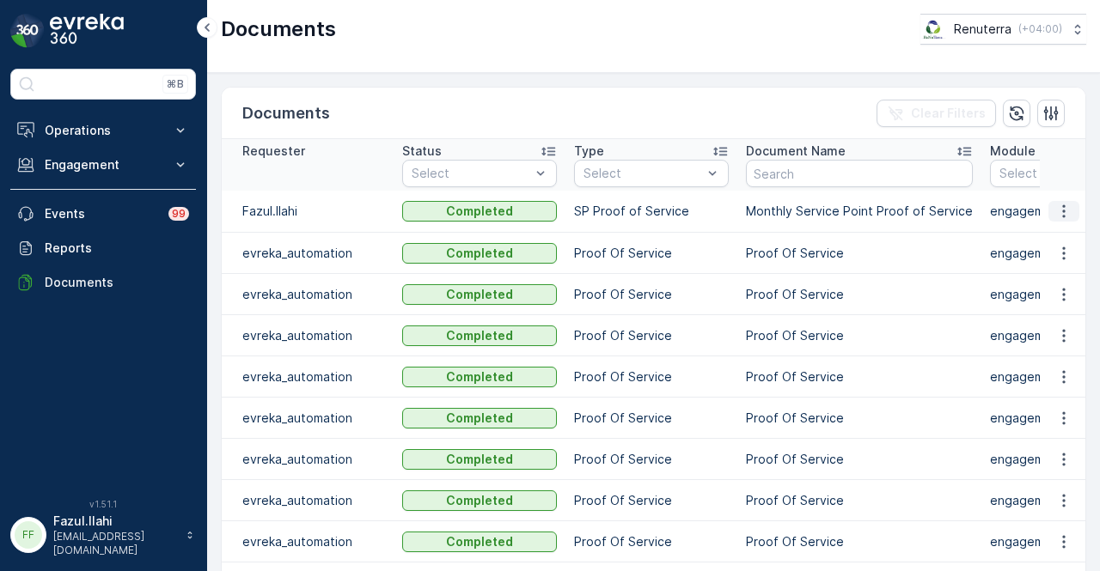
click at [1059, 214] on icon "button" at bounding box center [1063, 211] width 17 height 17
click at [1055, 235] on span "See Details" at bounding box center [1059, 235] width 66 height 17
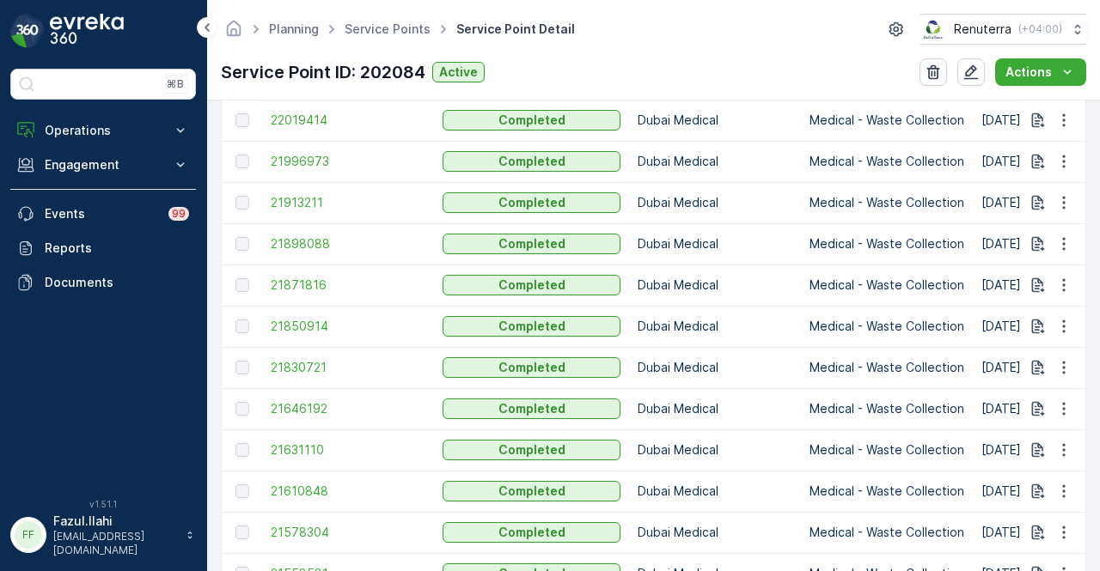
scroll to position [828, 0]
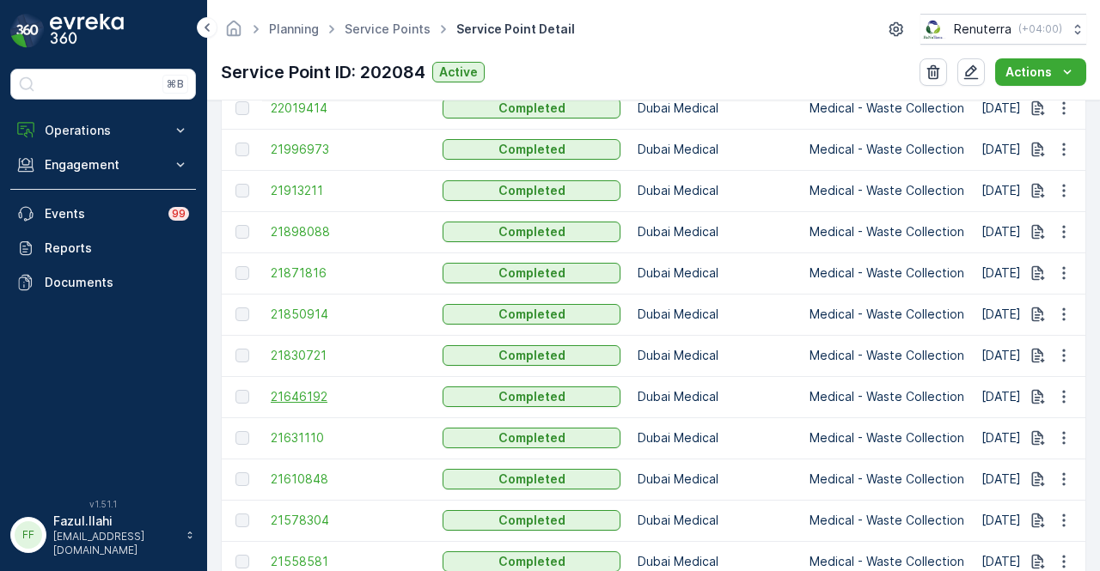
click at [318, 393] on span "21646192" at bounding box center [348, 396] width 155 height 17
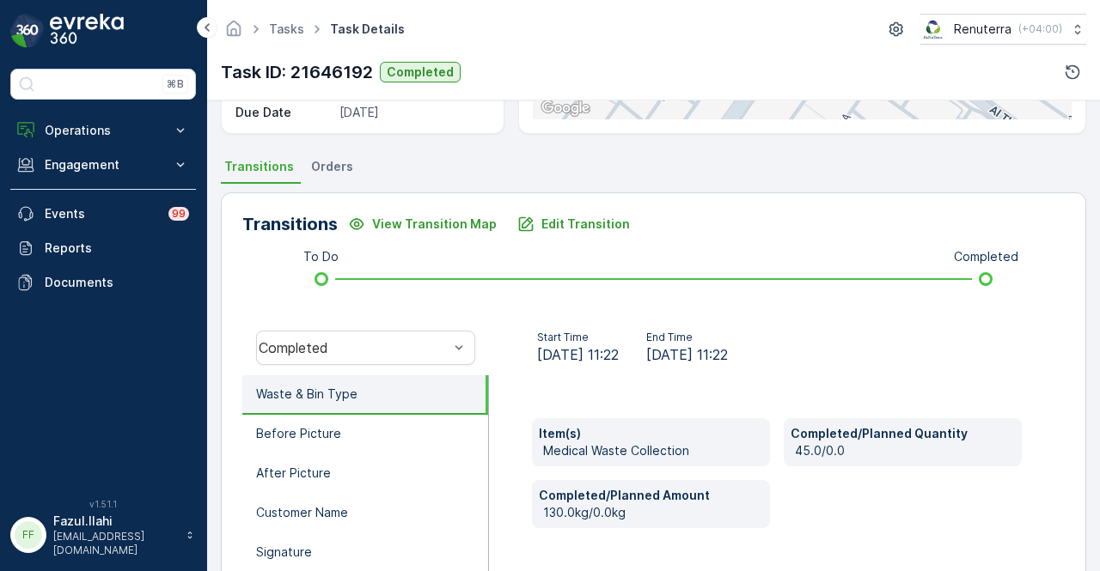
scroll to position [344, 0]
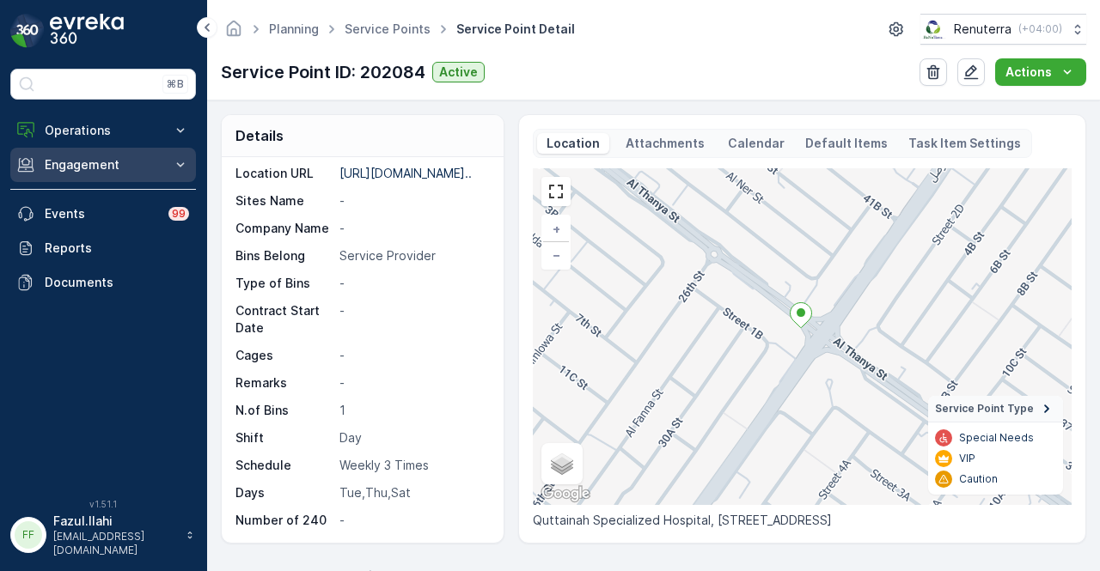
click at [90, 177] on button "Engagement" at bounding box center [103, 165] width 186 height 34
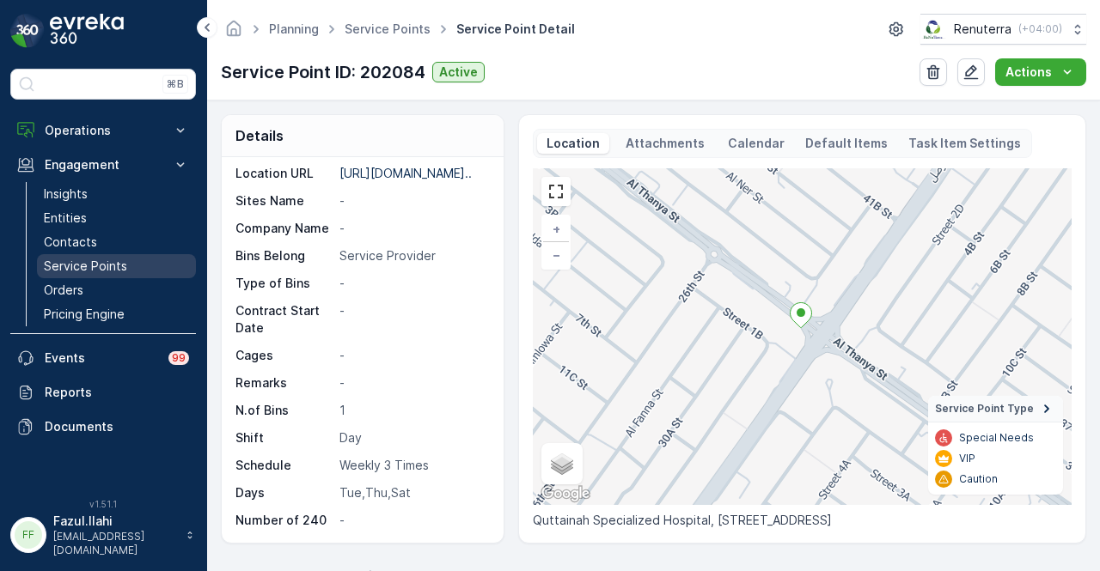
click at [117, 260] on p "Service Points" at bounding box center [85, 266] width 83 height 17
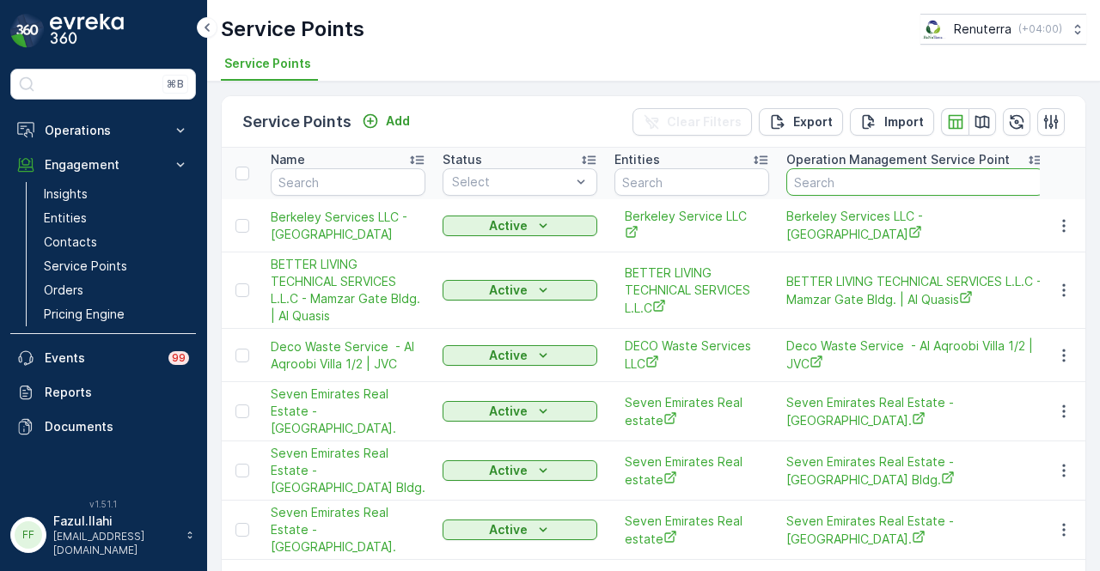
click at [825, 183] on input "text" at bounding box center [915, 182] width 258 height 28
type input "qutt"
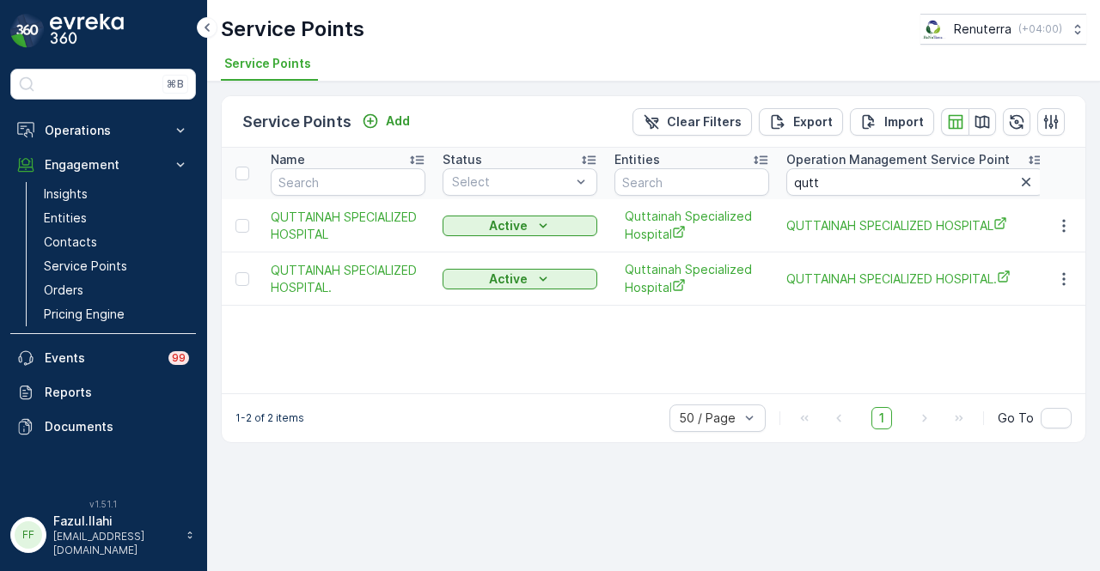
click at [413, 352] on div "Name Status Select Entities Operation Management Service Point qutt Address Ord…" at bounding box center [654, 271] width 864 height 246
click at [1056, 223] on icon "button" at bounding box center [1063, 225] width 17 height 17
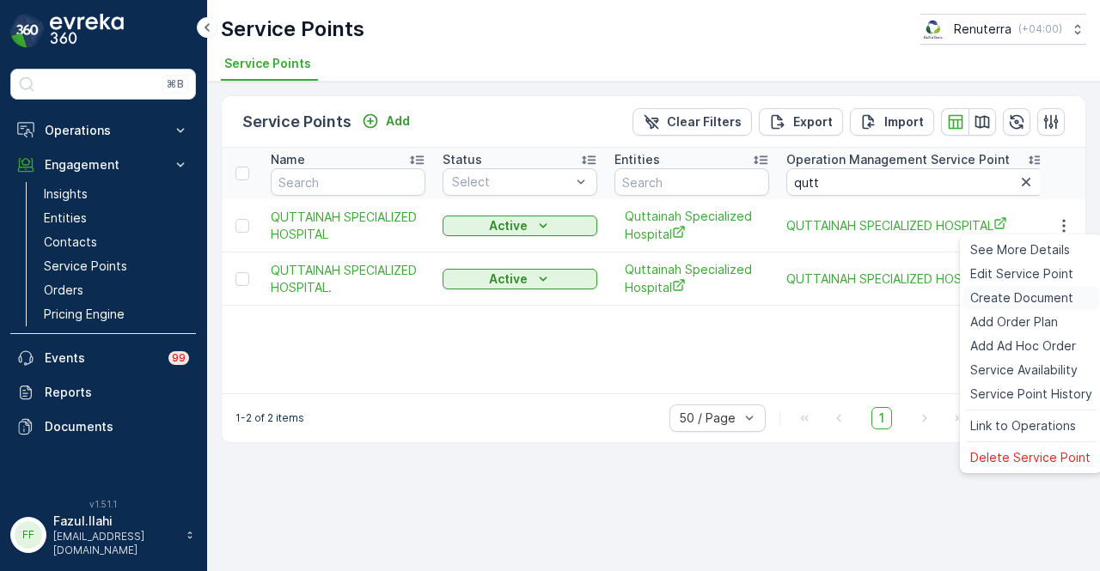
click at [1057, 293] on span "Create Document" at bounding box center [1021, 298] width 103 height 17
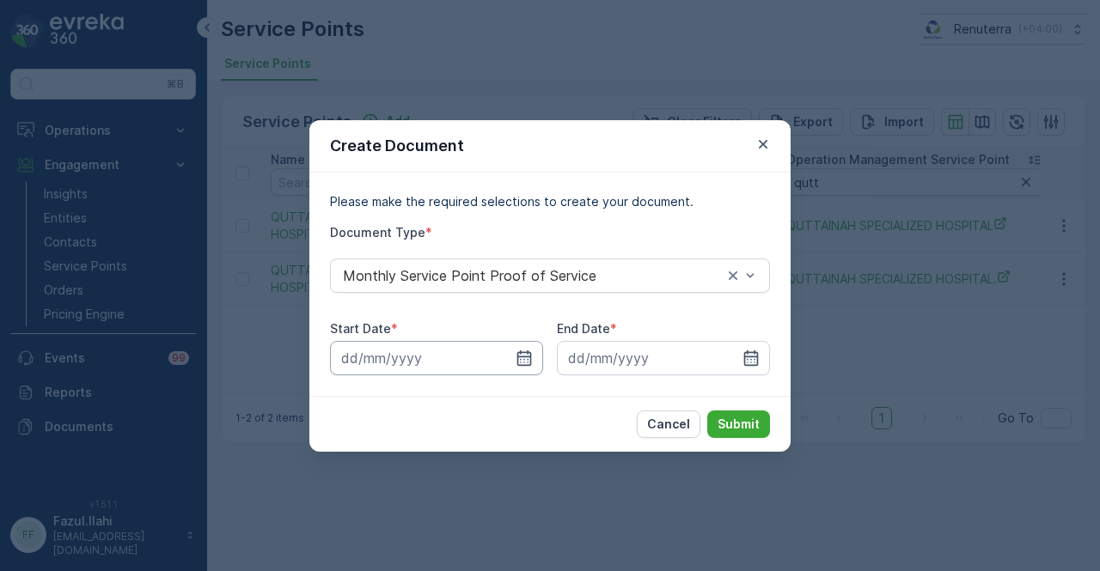
click at [541, 349] on input at bounding box center [436, 358] width 213 height 34
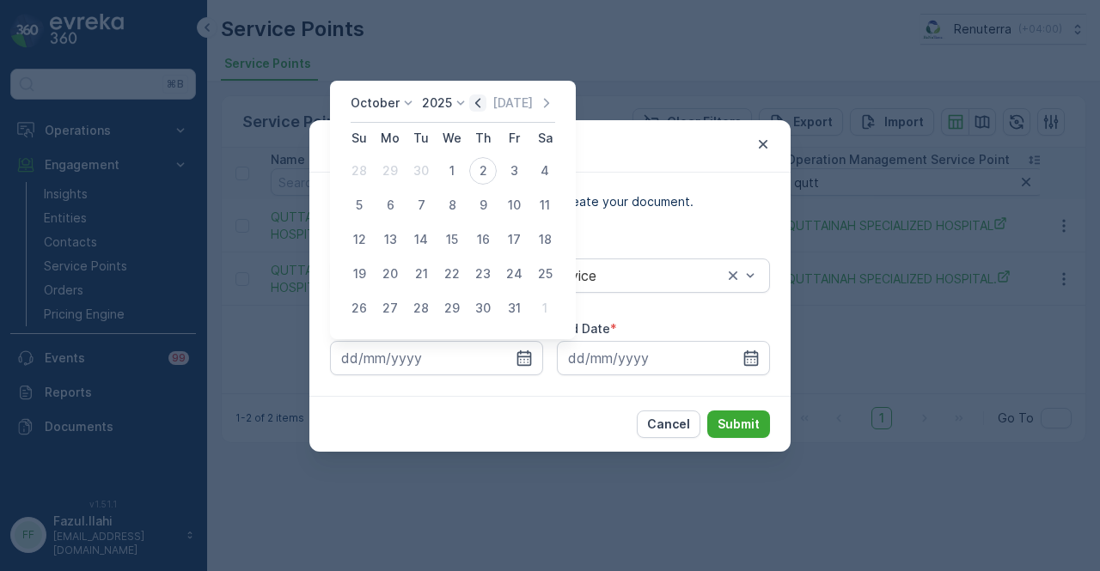
click at [486, 102] on icon "button" at bounding box center [477, 103] width 17 height 17
click at [394, 171] on div "1" at bounding box center [390, 171] width 28 height 28
type input "01.09.2025"
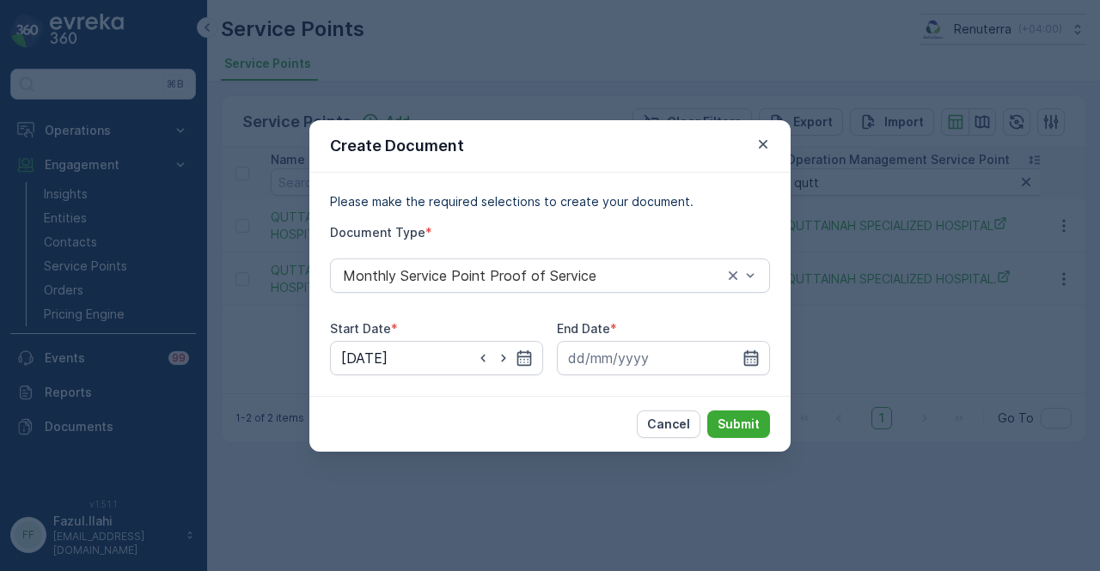
click at [752, 358] on icon "button" at bounding box center [751, 358] width 17 height 17
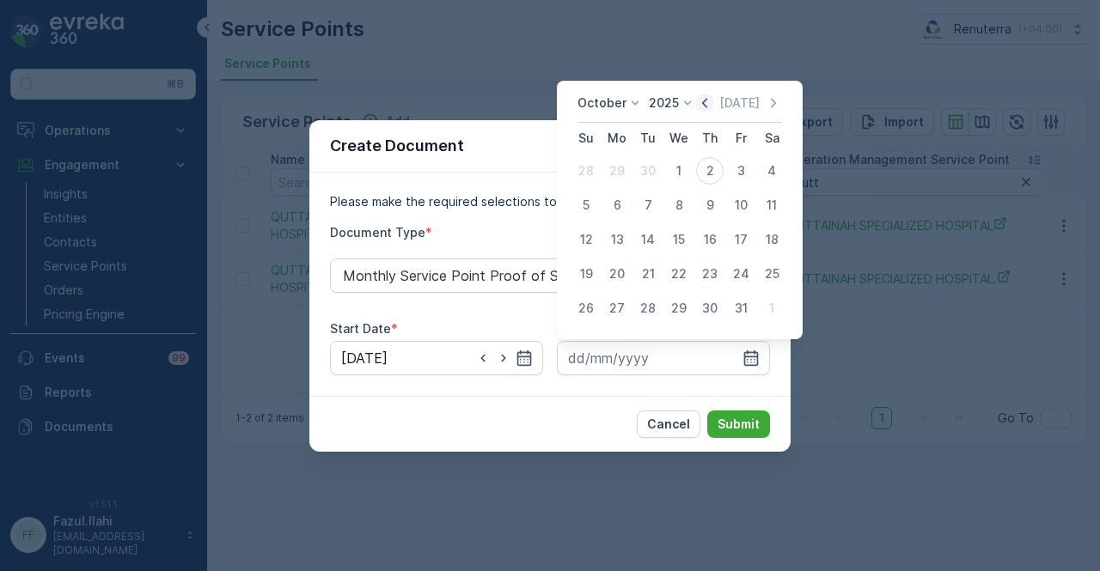
click at [701, 102] on icon "button" at bounding box center [704, 103] width 17 height 17
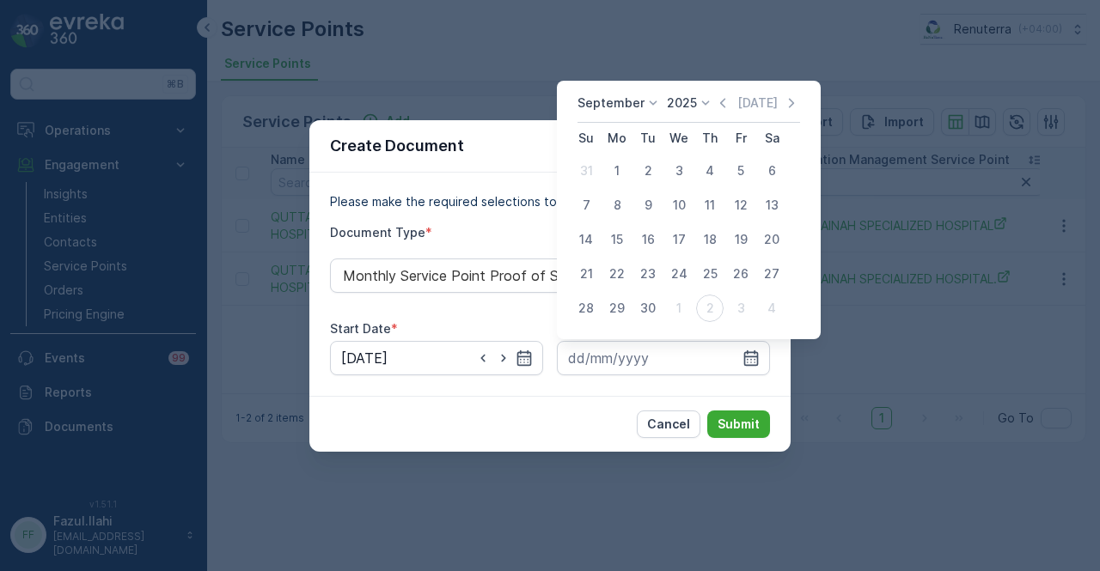
drag, startPoint x: 651, startPoint y: 307, endPoint x: 743, endPoint y: 394, distance: 127.0
click at [655, 309] on div "30" at bounding box center [648, 309] width 28 height 28
type input "30.09.2025"
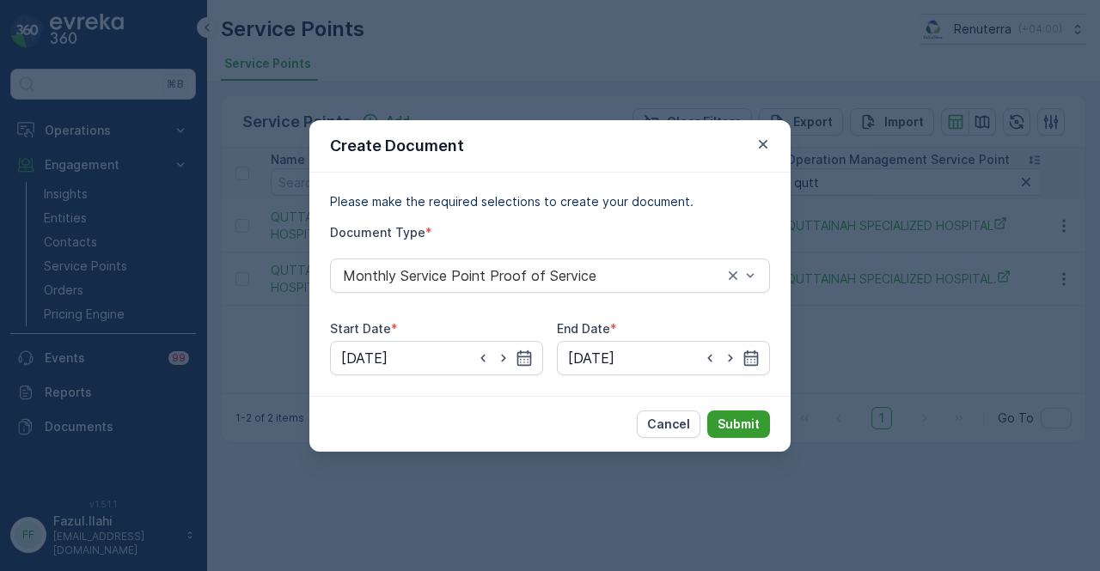
click at [736, 425] on p "Submit" at bounding box center [739, 424] width 42 height 17
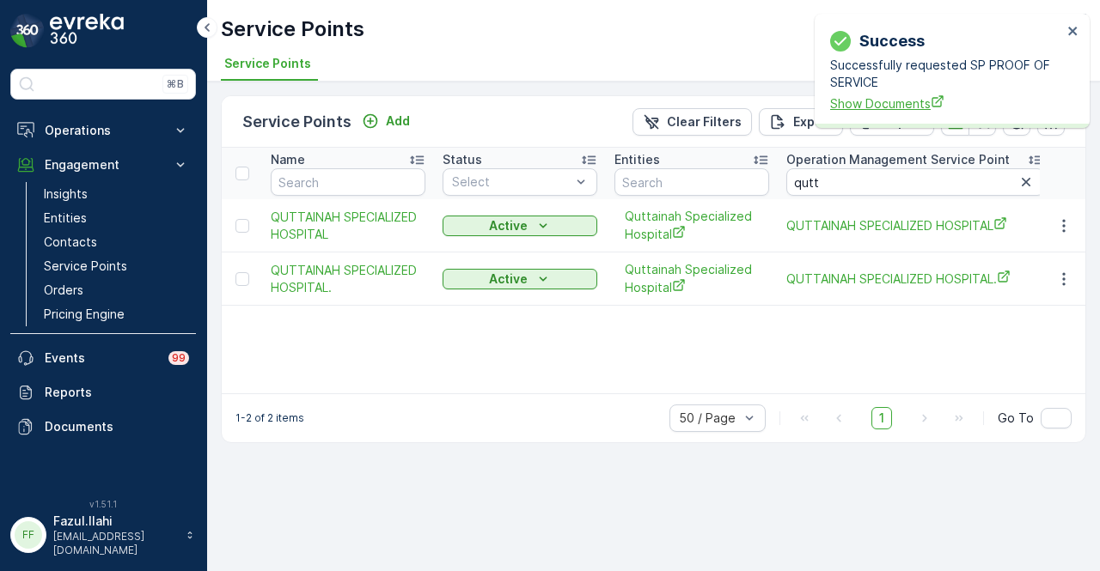
click at [860, 97] on span "Show Documents" at bounding box center [946, 104] width 232 height 18
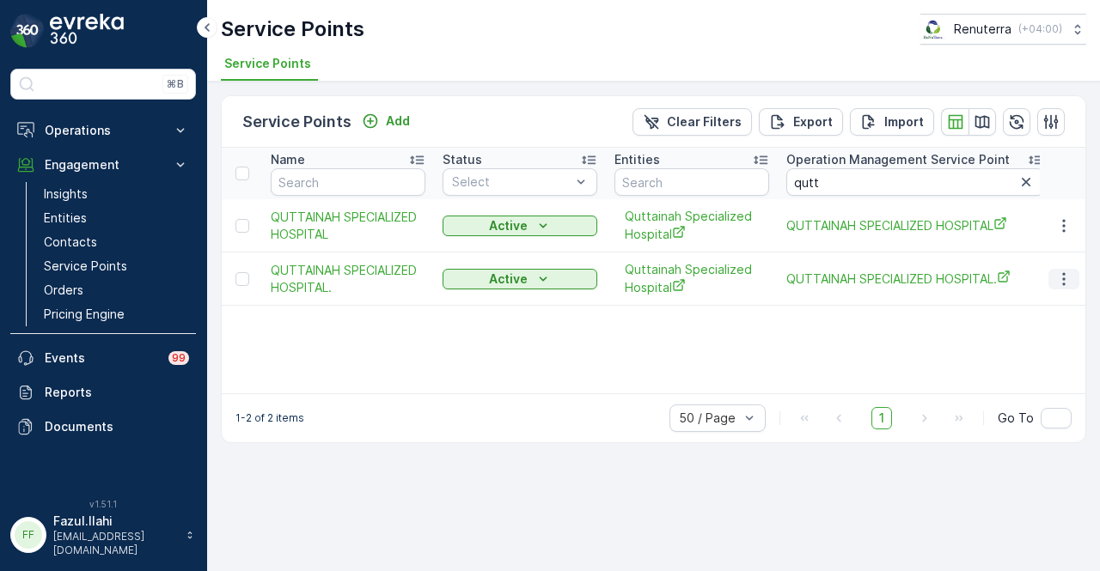
click at [1060, 276] on icon "button" at bounding box center [1063, 279] width 17 height 17
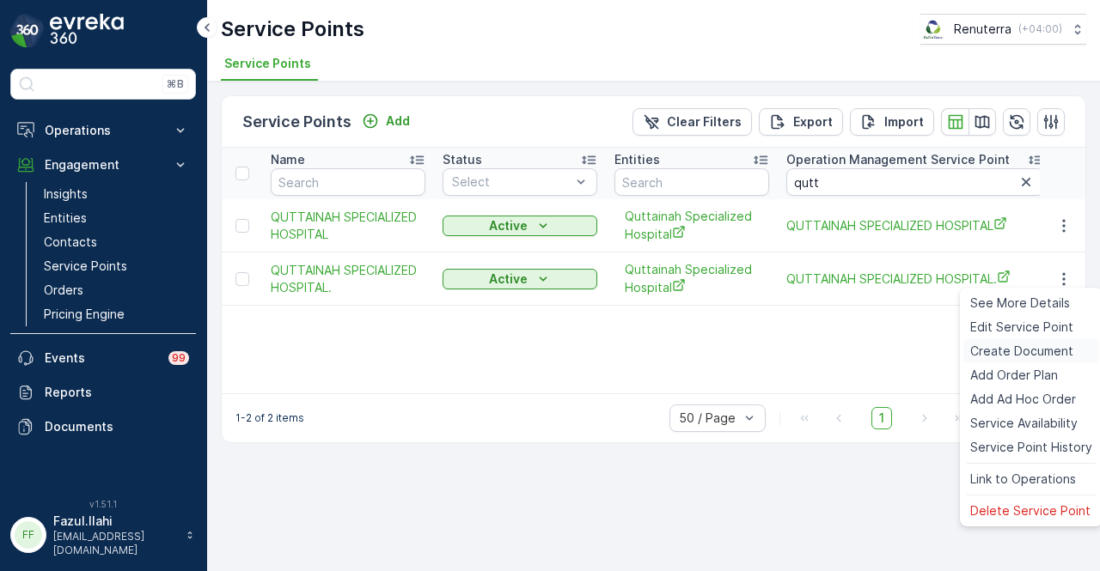
click at [1057, 351] on span "Create Document" at bounding box center [1021, 351] width 103 height 17
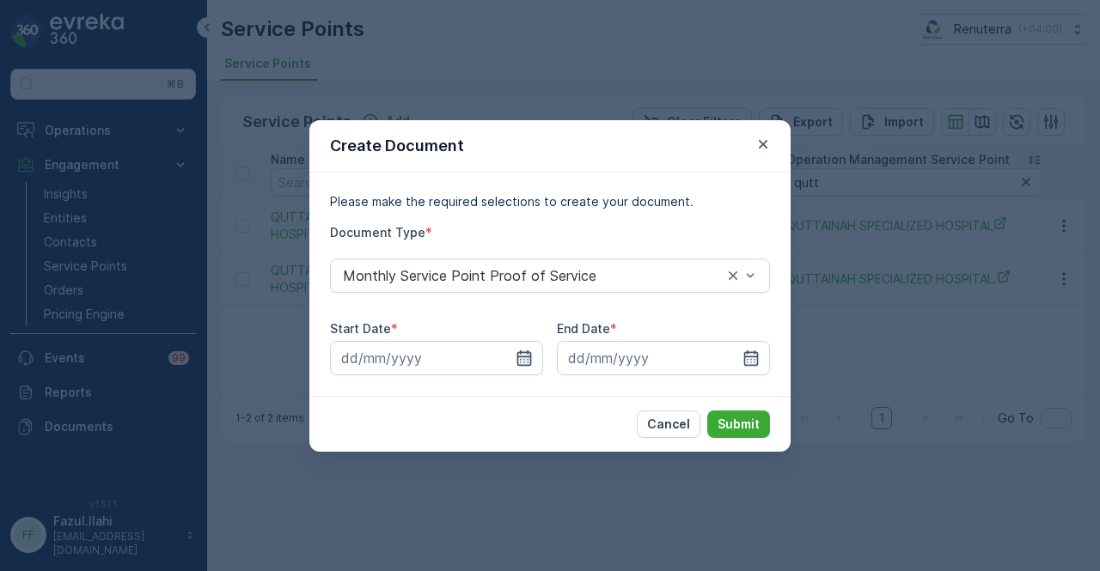
click at [525, 364] on icon "button" at bounding box center [524, 358] width 17 height 17
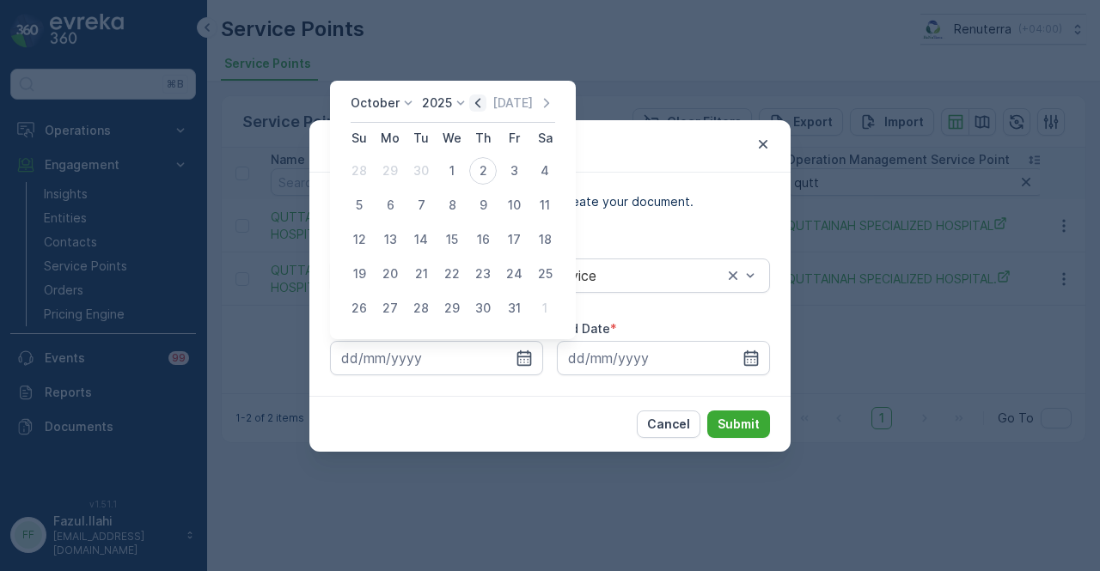
click at [480, 106] on icon "button" at bounding box center [477, 102] width 5 height 9
click at [397, 174] on div "1" at bounding box center [390, 171] width 28 height 28
type input "01.09.2025"
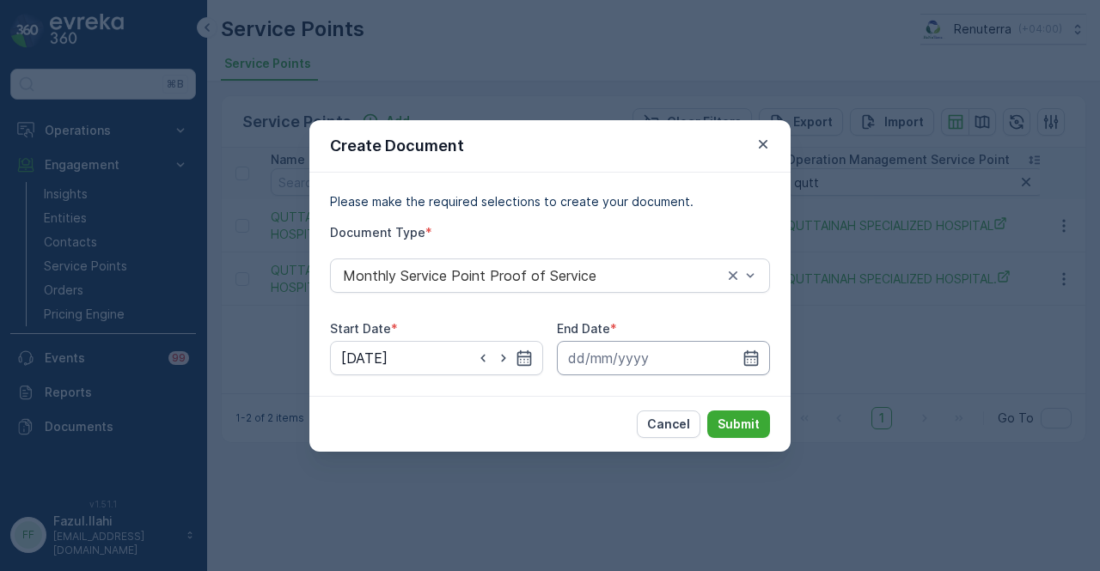
click at [762, 362] on input at bounding box center [663, 358] width 213 height 34
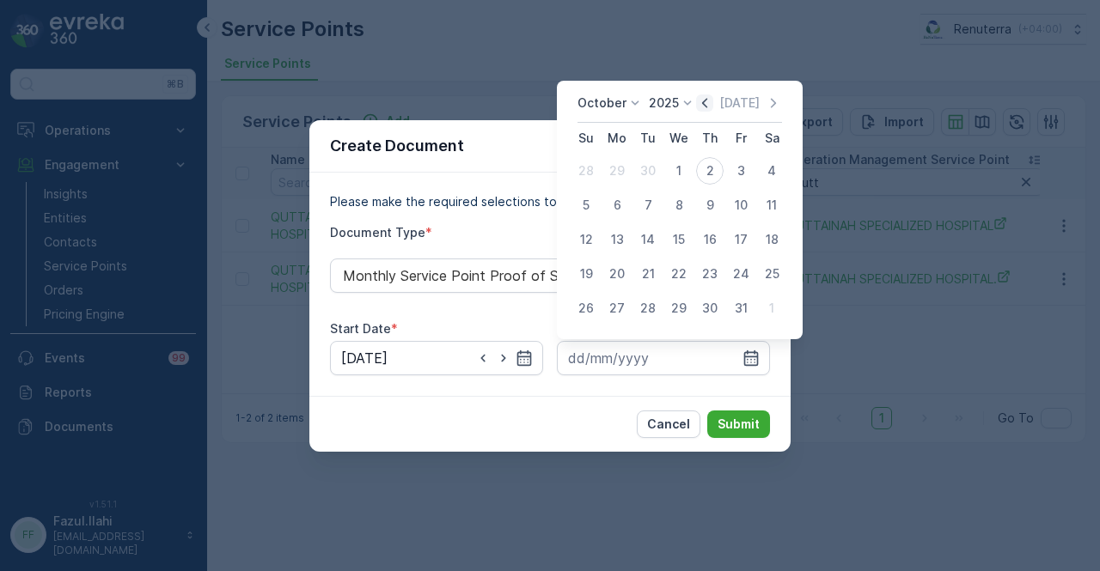
click at [706, 111] on icon "button" at bounding box center [704, 103] width 17 height 17
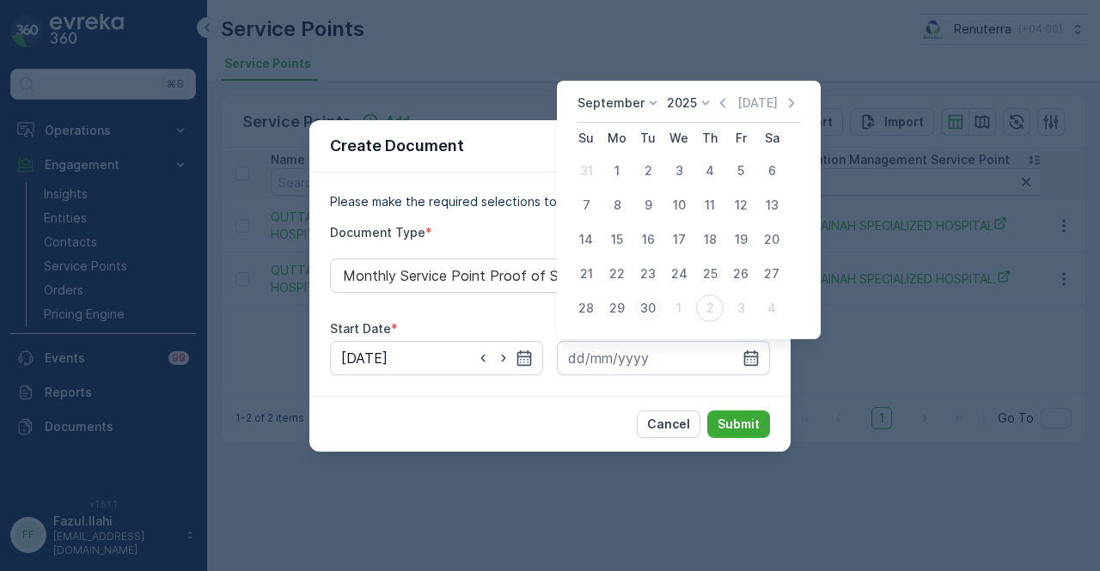
click at [640, 303] on div "30" at bounding box center [648, 309] width 28 height 28
type input "30.09.2025"
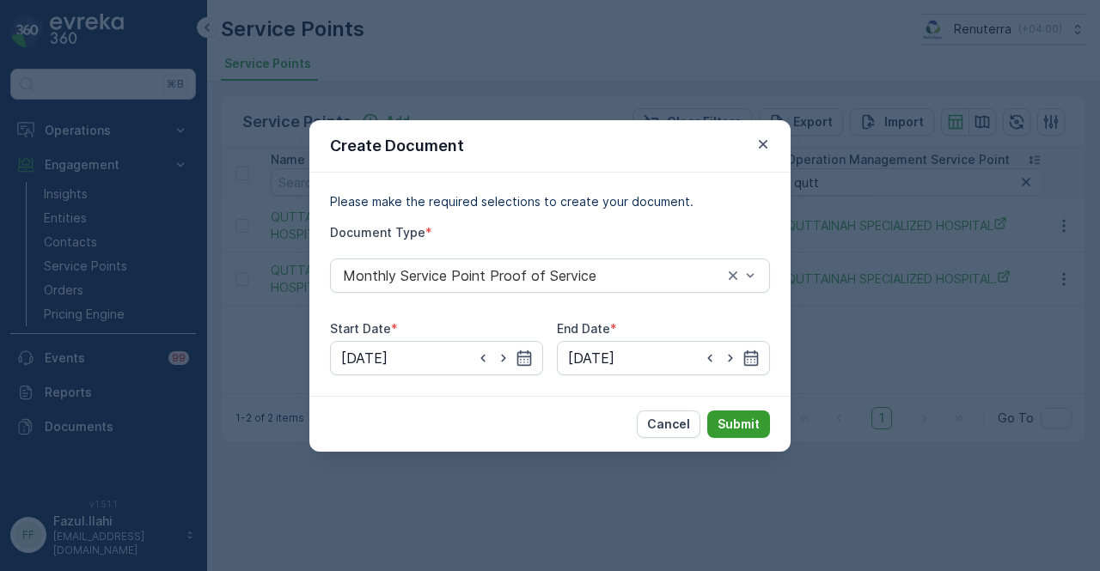
click at [731, 420] on p "Submit" at bounding box center [739, 424] width 42 height 17
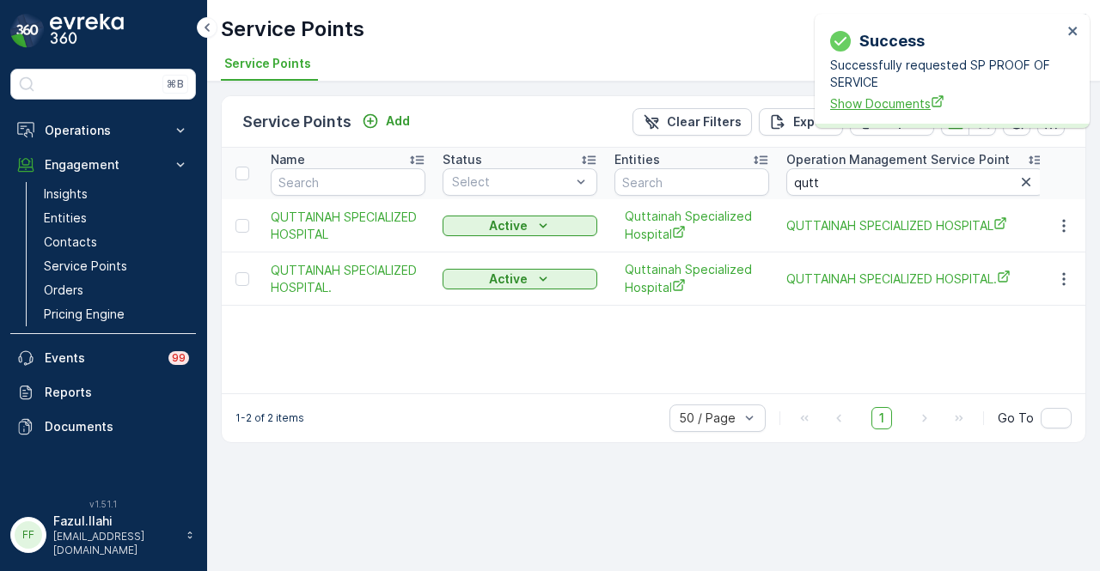
click at [865, 102] on span "Show Documents" at bounding box center [946, 104] width 232 height 18
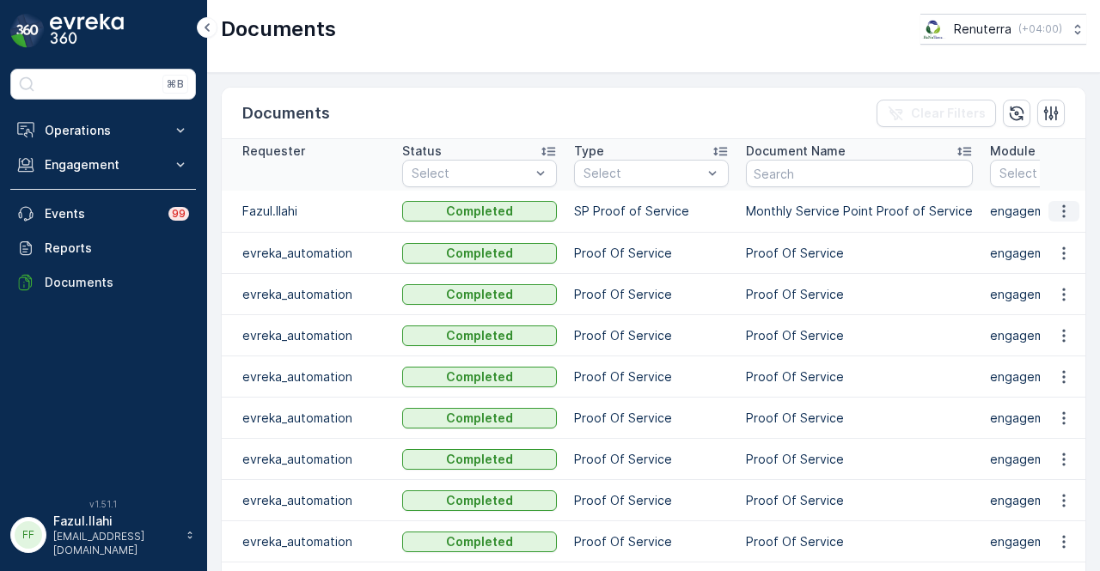
click at [1055, 214] on icon "button" at bounding box center [1063, 211] width 17 height 17
click at [1052, 226] on div "See Details" at bounding box center [1059, 235] width 80 height 24
click at [1055, 213] on icon "button" at bounding box center [1063, 211] width 17 height 17
click at [1054, 228] on span "See Details" at bounding box center [1059, 235] width 66 height 17
